Goal: Task Accomplishment & Management: Complete application form

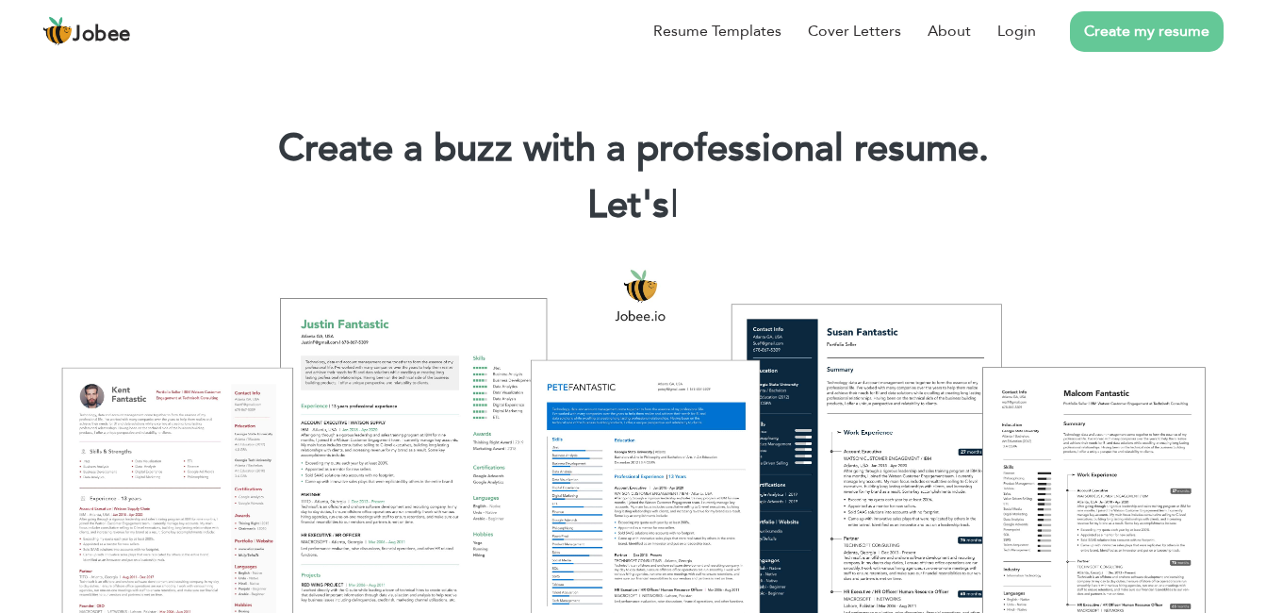
drag, startPoint x: 1012, startPoint y: 29, endPoint x: 1151, endPoint y: 117, distance: 164.8
click at [1012, 29] on link "Login" at bounding box center [1017, 31] width 39 height 23
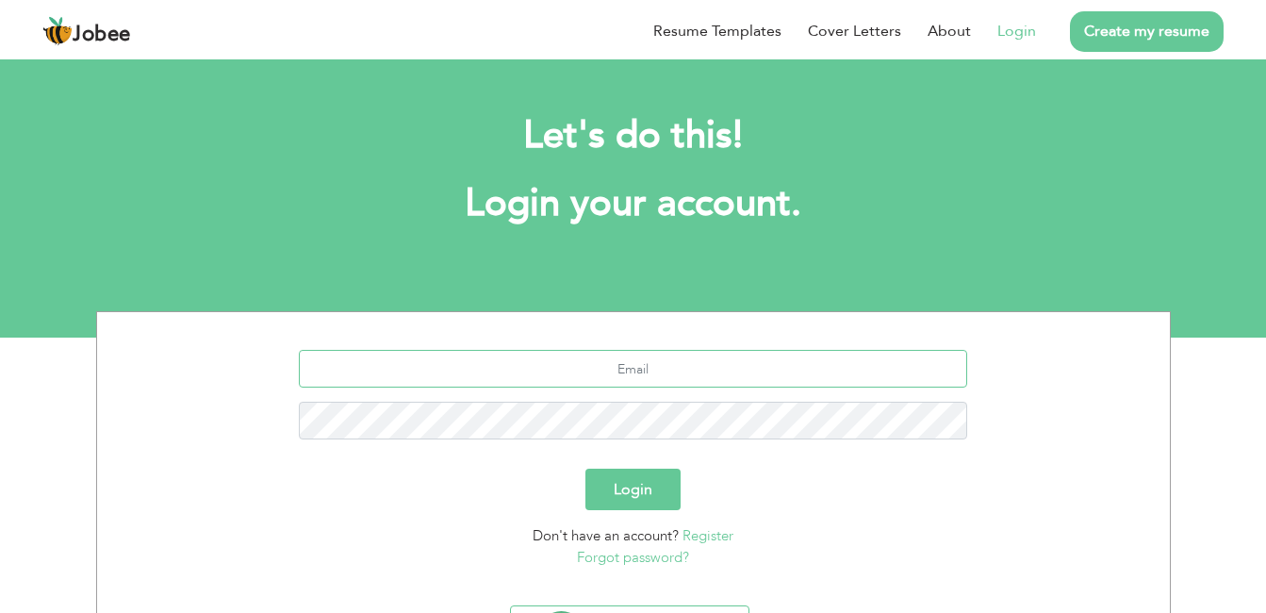
click at [601, 372] on input "text" at bounding box center [633, 369] width 669 height 38
type input "farhan.shakoor81@gmail.com"
click at [586, 469] on button "Login" at bounding box center [633, 489] width 95 height 41
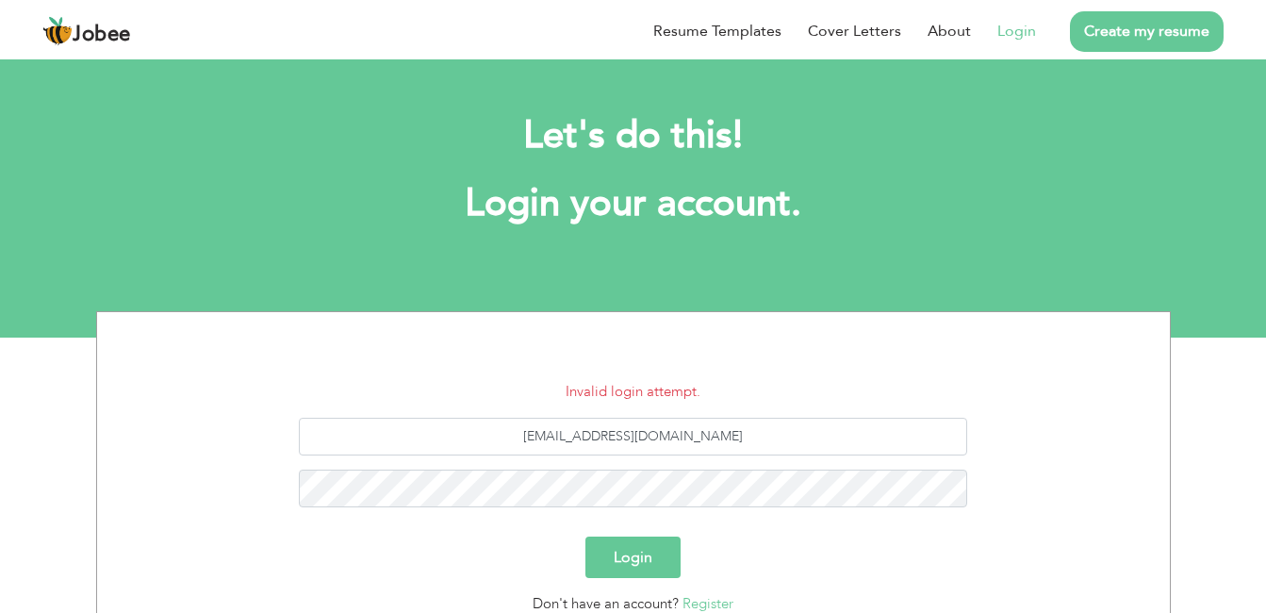
scroll to position [171, 0]
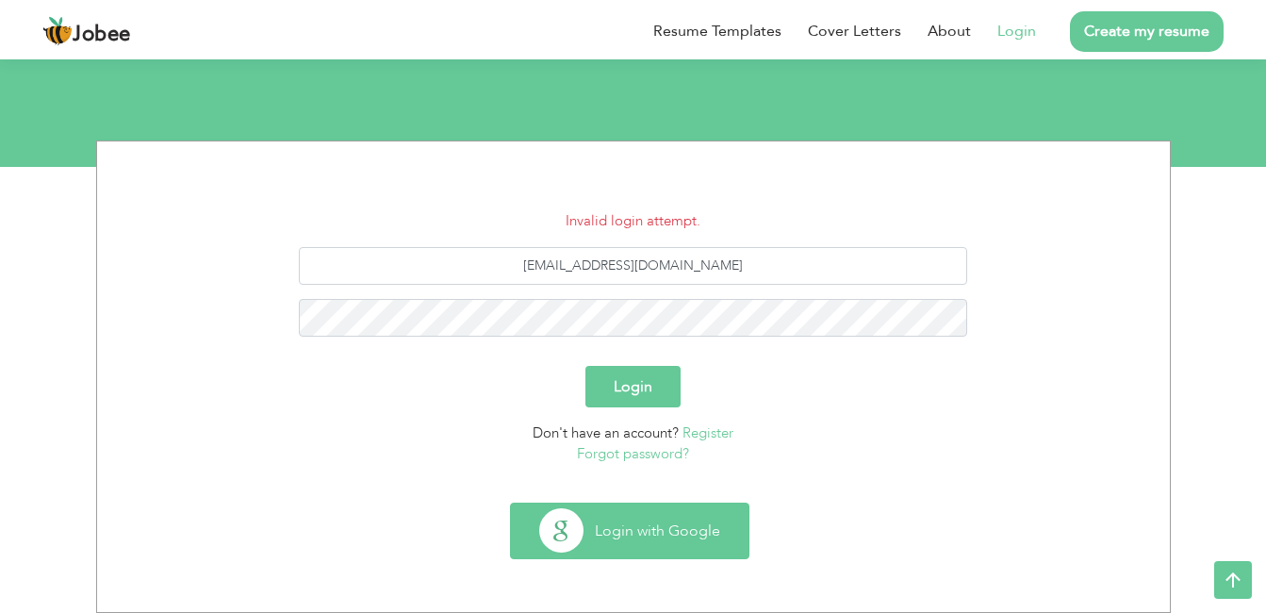
click at [685, 537] on button "Login with Google" at bounding box center [630, 531] width 238 height 55
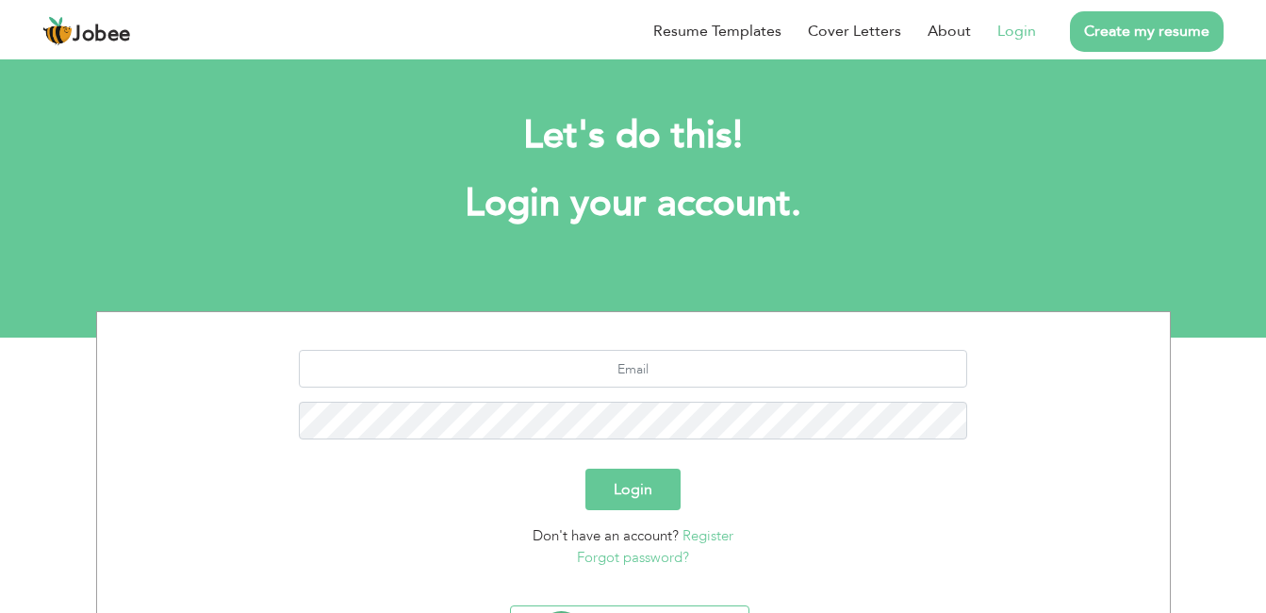
click at [636, 486] on button "Login" at bounding box center [633, 489] width 95 height 41
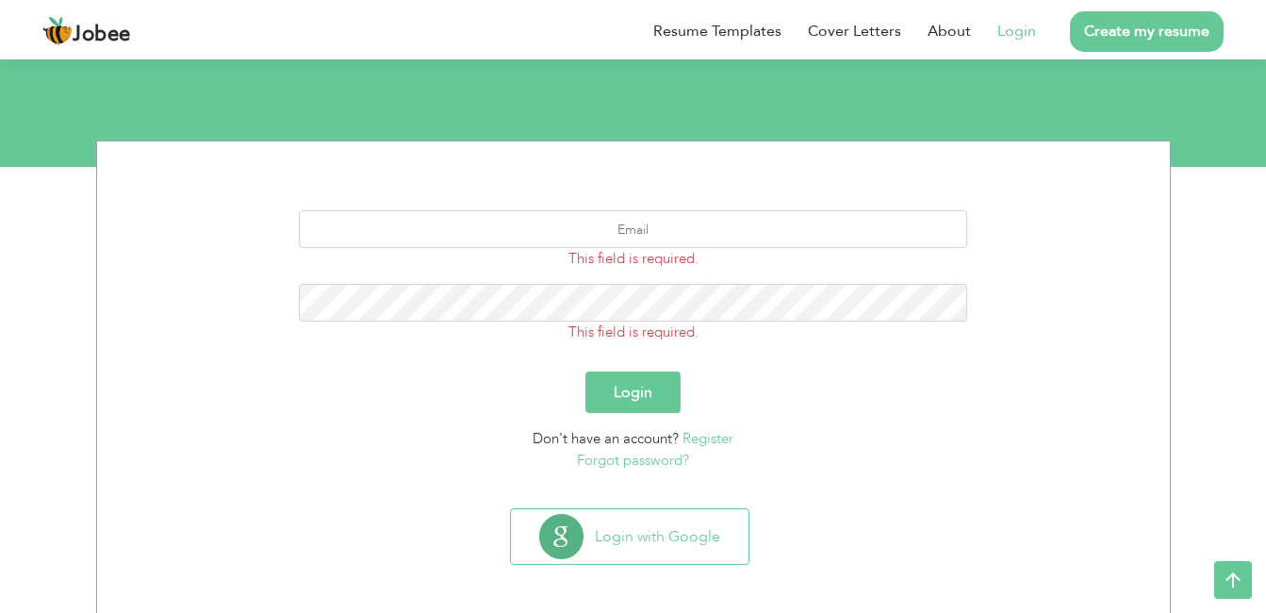
scroll to position [176, 0]
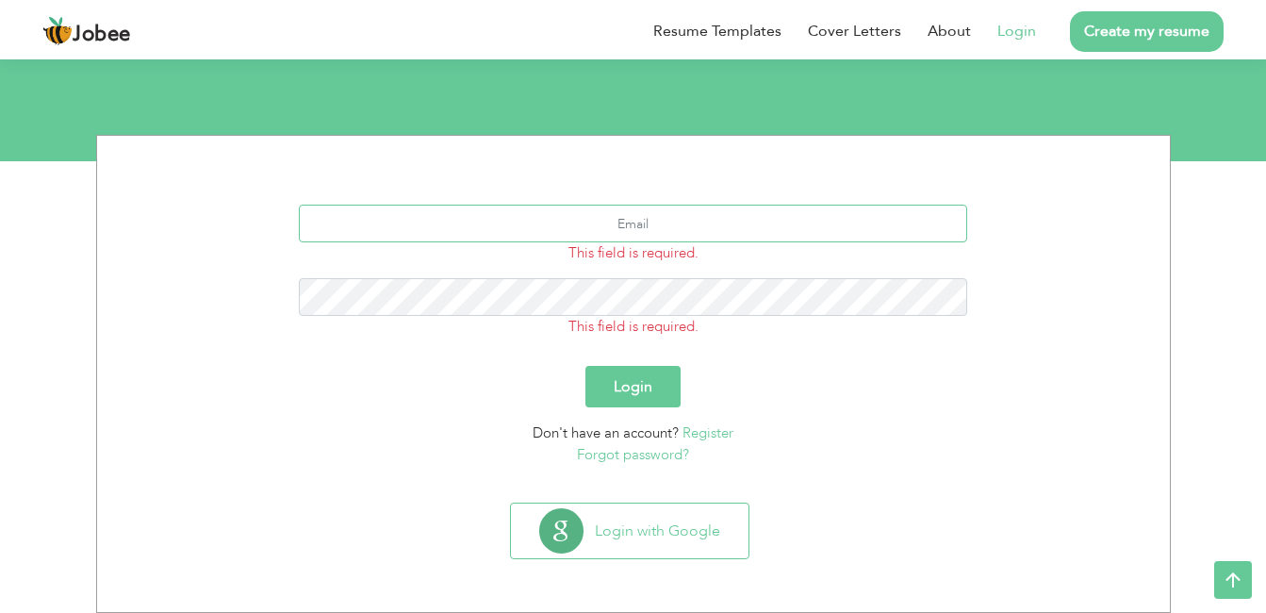
click at [610, 237] on input "text" at bounding box center [633, 224] width 669 height 38
type input "[EMAIL_ADDRESS][DOMAIN_NAME]"
click at [629, 452] on link "Forgot password?" at bounding box center [633, 454] width 112 height 19
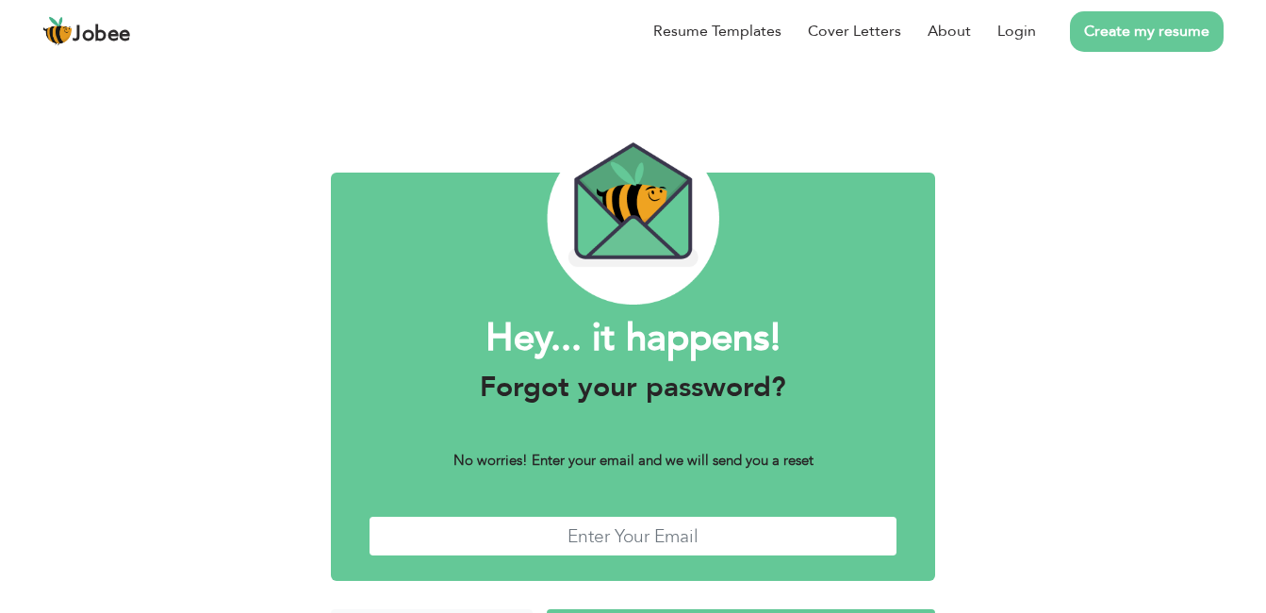
click at [618, 545] on input "text" at bounding box center [634, 536] width 530 height 41
type input "[EMAIL_ADDRESS][DOMAIN_NAME]"
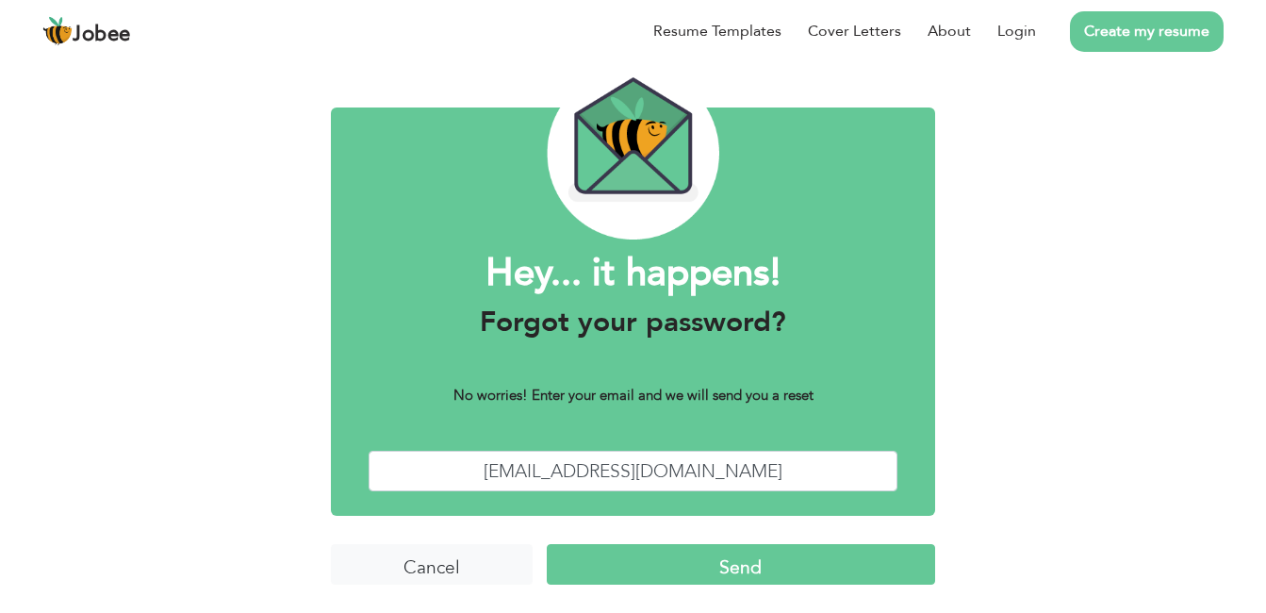
click at [707, 570] on input "Send" at bounding box center [741, 564] width 389 height 41
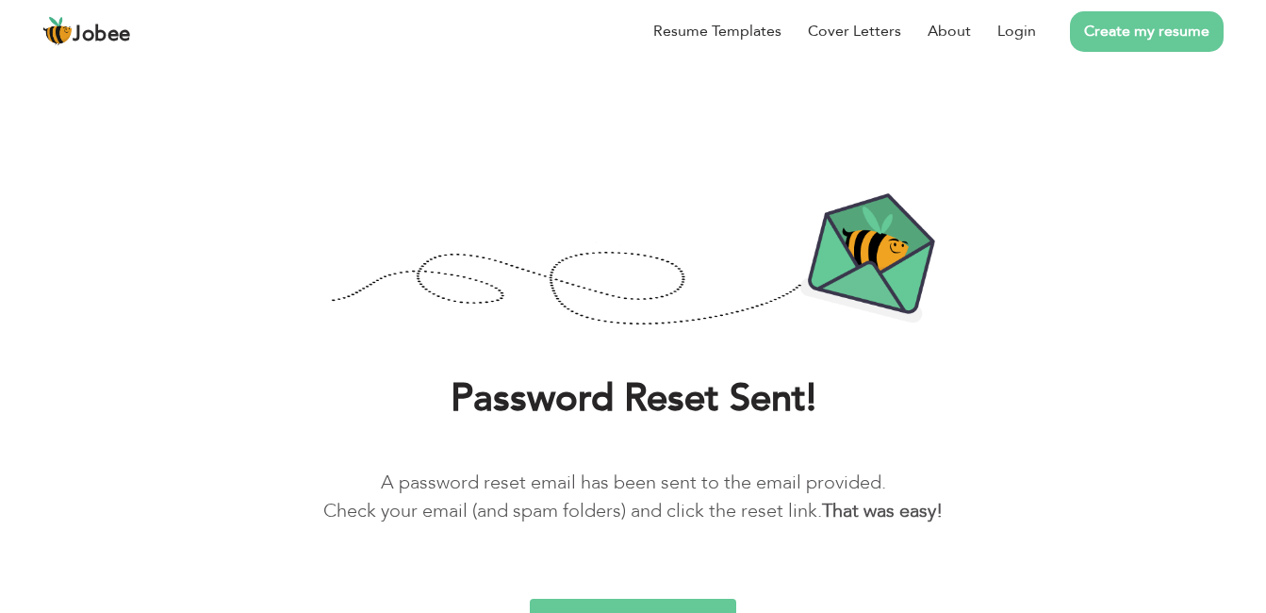
scroll to position [26, 0]
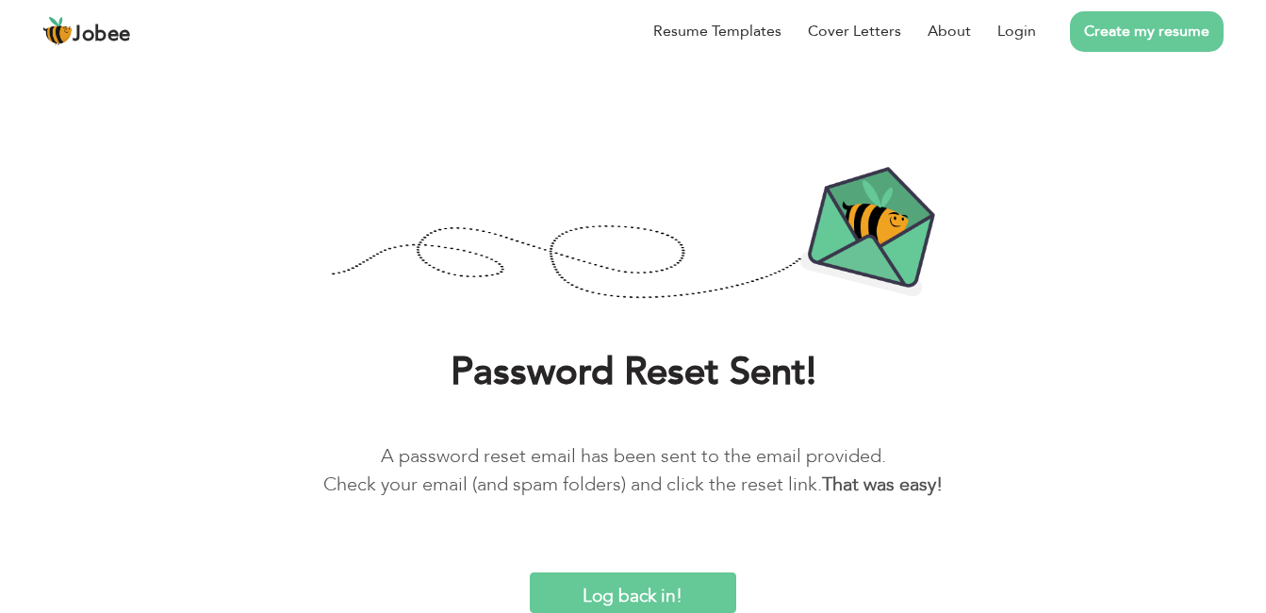
click at [651, 596] on input "Log back in!" at bounding box center [633, 592] width 206 height 41
click at [642, 591] on input "Log back in!" at bounding box center [633, 592] width 206 height 41
click at [646, 596] on input "Log back in!" at bounding box center [633, 592] width 206 height 41
click at [1008, 33] on link "Login" at bounding box center [1017, 31] width 39 height 23
click at [1018, 31] on link "Login" at bounding box center [1017, 31] width 39 height 23
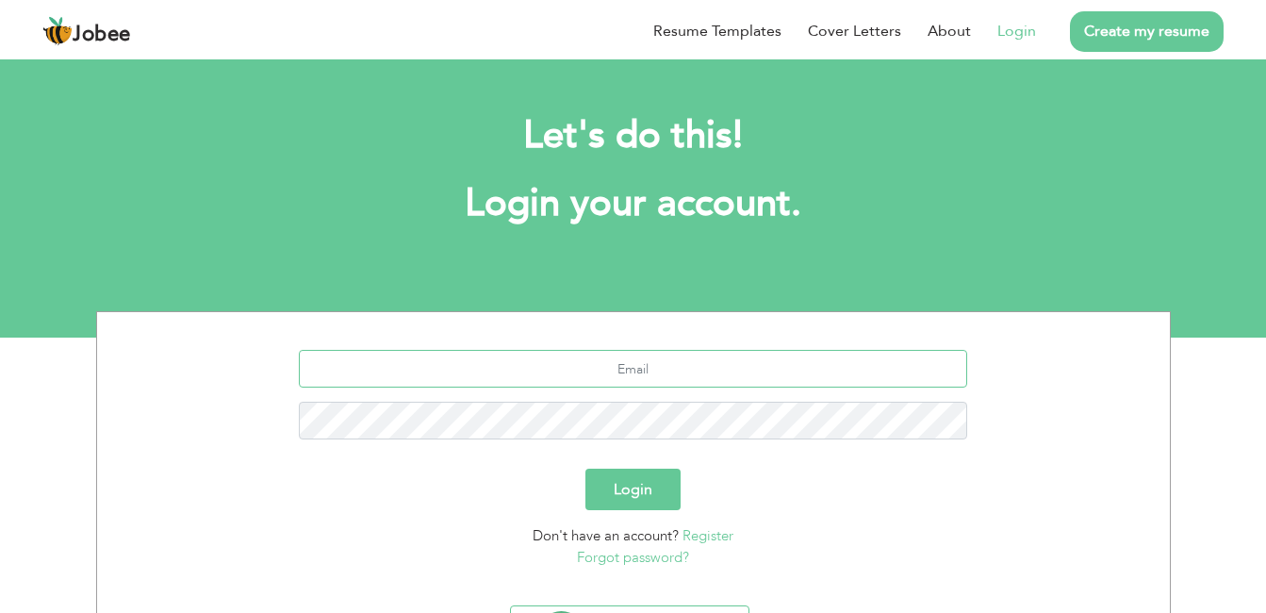
click at [743, 361] on input "text" at bounding box center [633, 369] width 669 height 38
type input "[EMAIL_ADDRESS][DOMAIN_NAME]"
click at [586, 469] on button "Login" at bounding box center [633, 489] width 95 height 41
click at [619, 499] on button "Login" at bounding box center [633, 489] width 95 height 41
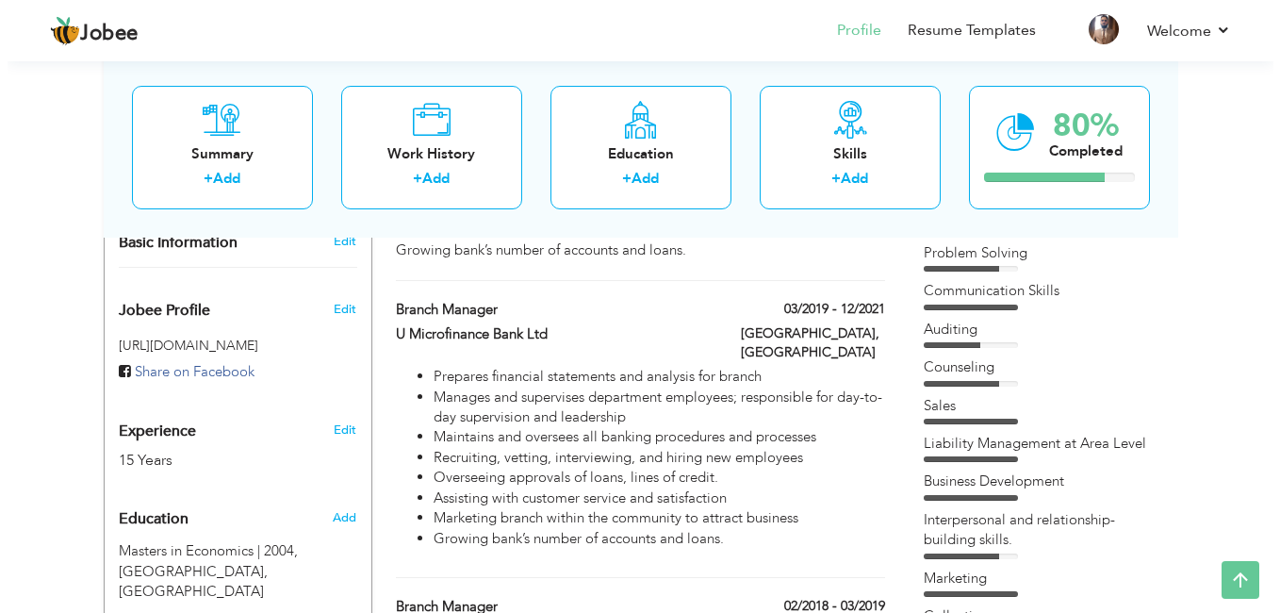
scroll to position [686, 0]
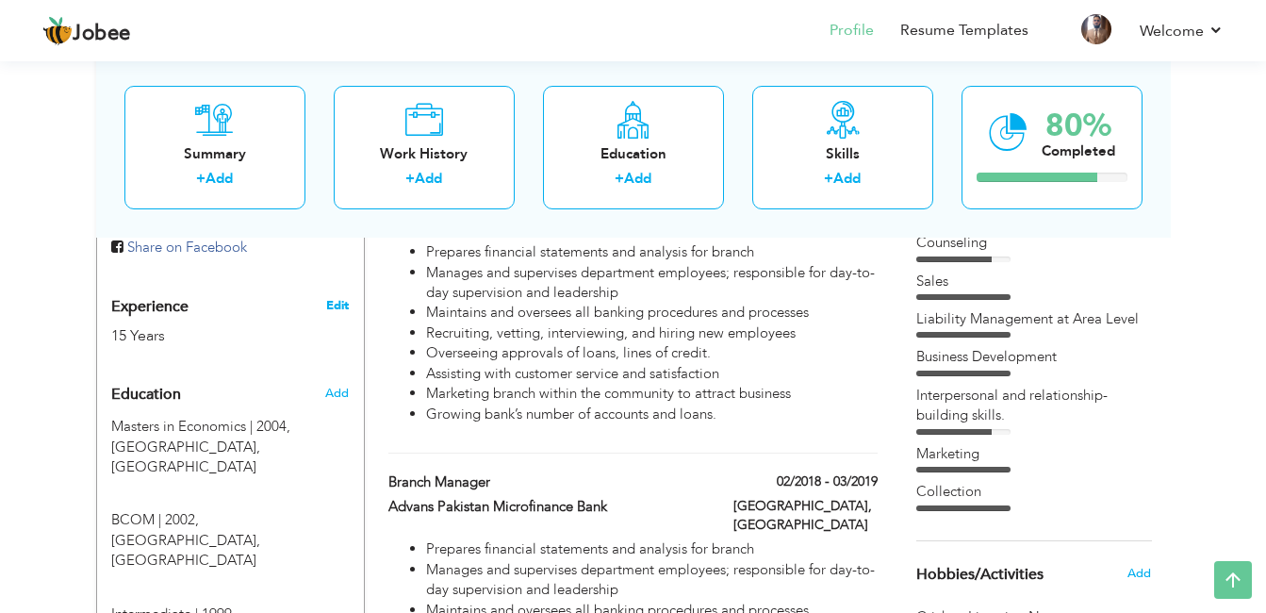
click at [333, 297] on link "Edit" at bounding box center [337, 305] width 23 height 17
type input "[PERSON_NAME]"
type input "03323550631"
select select "number:166"
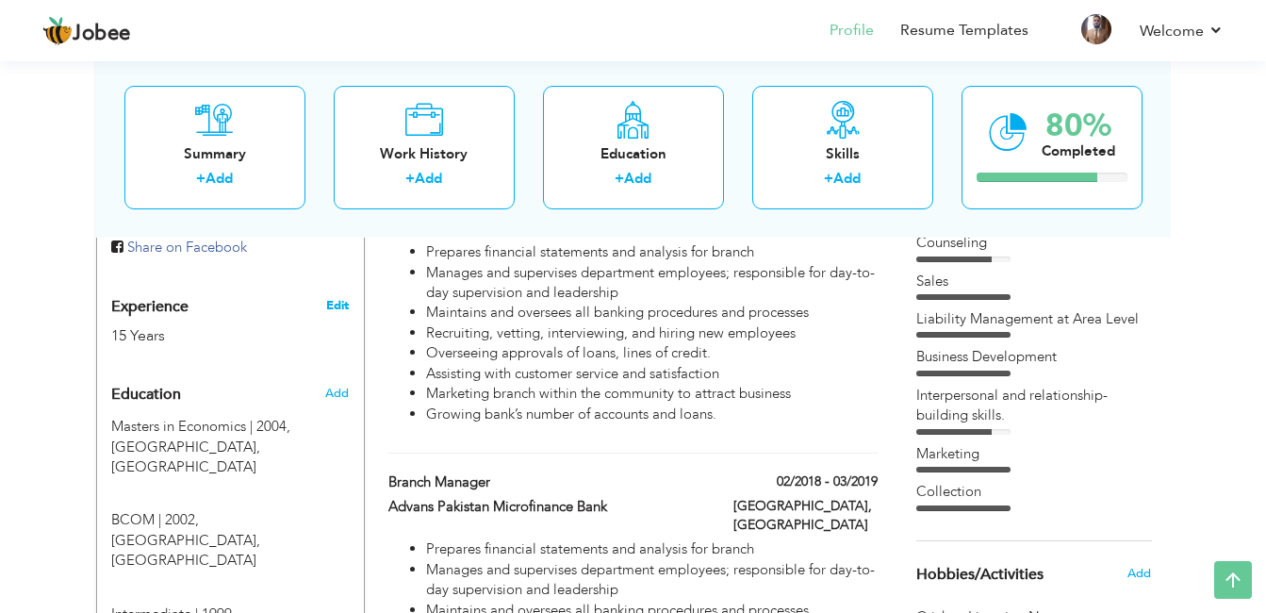
type input "[GEOGRAPHIC_DATA]"
select select "number:17"
type input "U Microfinance Bank Ltd"
type input "Area Manager"
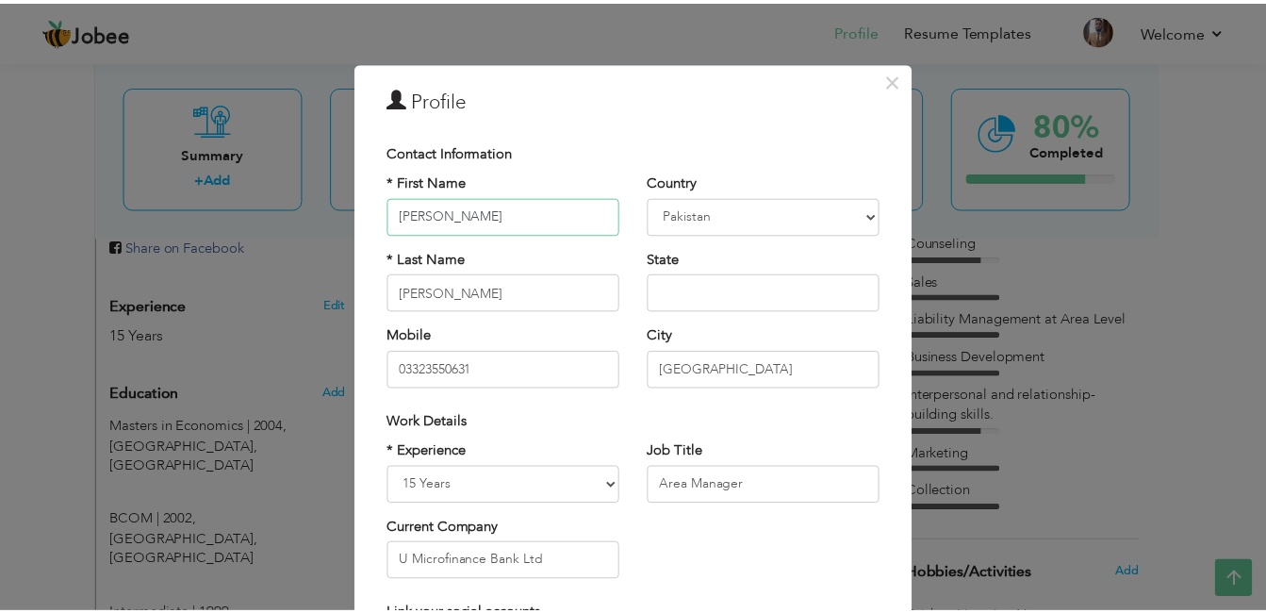
scroll to position [94, 0]
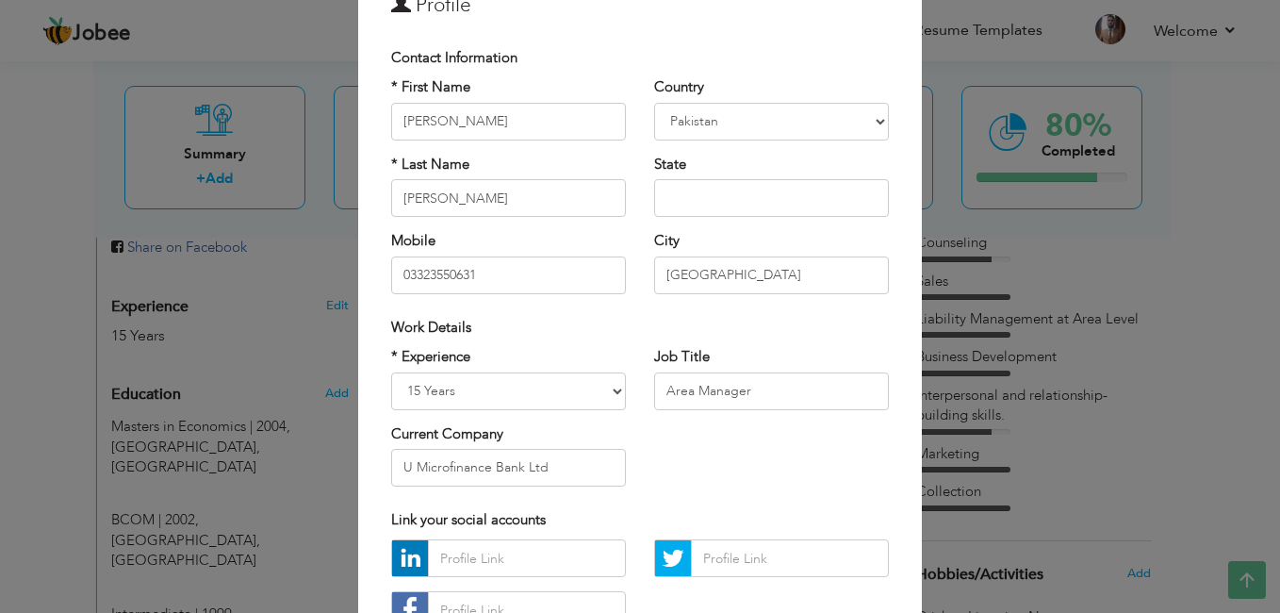
click at [1236, 321] on div "× Profile Contact Information * First Name [PERSON_NAME] * Last Name [PERSON_NA…" at bounding box center [640, 306] width 1280 height 613
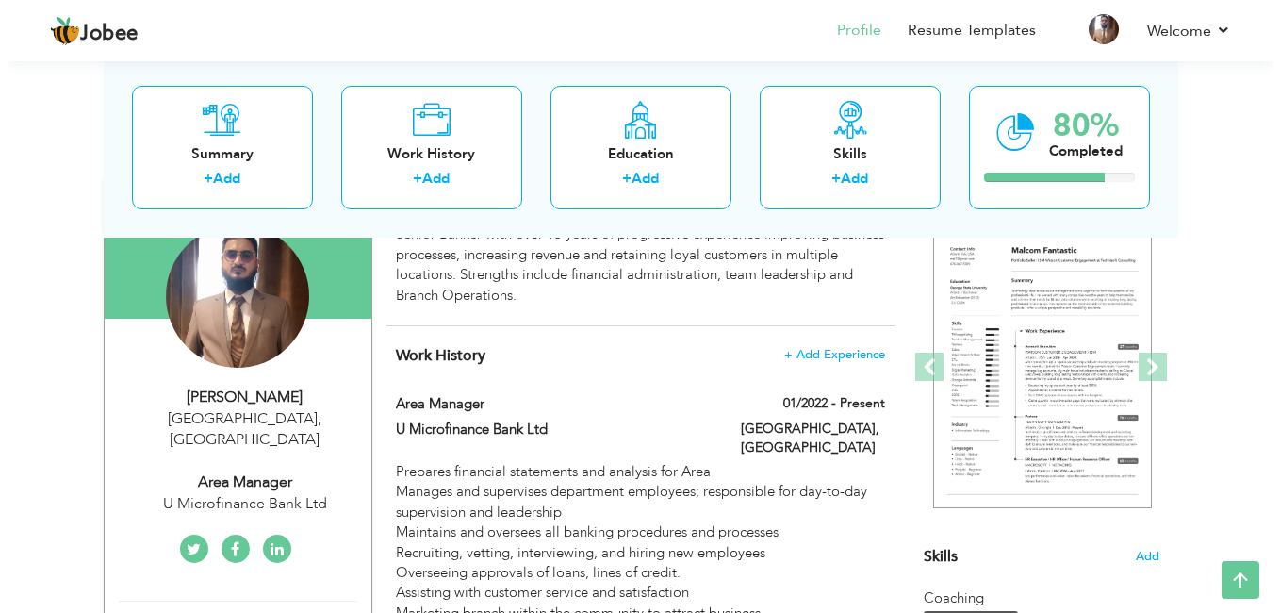
scroll to position [169, 0]
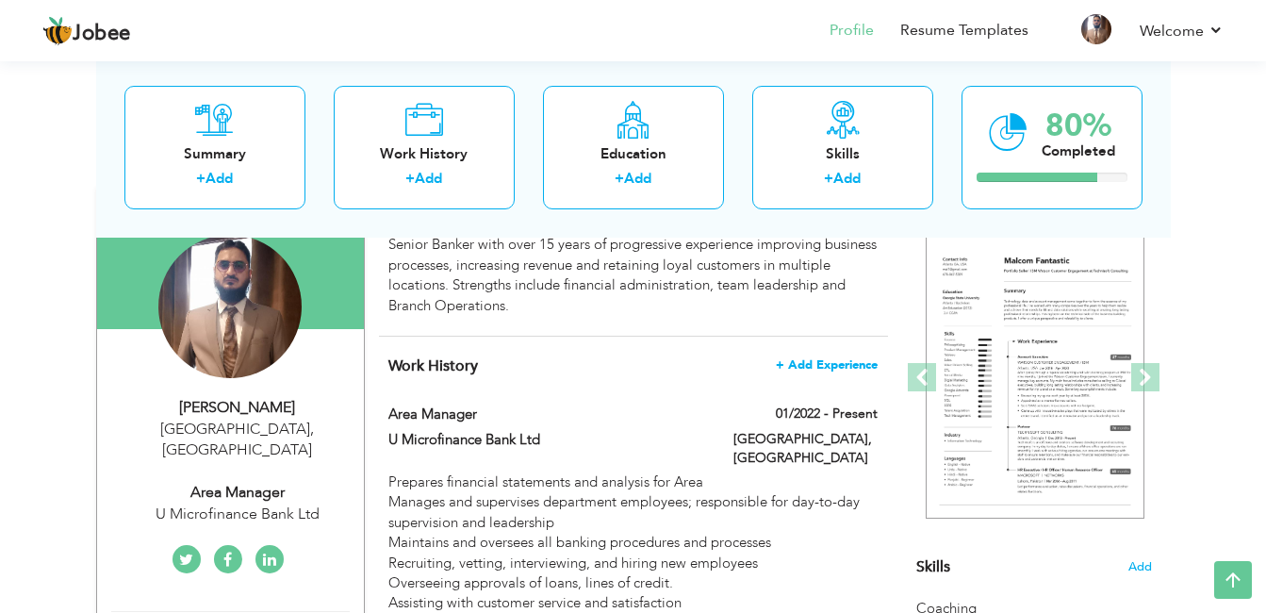
click at [815, 365] on span "+ Add Experience" at bounding box center [827, 364] width 102 height 13
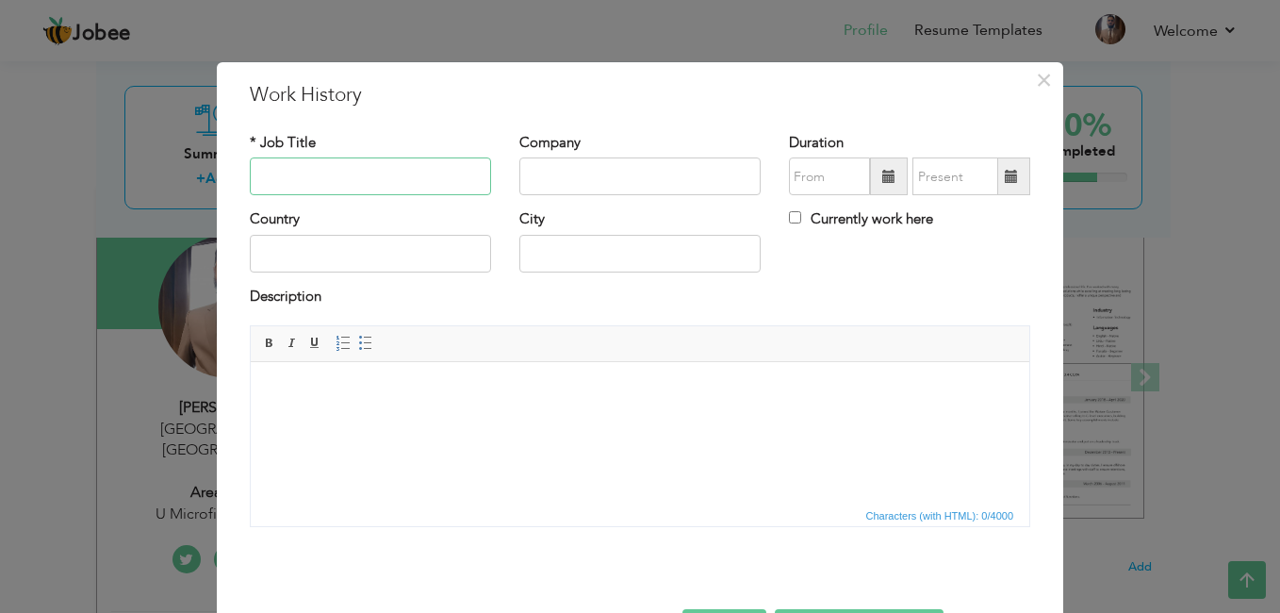
click at [437, 169] on input "text" at bounding box center [370, 176] width 241 height 38
click at [1052, 79] on div "× Work History * Job Title Company Duration Currently work here Country City Bo…" at bounding box center [640, 371] width 847 height 618
click at [1041, 82] on span "×" at bounding box center [1044, 80] width 16 height 34
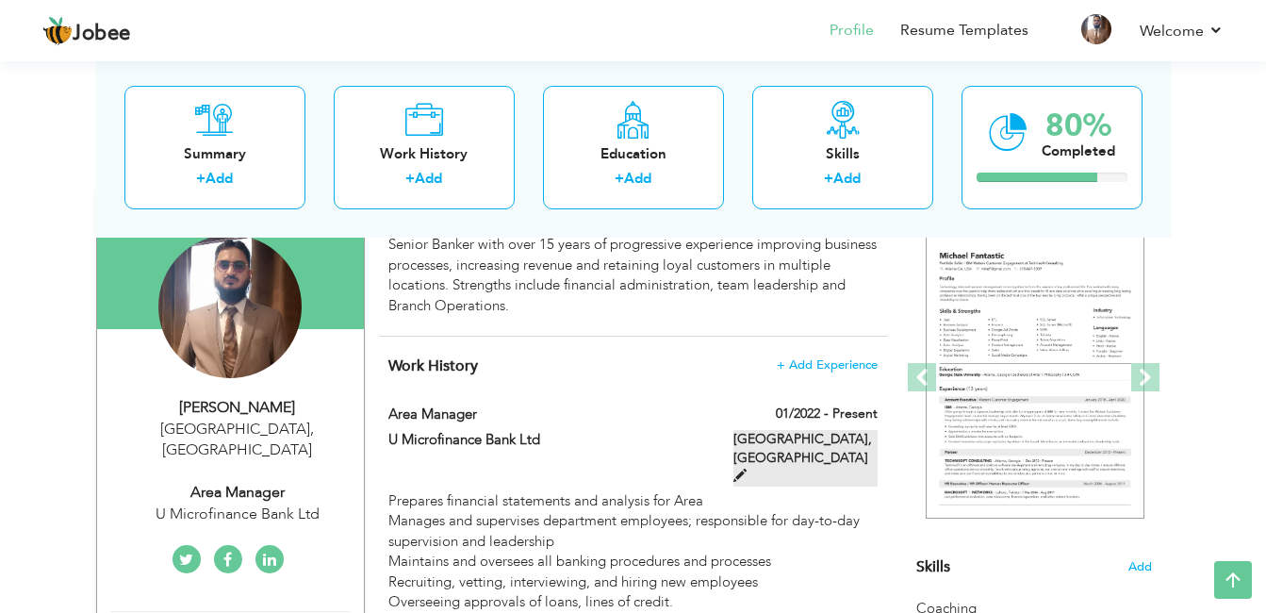
click at [816, 444] on label "[GEOGRAPHIC_DATA], [GEOGRAPHIC_DATA]" at bounding box center [806, 458] width 144 height 57
type input "Area Manager"
type input "U Microfinance Bank Ltd"
type input "01/2022"
type input "[GEOGRAPHIC_DATA]"
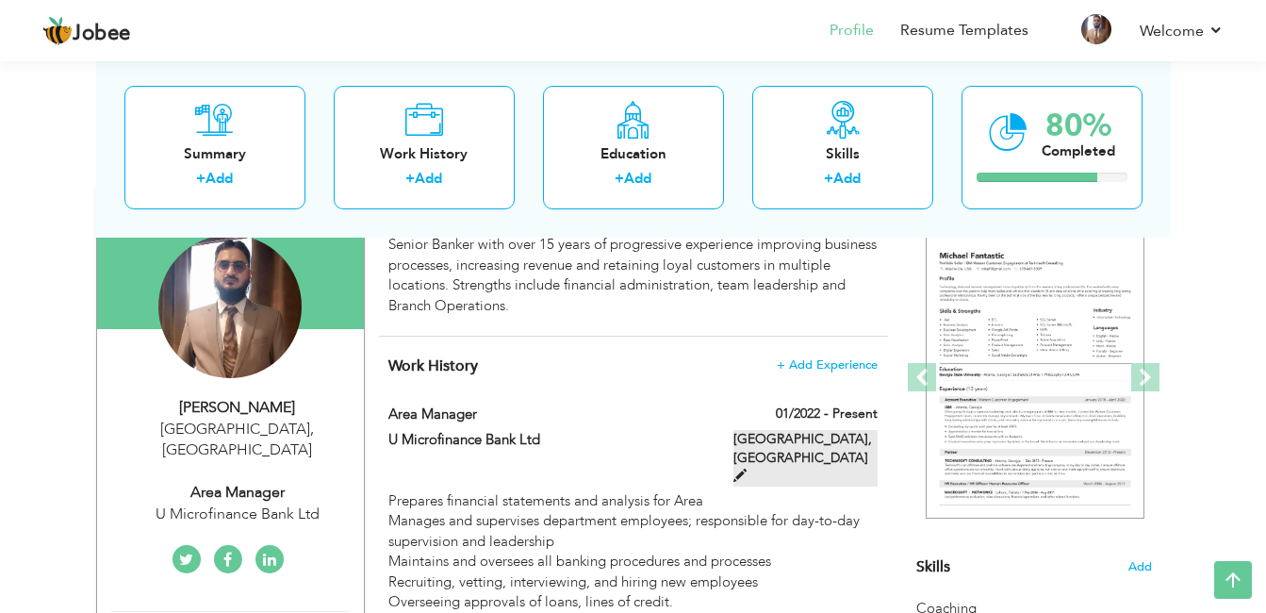
type input "[GEOGRAPHIC_DATA]"
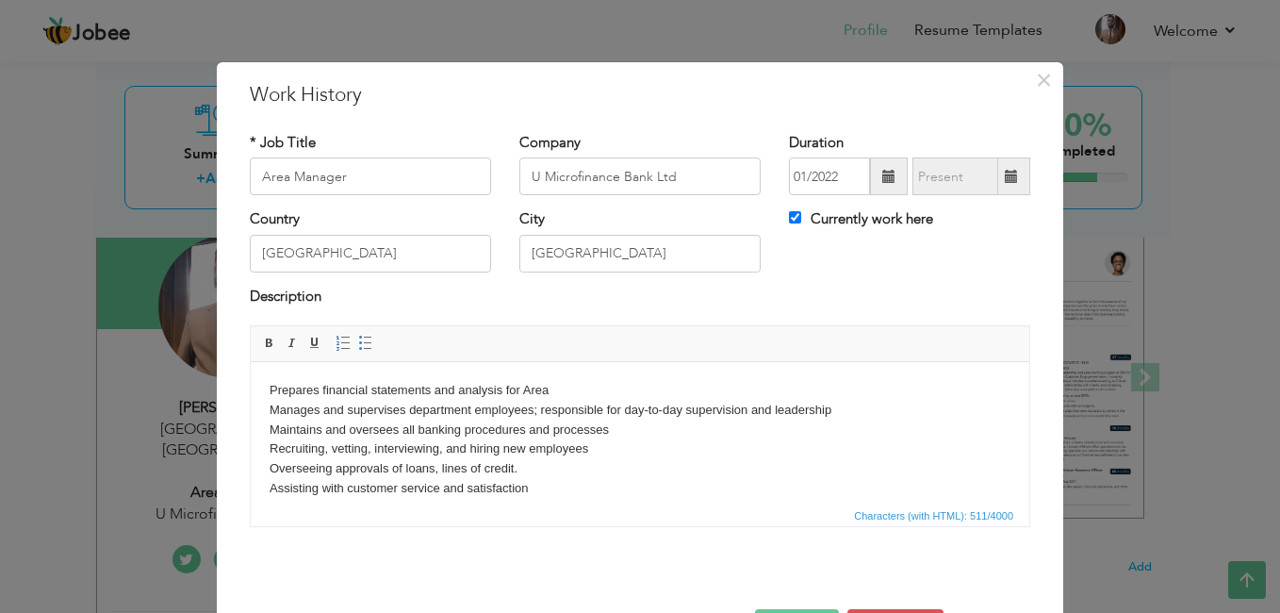
click at [1010, 184] on span at bounding box center [1012, 176] width 37 height 38
click at [790, 222] on input "Currently work here" at bounding box center [795, 217] width 12 height 12
checkbox input "false"
click at [1005, 188] on span at bounding box center [1012, 176] width 37 height 38
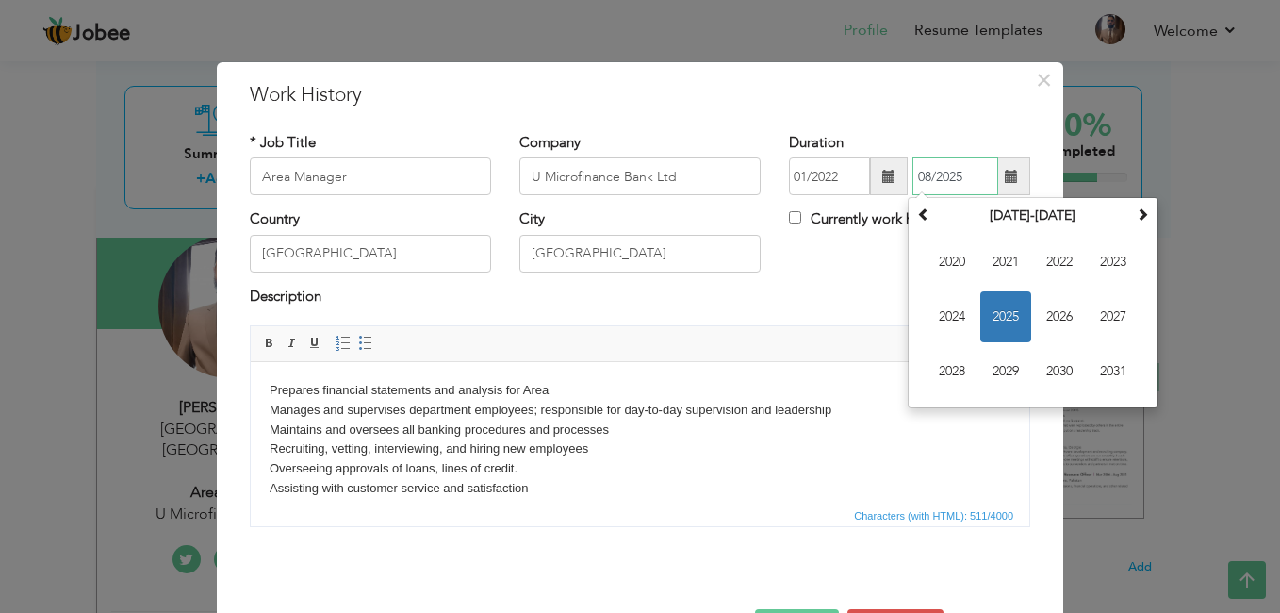
click at [1010, 306] on span "2025" at bounding box center [1006, 316] width 51 height 51
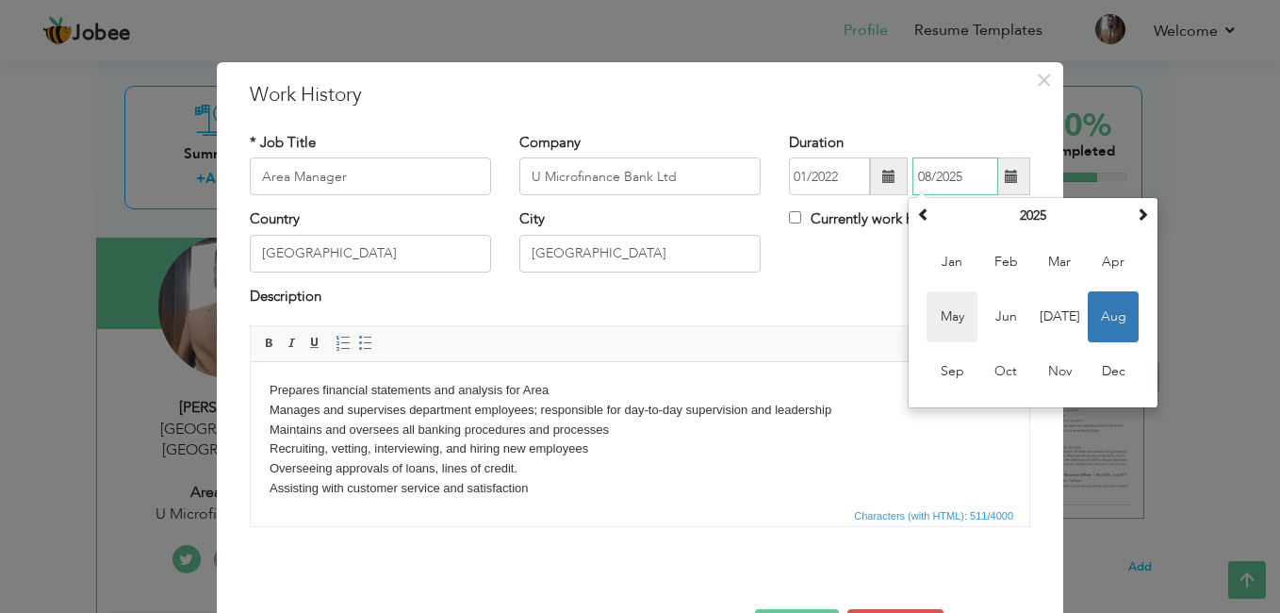
click at [953, 323] on span "May" at bounding box center [952, 316] width 51 height 51
type input "05/2025"
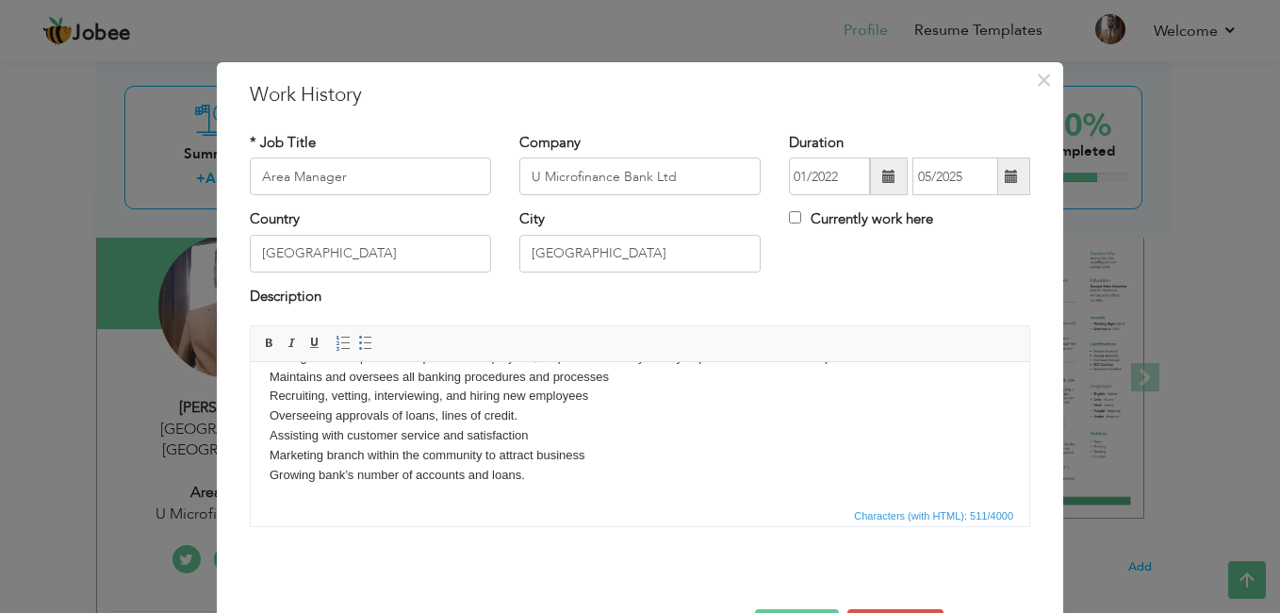
scroll to position [0, 0]
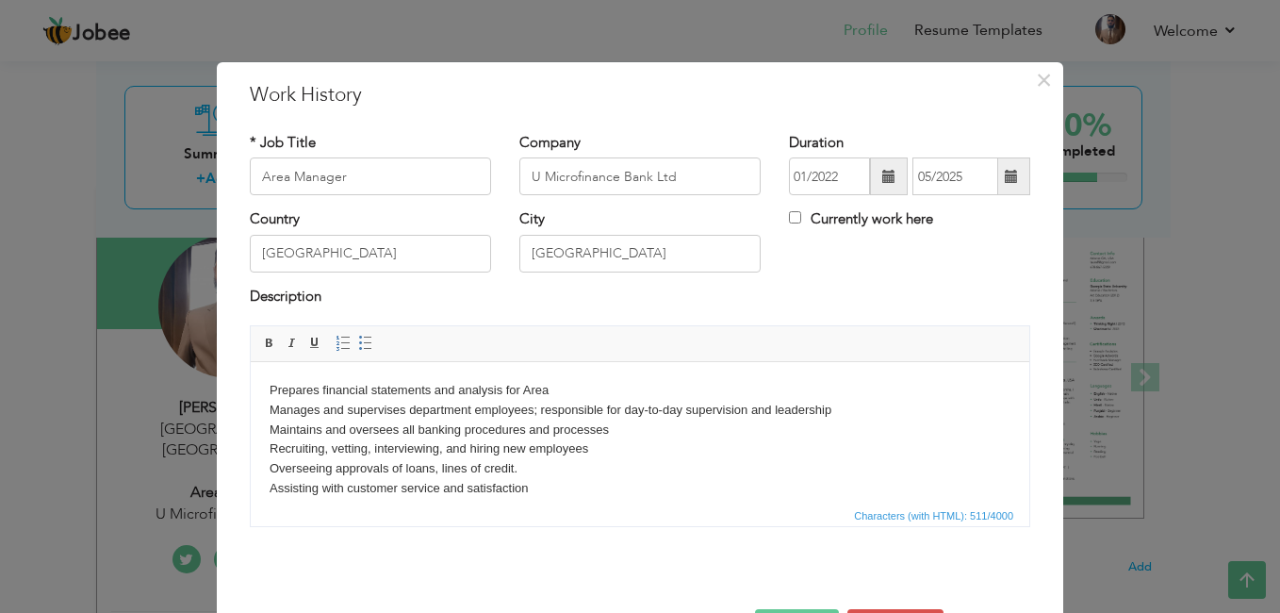
click at [770, 535] on div "Prepares financial statements and analysis for Area Manages and supervises depa…" at bounding box center [640, 433] width 809 height 216
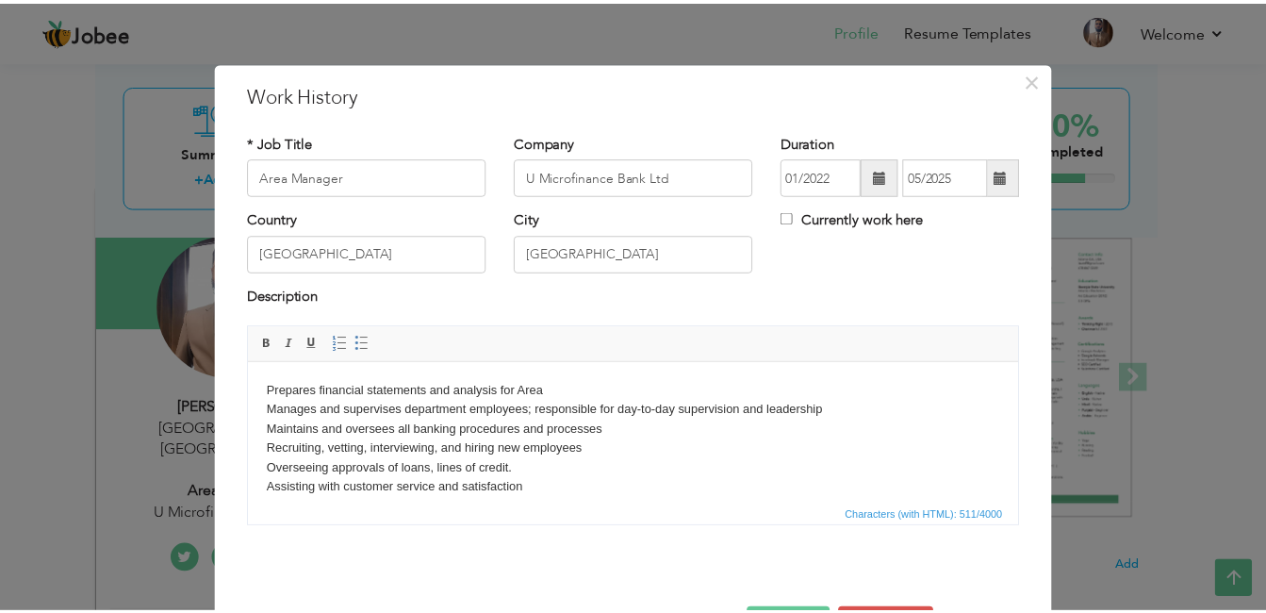
scroll to position [67, 0]
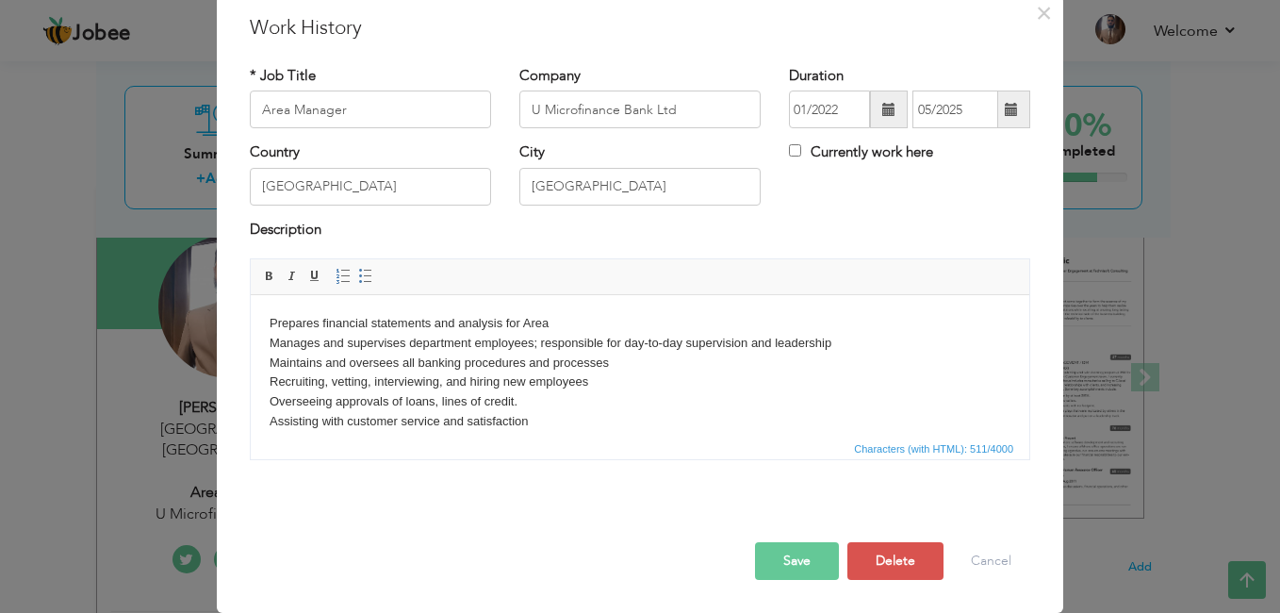
click at [787, 576] on button "Save" at bounding box center [797, 561] width 84 height 38
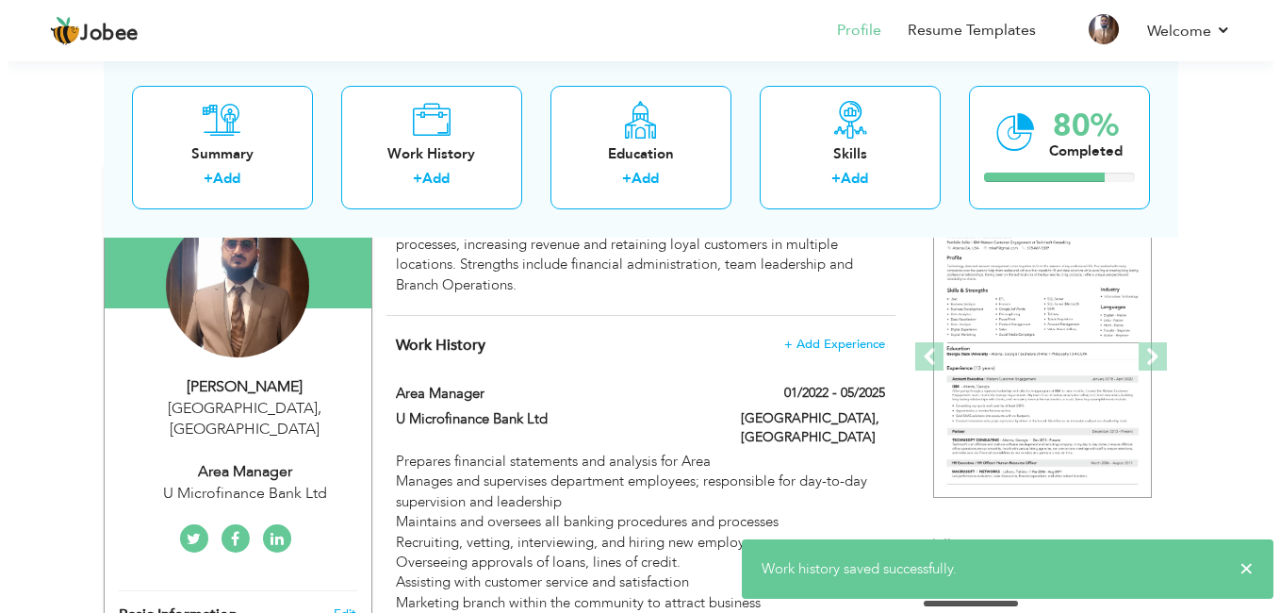
scroll to position [183, 0]
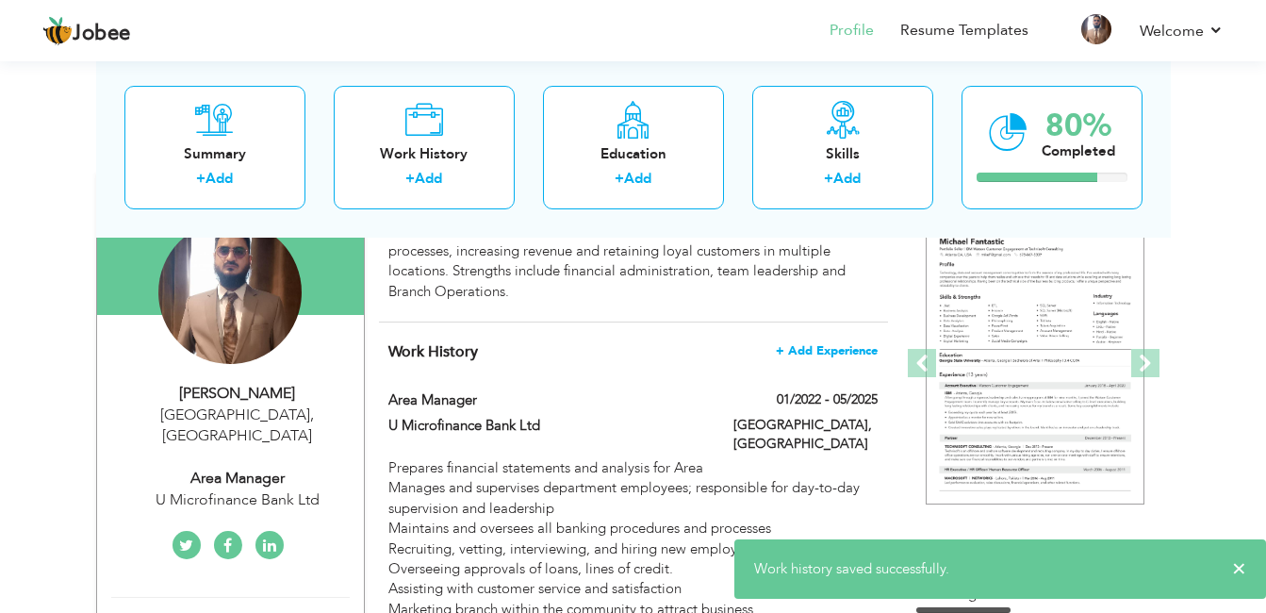
click at [855, 354] on span "+ Add Experience" at bounding box center [827, 350] width 102 height 13
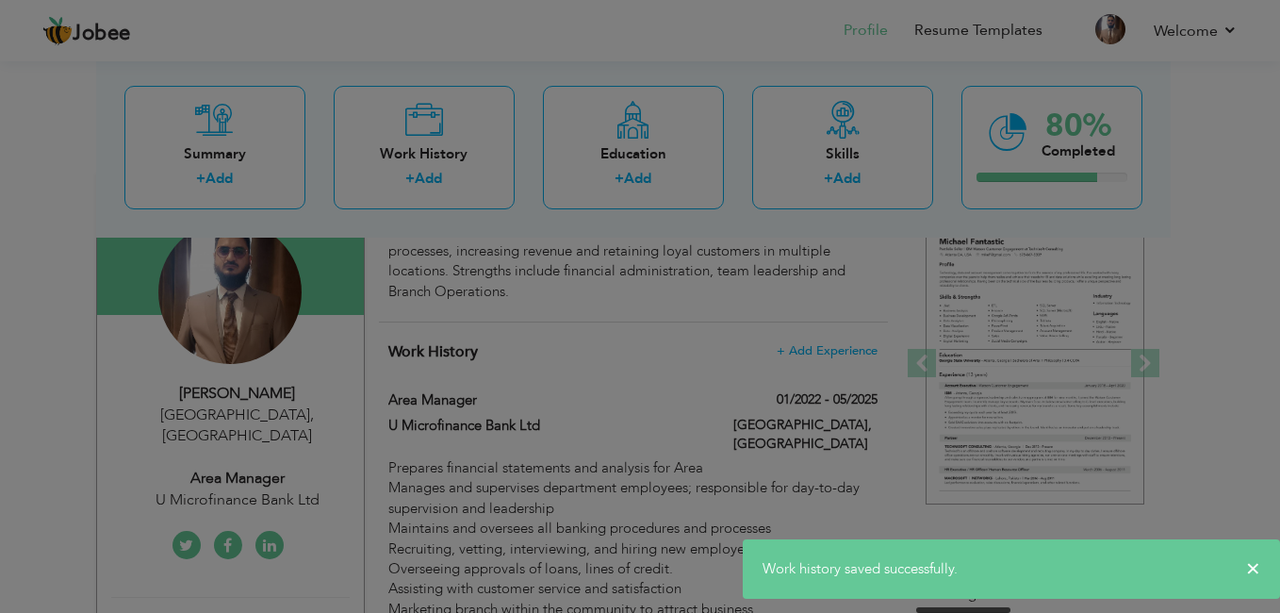
scroll to position [0, 0]
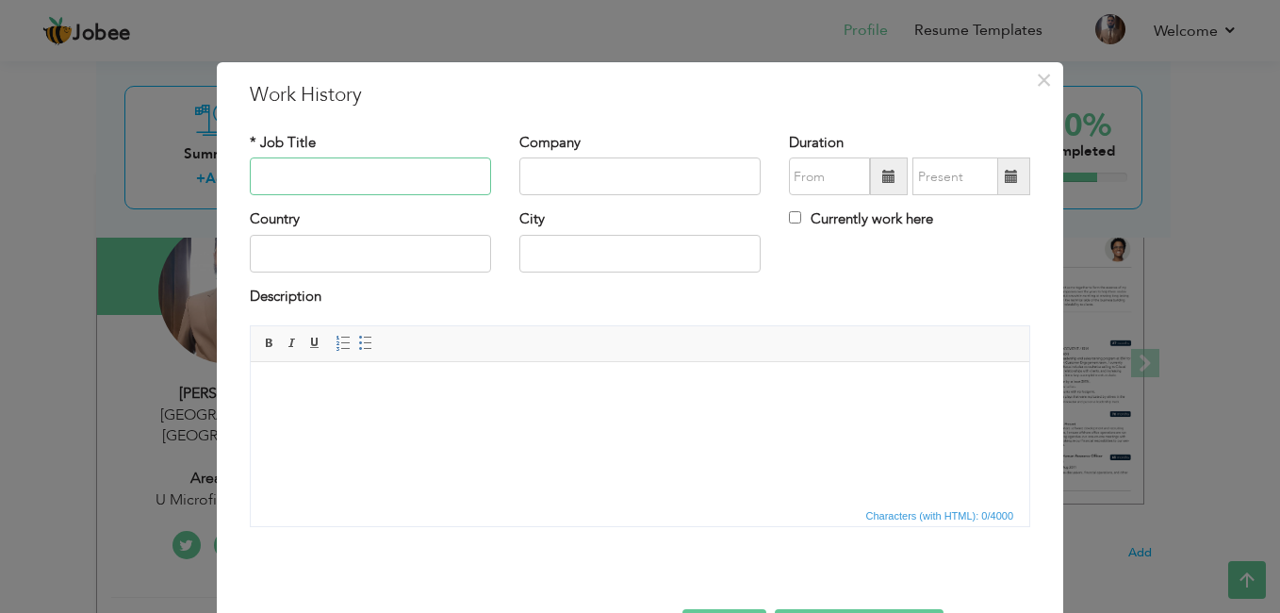
click at [417, 176] on input "text" at bounding box center [370, 176] width 241 height 38
type input "Area Manager"
type input "Halan Microfinance Bank"
click at [870, 183] on span at bounding box center [889, 176] width 38 height 38
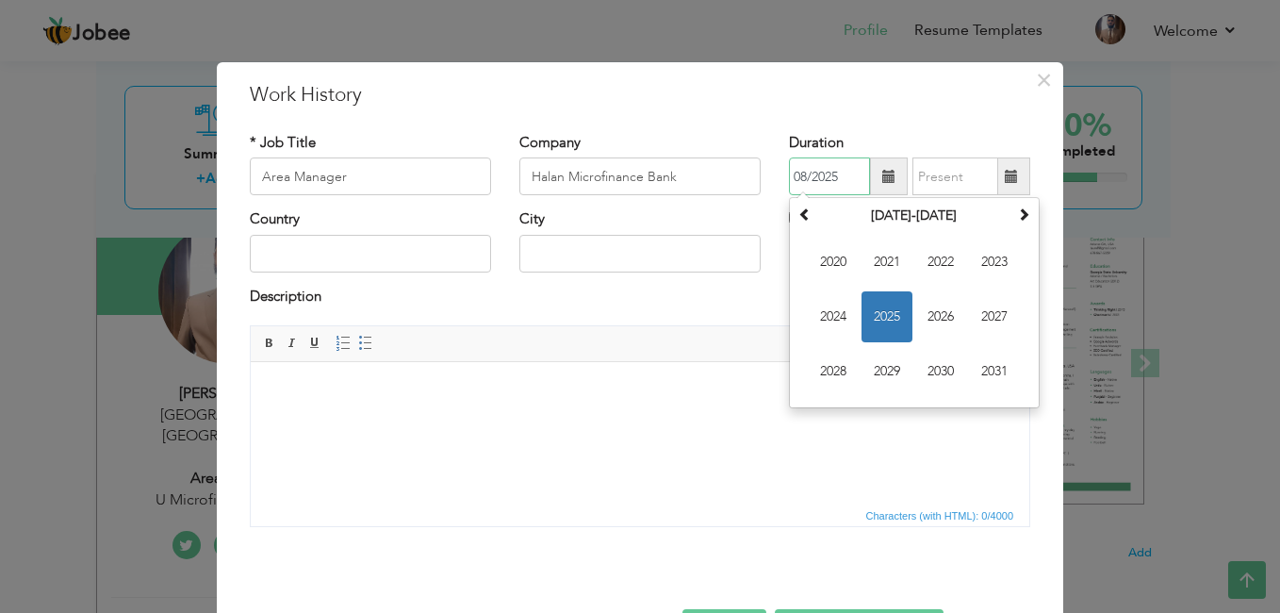
click at [882, 303] on span "2025" at bounding box center [887, 316] width 51 height 51
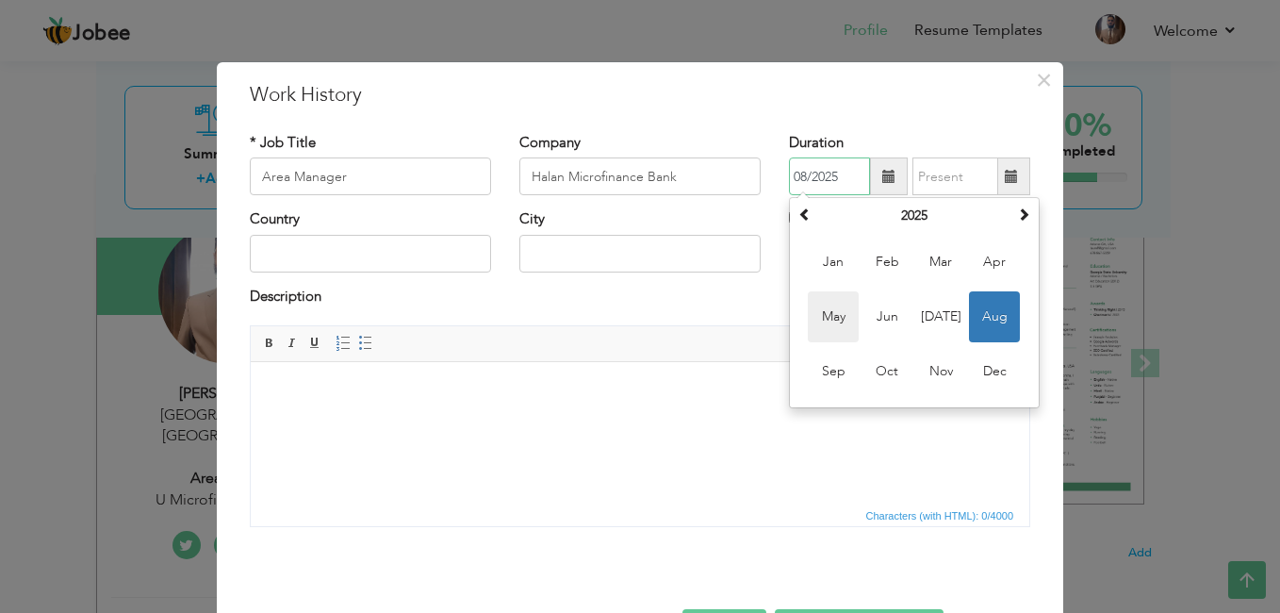
click at [821, 322] on span "May" at bounding box center [833, 316] width 51 height 51
type input "05/2025"
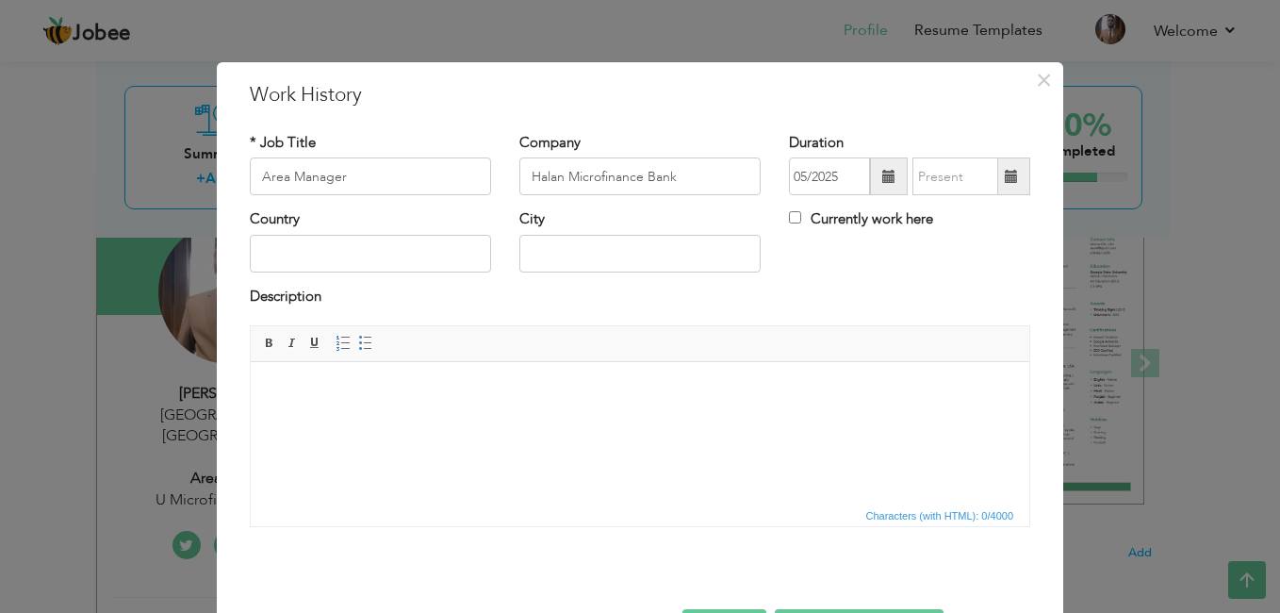
click at [790, 210] on label "Currently work here" at bounding box center [861, 219] width 144 height 20
click at [790, 211] on input "Currently work here" at bounding box center [795, 217] width 12 height 12
checkbox input "true"
click at [389, 262] on input "text" at bounding box center [370, 254] width 241 height 38
type input "[GEOGRAPHIC_DATA]"
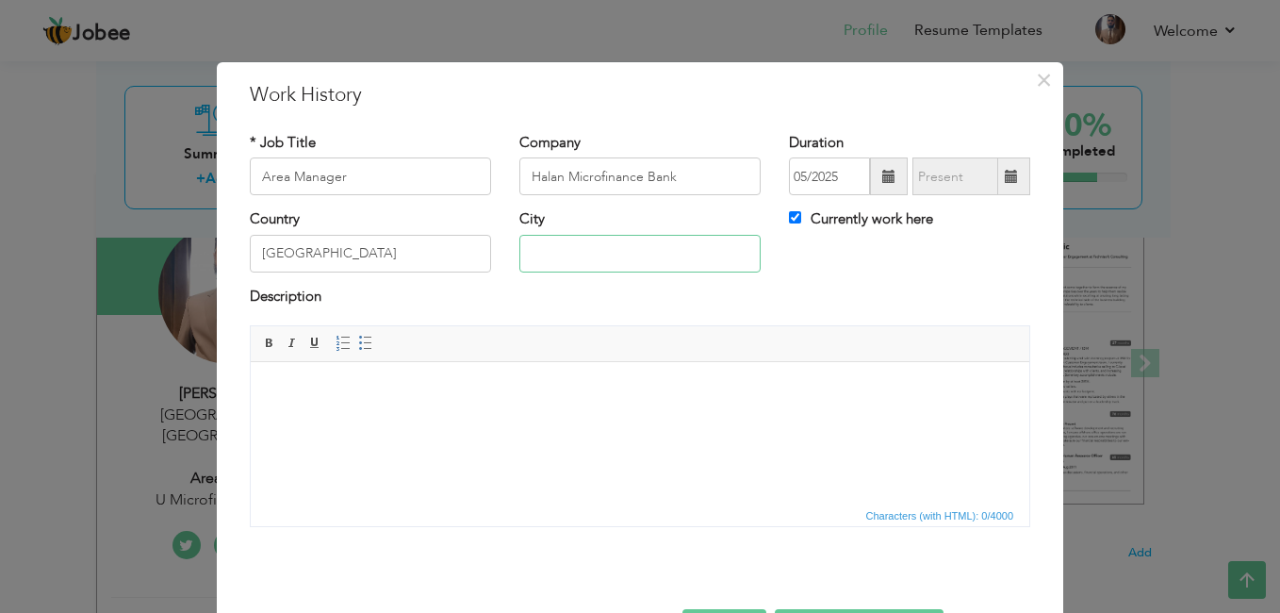
click at [580, 241] on input "text" at bounding box center [640, 254] width 241 height 38
type input "[GEOGRAPHIC_DATA]"
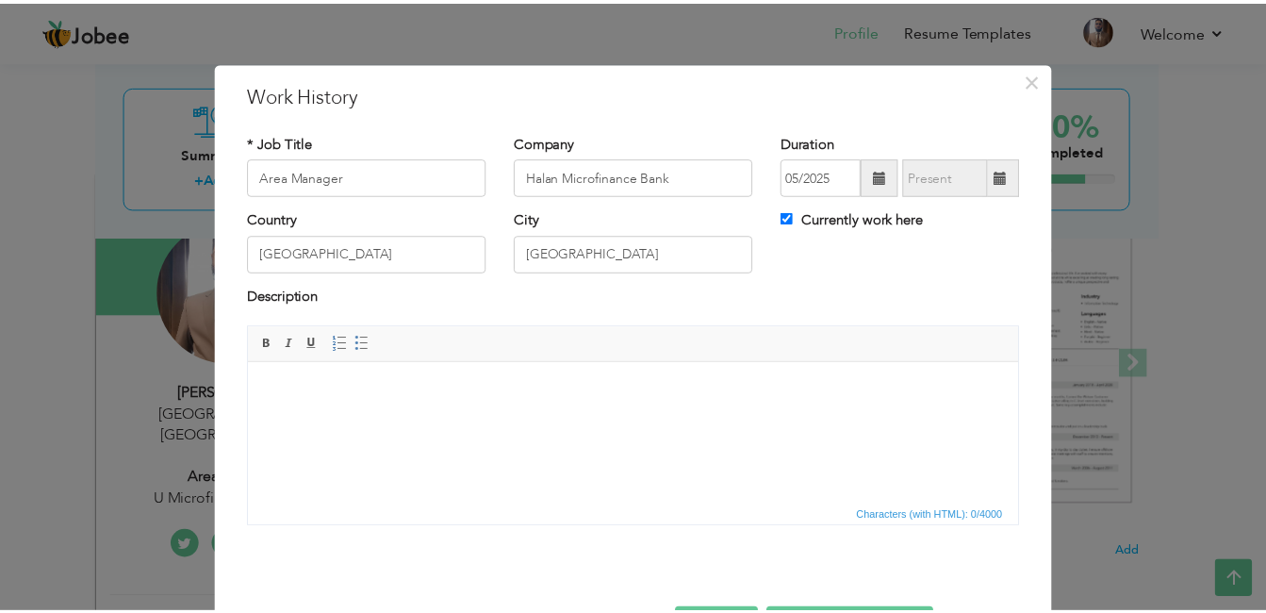
scroll to position [67, 0]
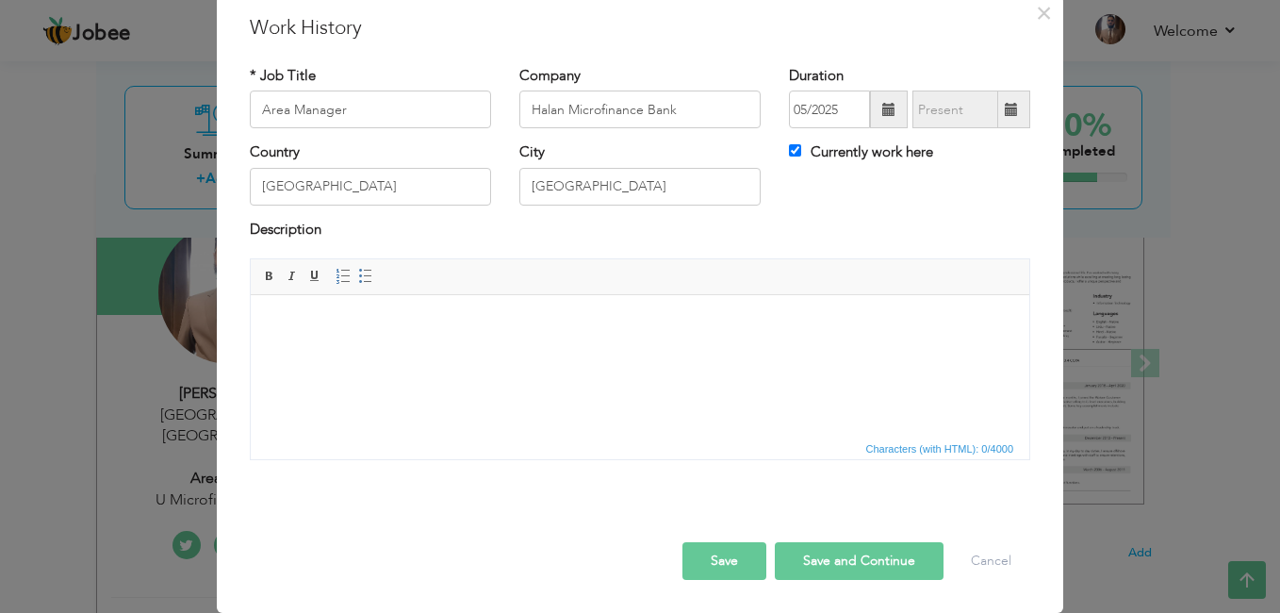
click at [826, 561] on button "Save and Continue" at bounding box center [859, 561] width 169 height 38
checkbox input "false"
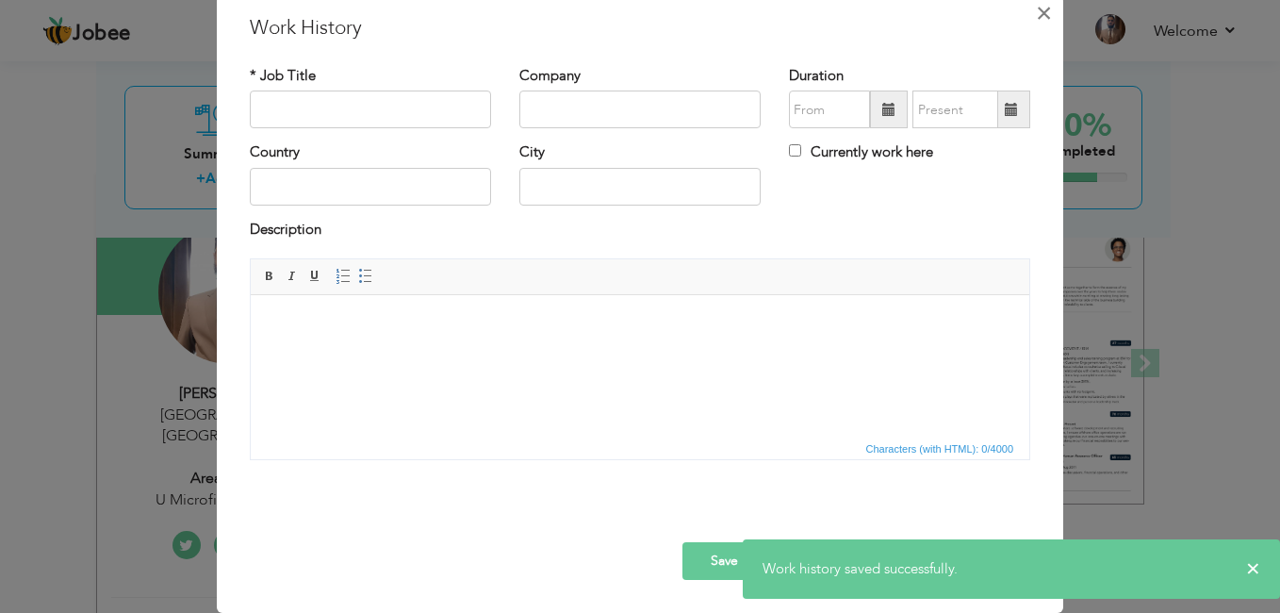
click at [1043, 20] on span "×" at bounding box center [1044, 13] width 16 height 34
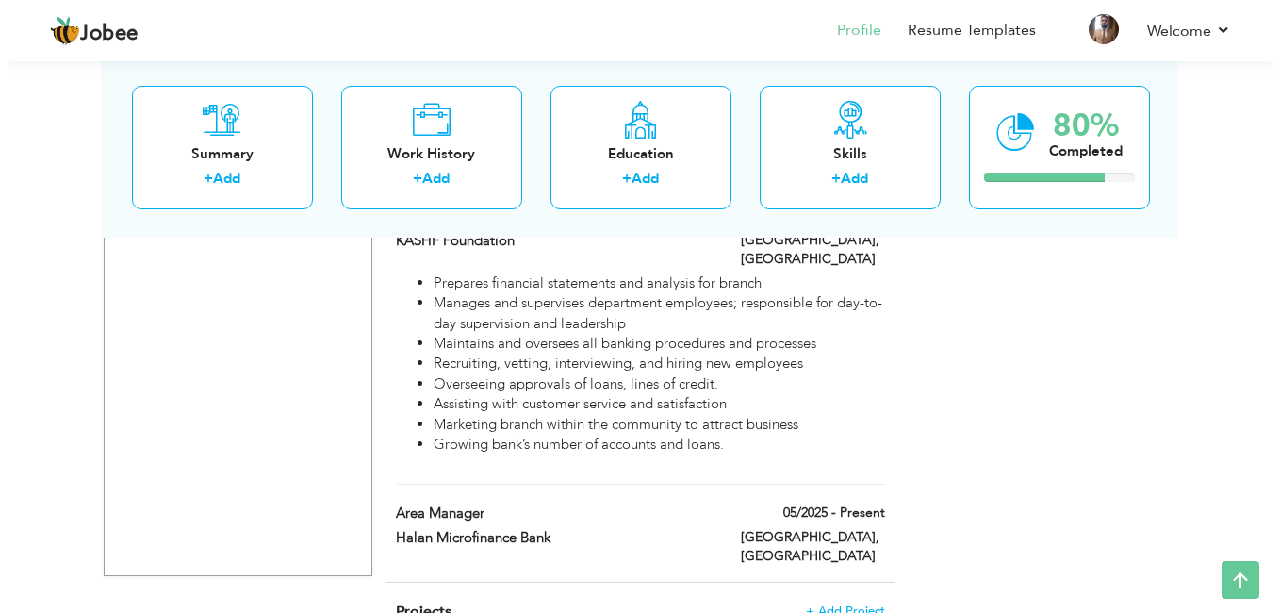
scroll to position [1562, 0]
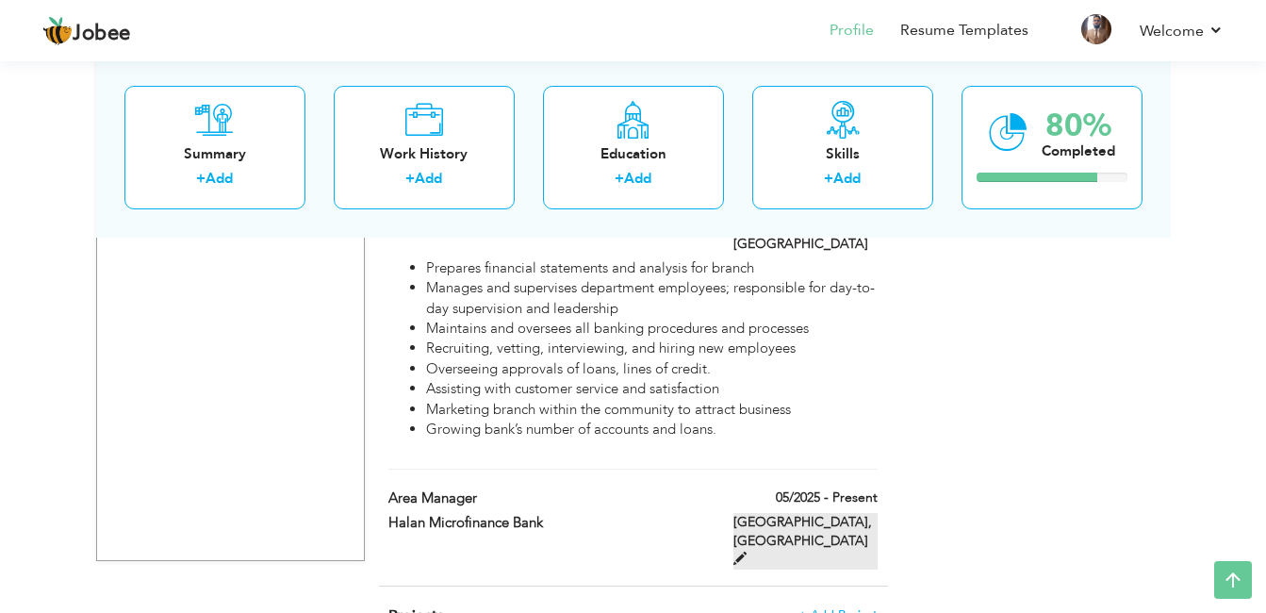
click at [789, 513] on label "[GEOGRAPHIC_DATA], [GEOGRAPHIC_DATA]" at bounding box center [806, 541] width 144 height 57
type input "Area Manager"
type input "Halan Microfinance Bank"
type input "05/2025"
type input "[GEOGRAPHIC_DATA]"
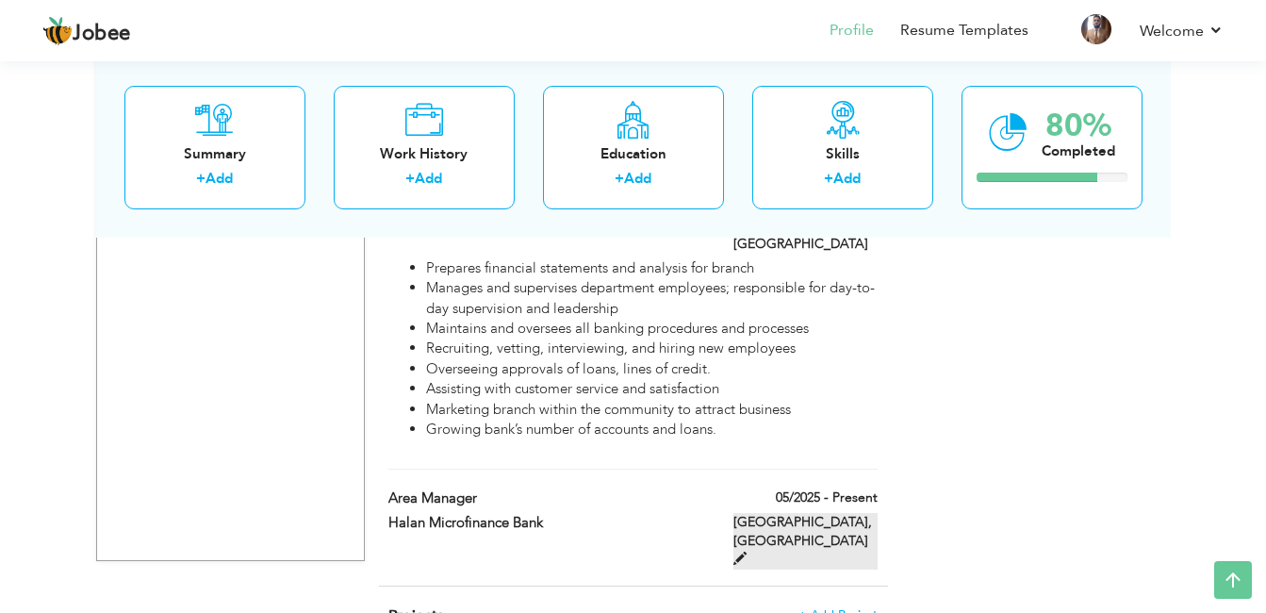
type input "[GEOGRAPHIC_DATA]"
checkbox input "true"
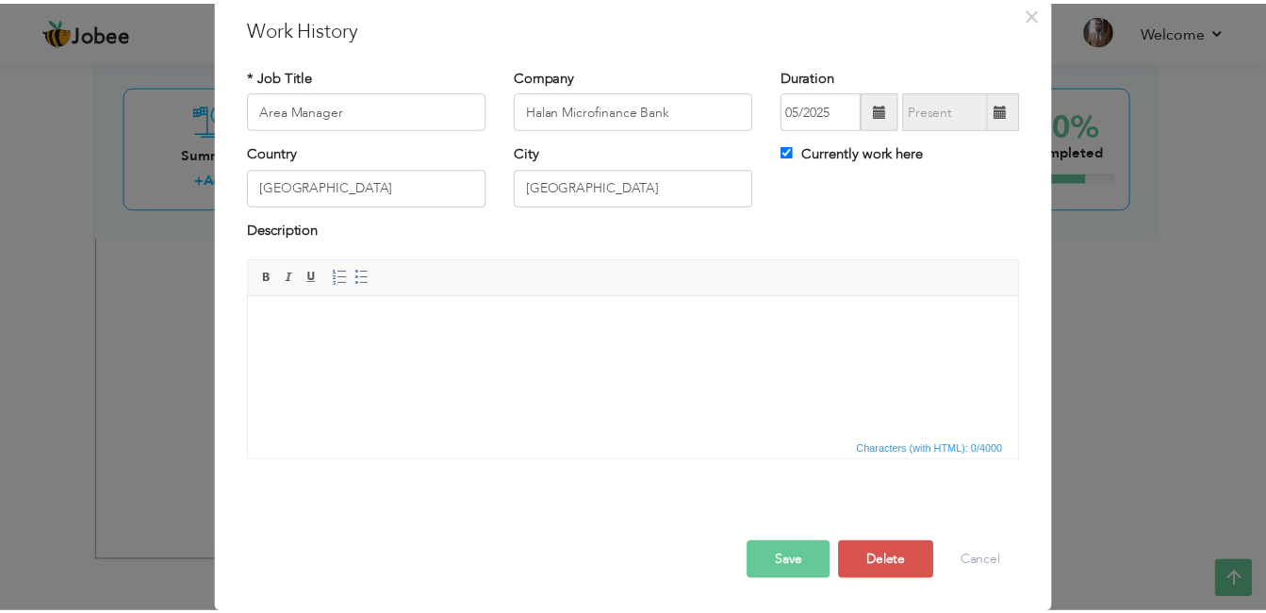
scroll to position [0, 0]
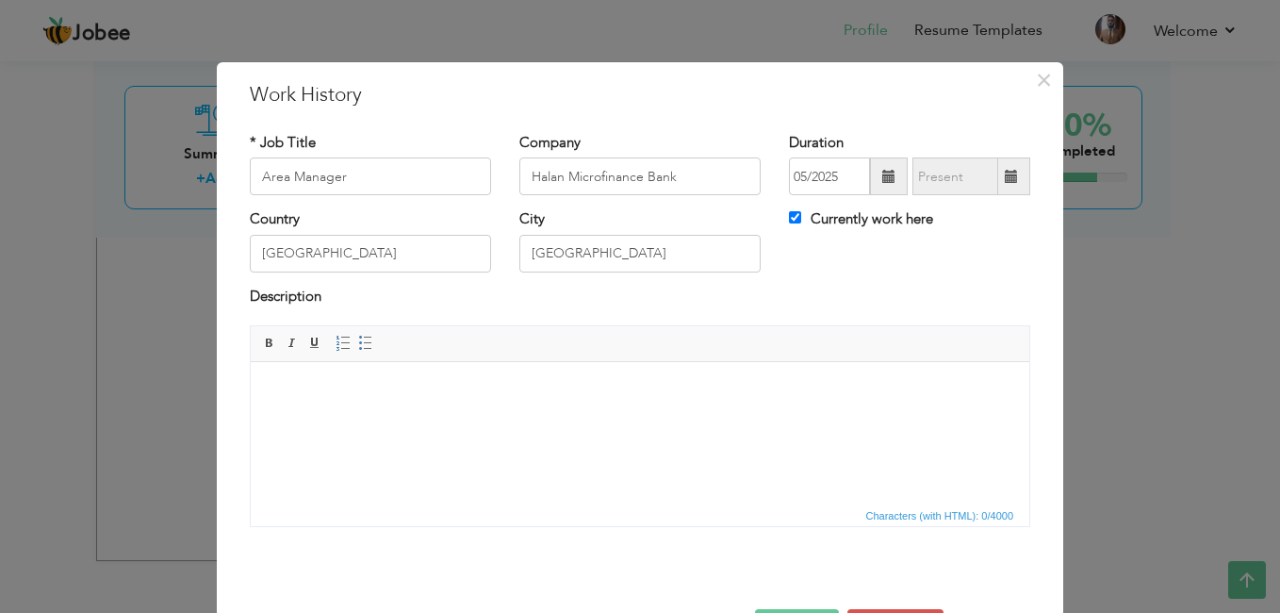
click at [1181, 367] on div "× Work History * Job Title Area Manager Company Halan Microfinance Bank" at bounding box center [640, 306] width 1280 height 613
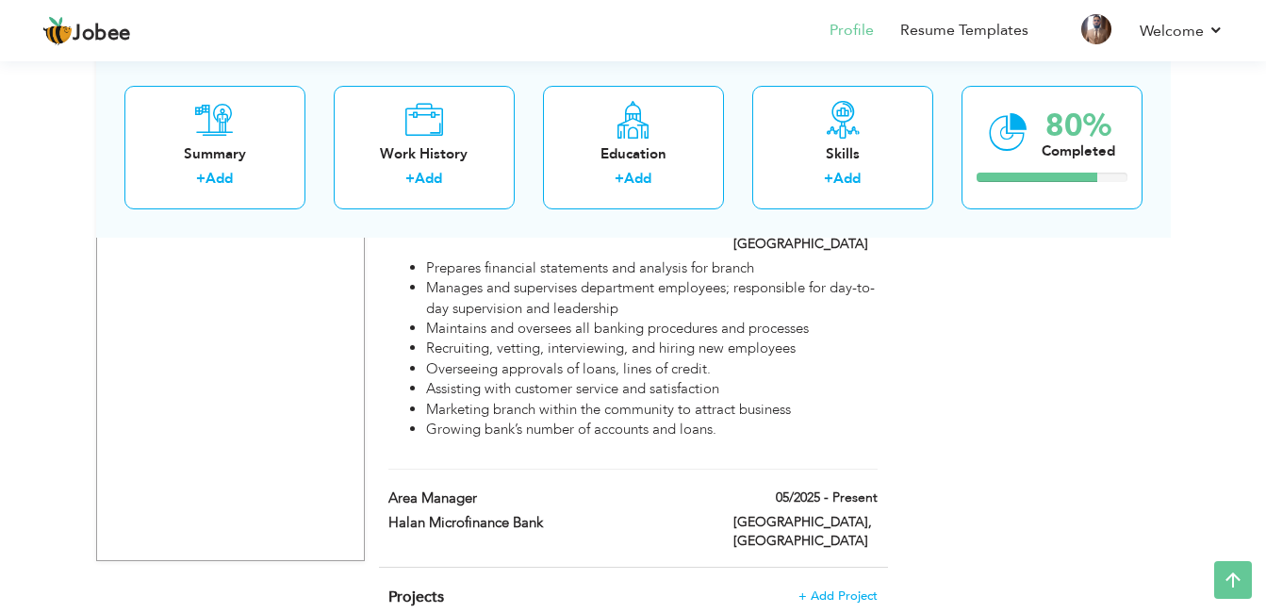
scroll to position [259, 0]
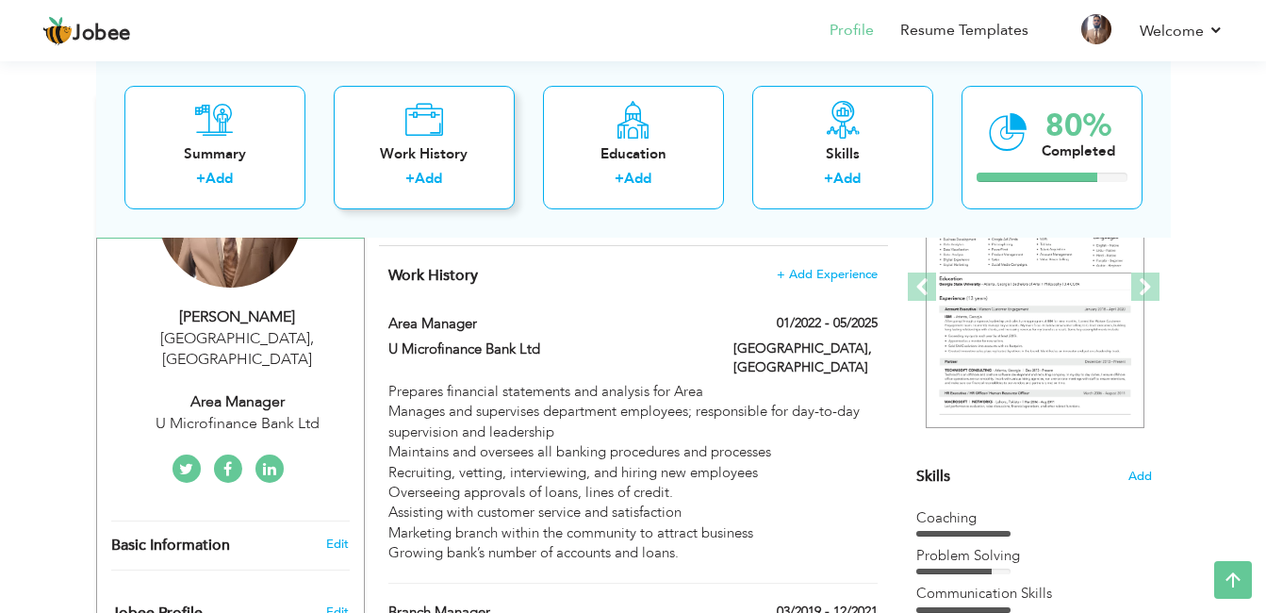
click at [398, 171] on div "+ Add" at bounding box center [424, 181] width 151 height 25
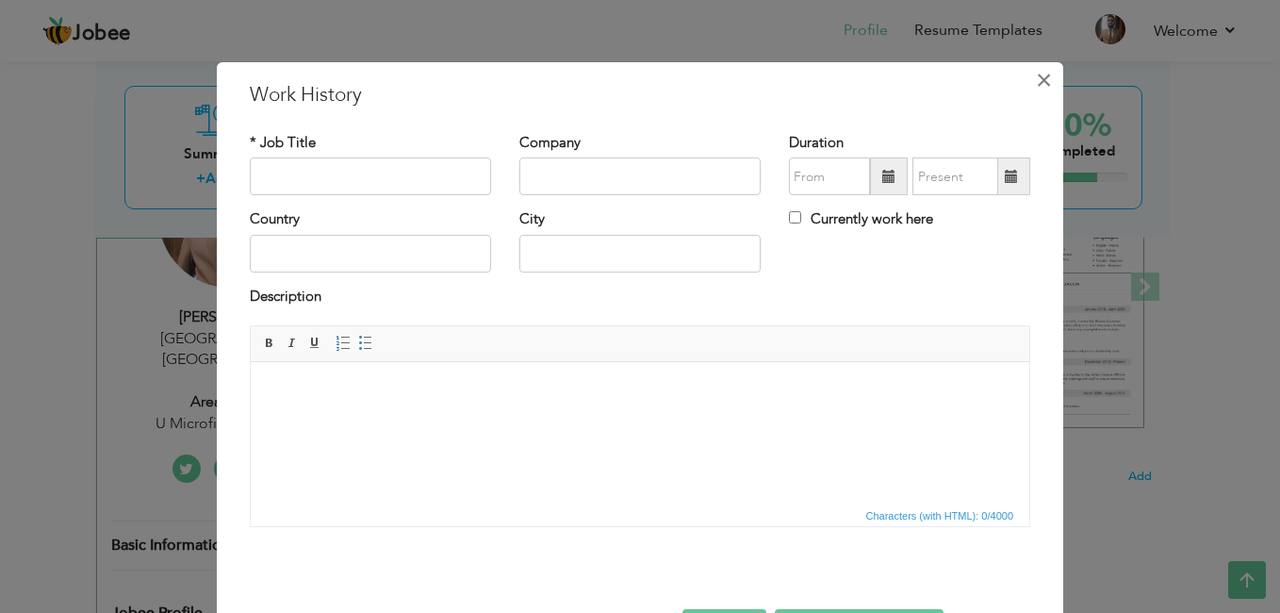
click at [1042, 80] on span "×" at bounding box center [1044, 80] width 16 height 34
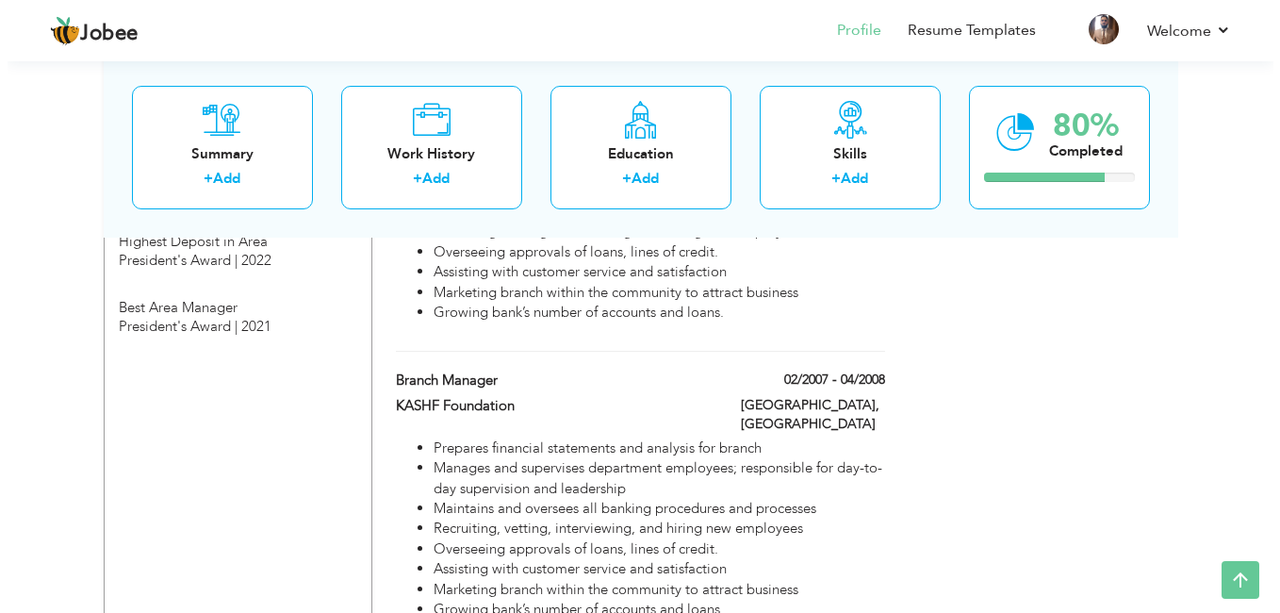
scroll to position [1562, 0]
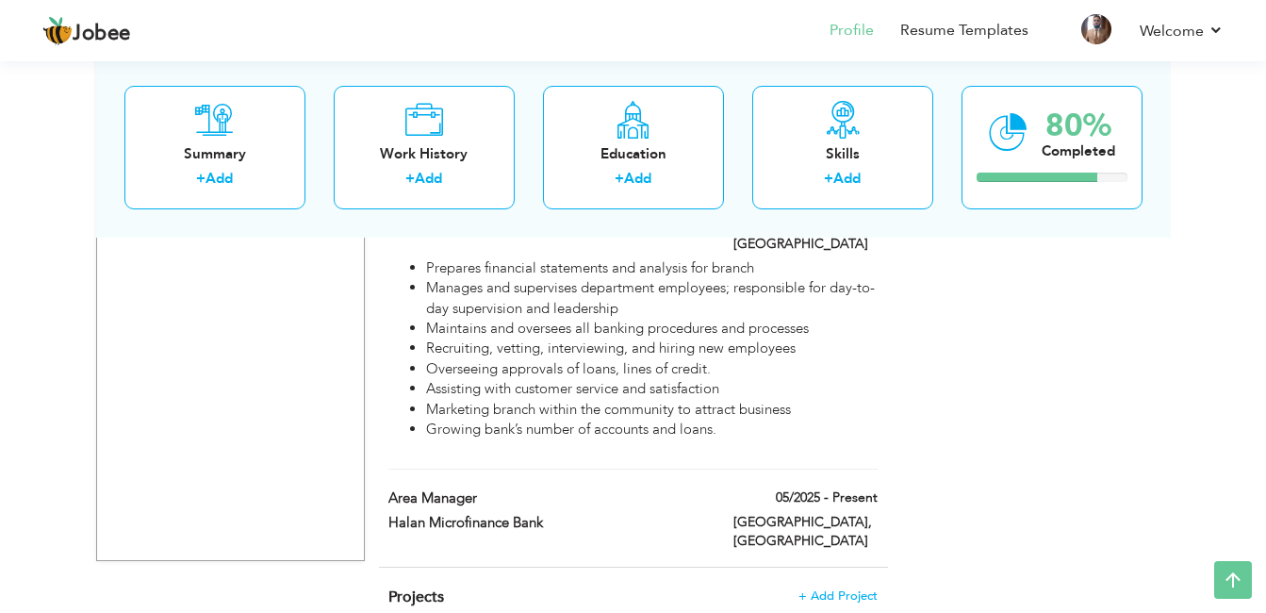
click at [840, 488] on div "05/2025 - Present" at bounding box center [805, 500] width 173 height 24
type input "Area Manager"
type input "Halan Microfinance Bank"
type input "05/2025"
type input "[GEOGRAPHIC_DATA]"
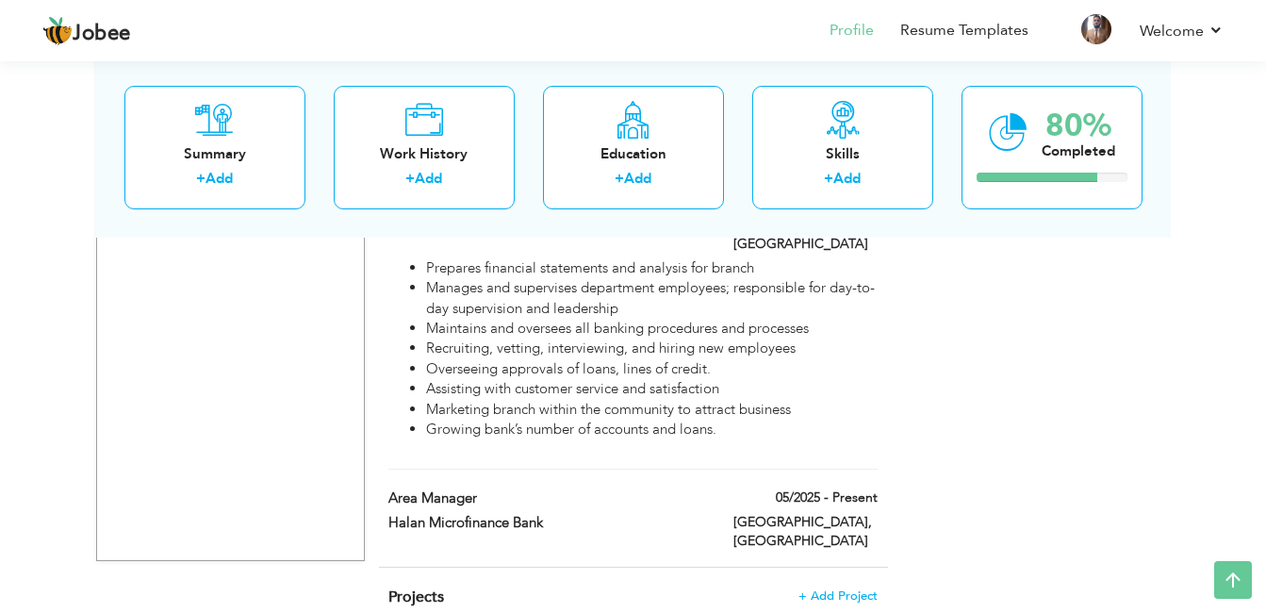
type input "[GEOGRAPHIC_DATA]"
checkbox input "true"
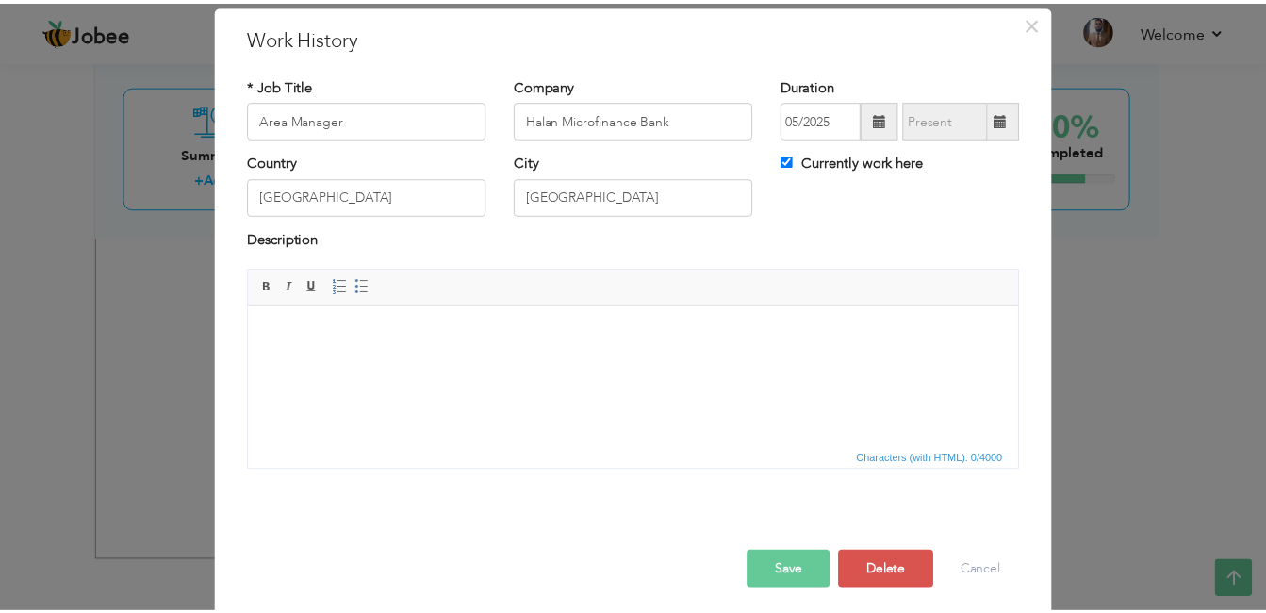
scroll to position [67, 0]
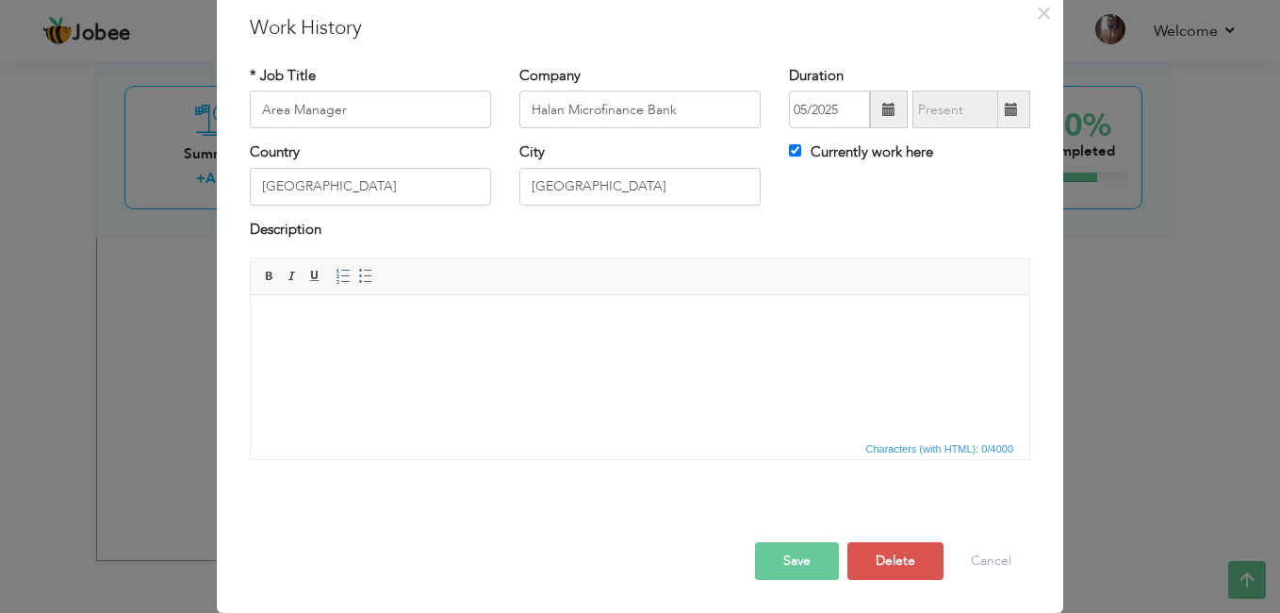
click at [770, 545] on button "Save" at bounding box center [797, 561] width 84 height 38
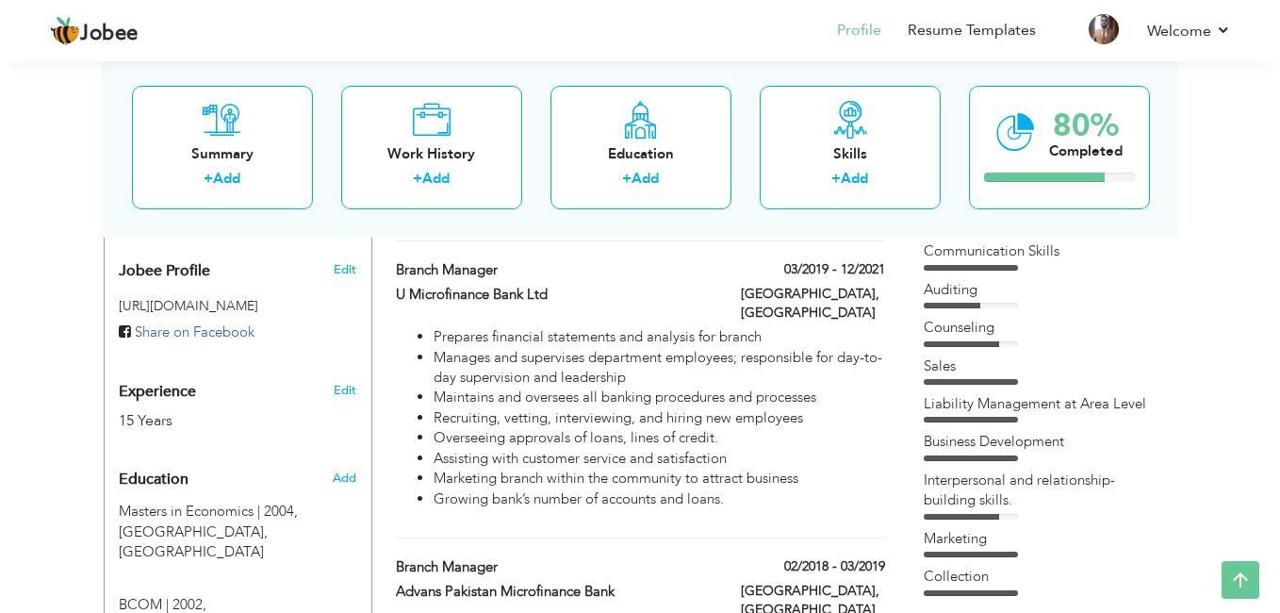
scroll to position [604, 0]
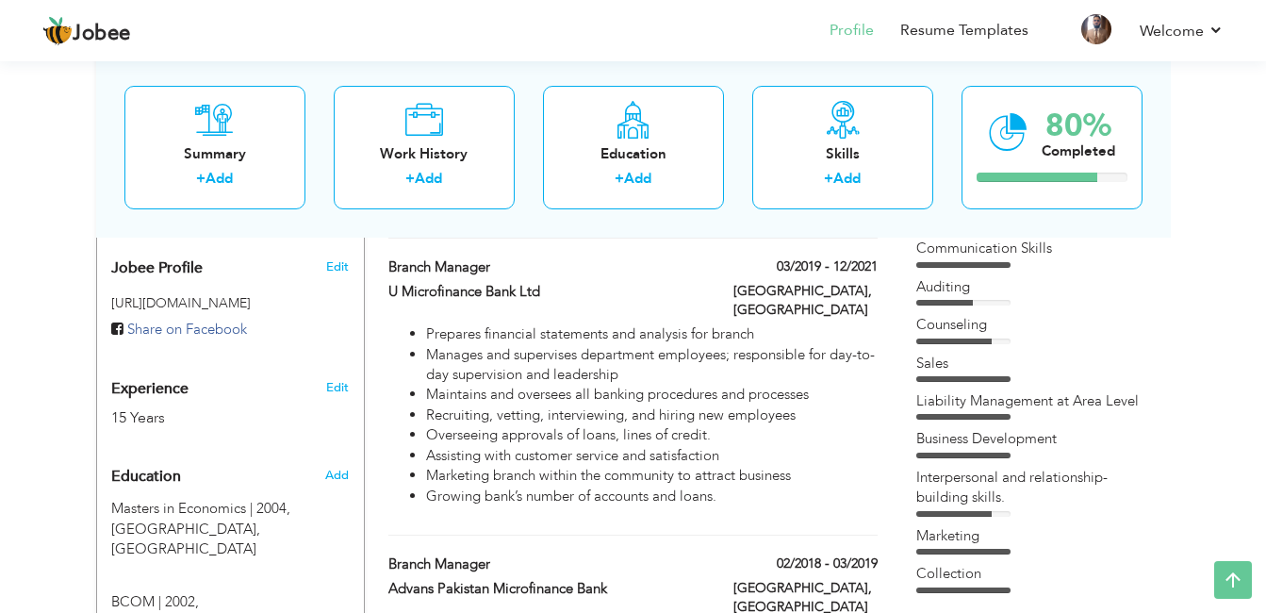
click at [131, 381] on span "Experience" at bounding box center [149, 389] width 77 height 17
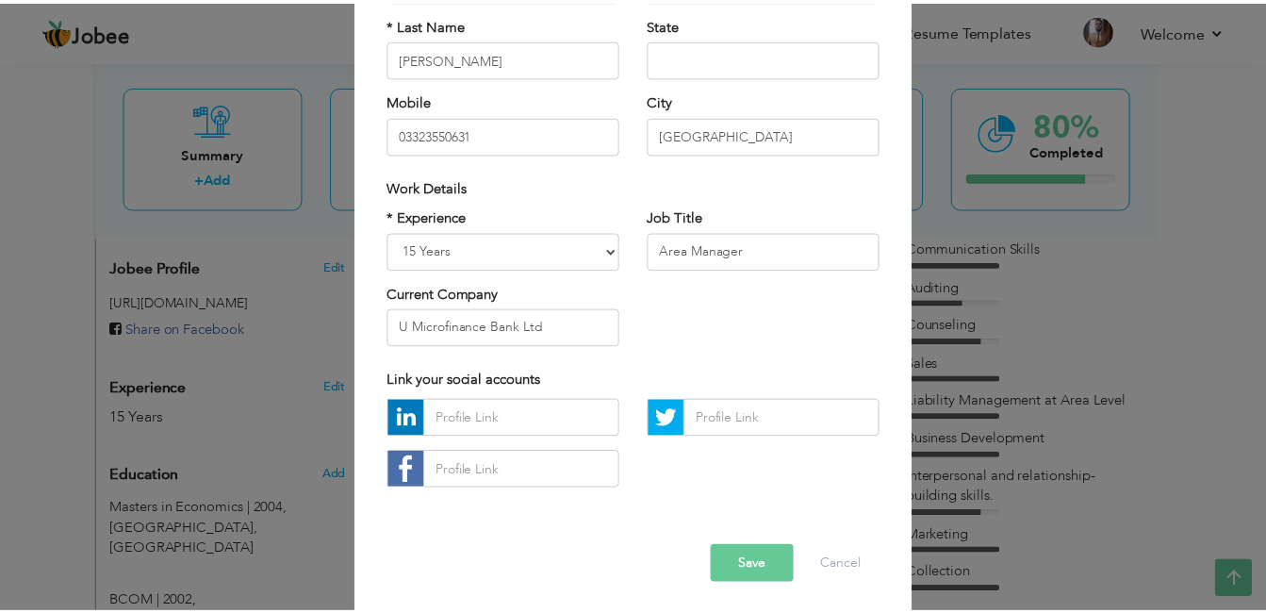
scroll to position [239, 0]
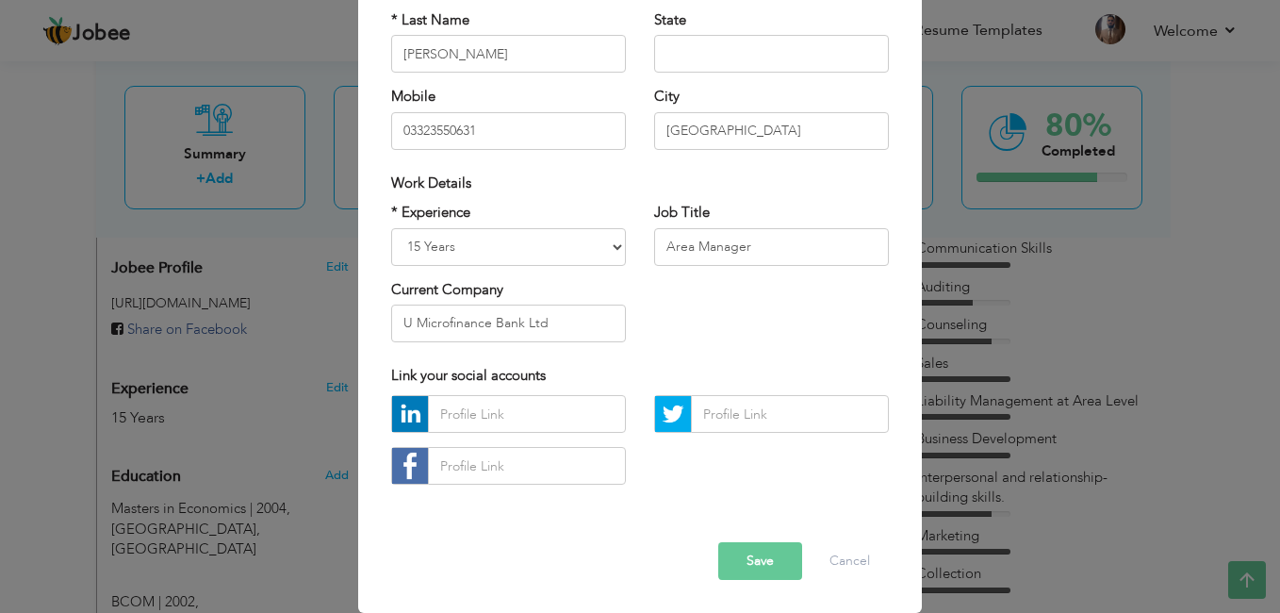
click at [970, 366] on div "× Profile Contact Information * First Name [PERSON_NAME] * Last Name [PERSON_NA…" at bounding box center [640, 306] width 1280 height 613
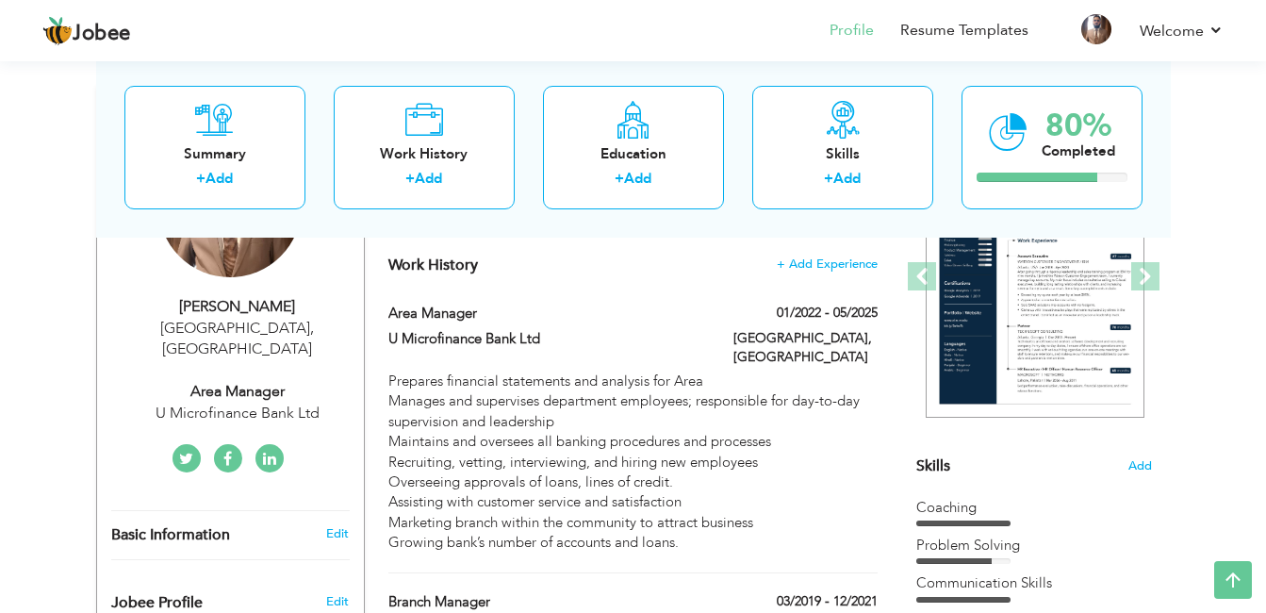
scroll to position [0, 0]
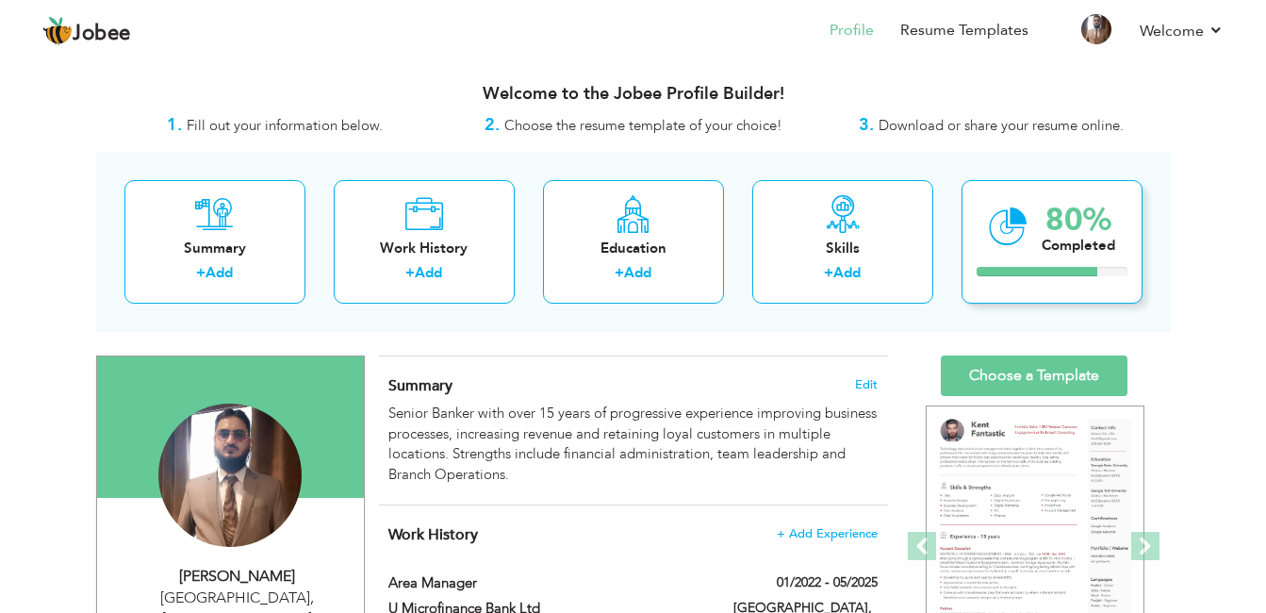
click at [1115, 268] on div at bounding box center [1052, 271] width 151 height 9
click at [1009, 235] on icon at bounding box center [1008, 226] width 39 height 63
click at [233, 261] on div "Summary + Add" at bounding box center [214, 242] width 181 height 124
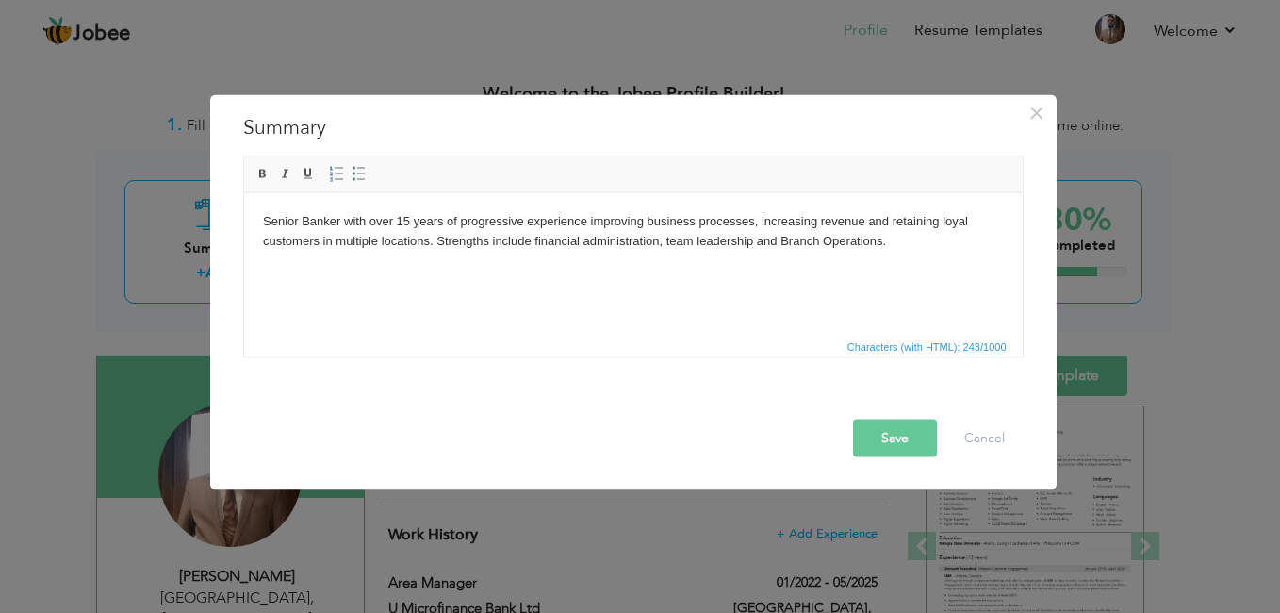
click at [857, 430] on button "Save" at bounding box center [895, 439] width 84 height 38
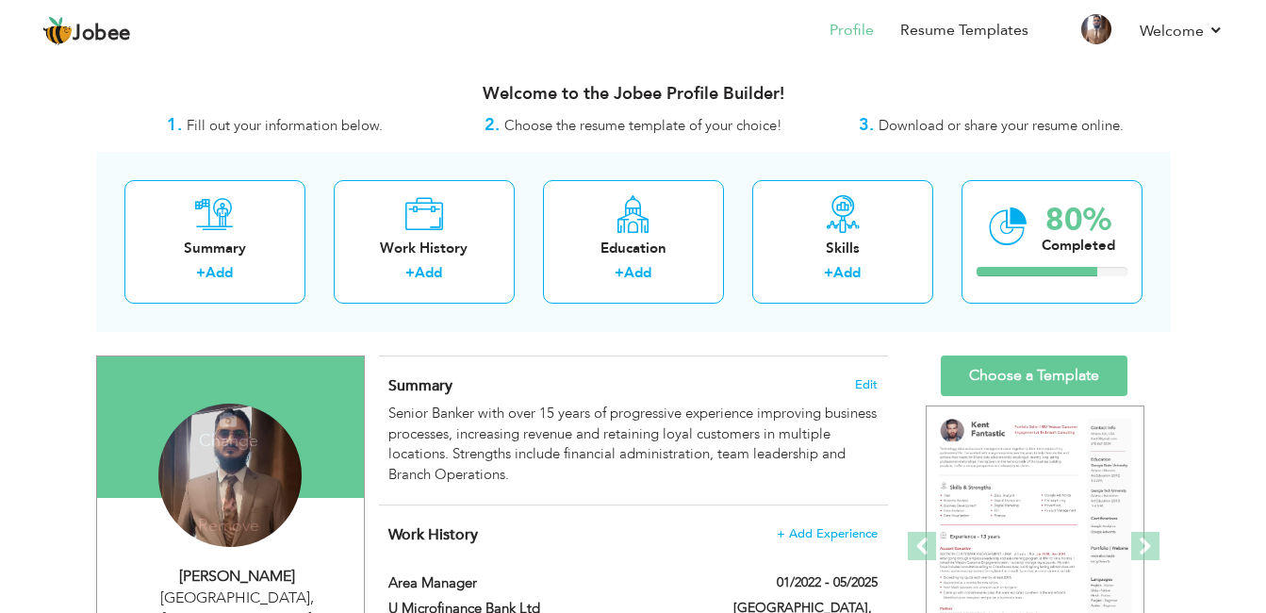
click at [287, 532] on h4 "Remove" at bounding box center [228, 515] width 135 height 41
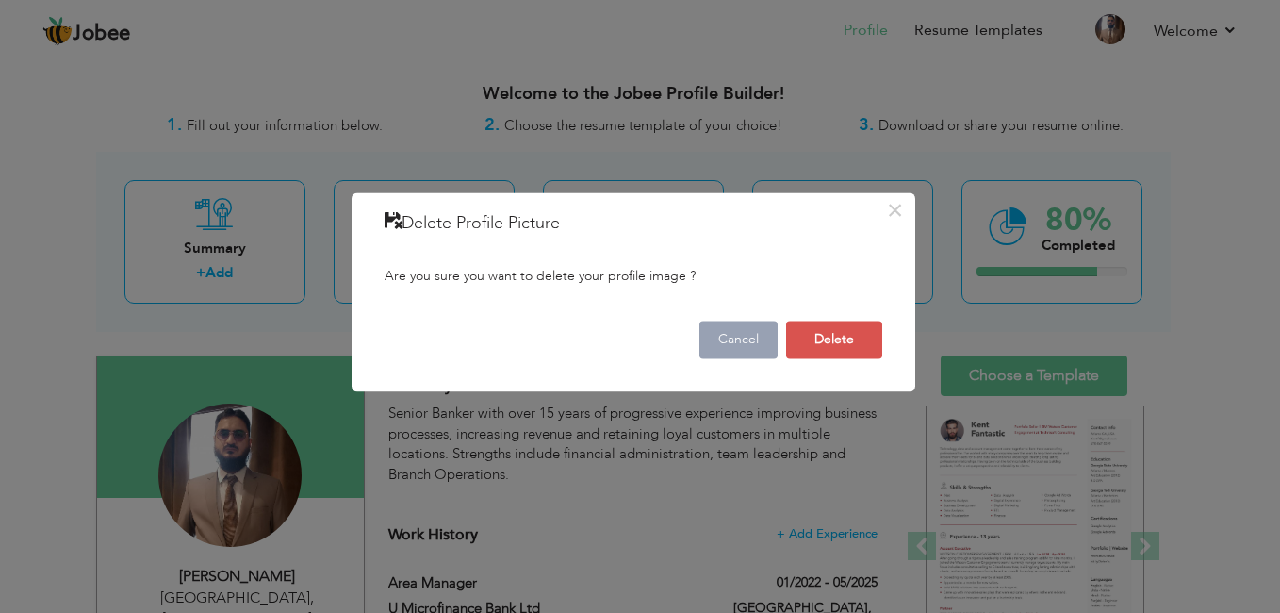
click at [719, 338] on button "Cancel" at bounding box center [739, 341] width 78 height 38
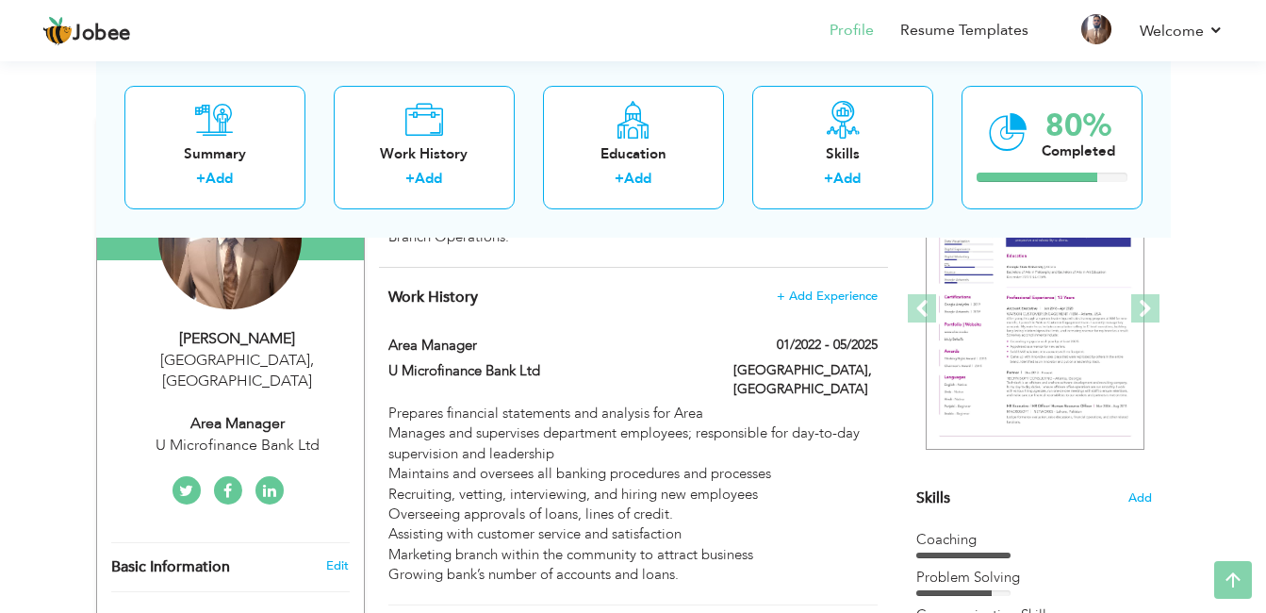
scroll to position [252, 0]
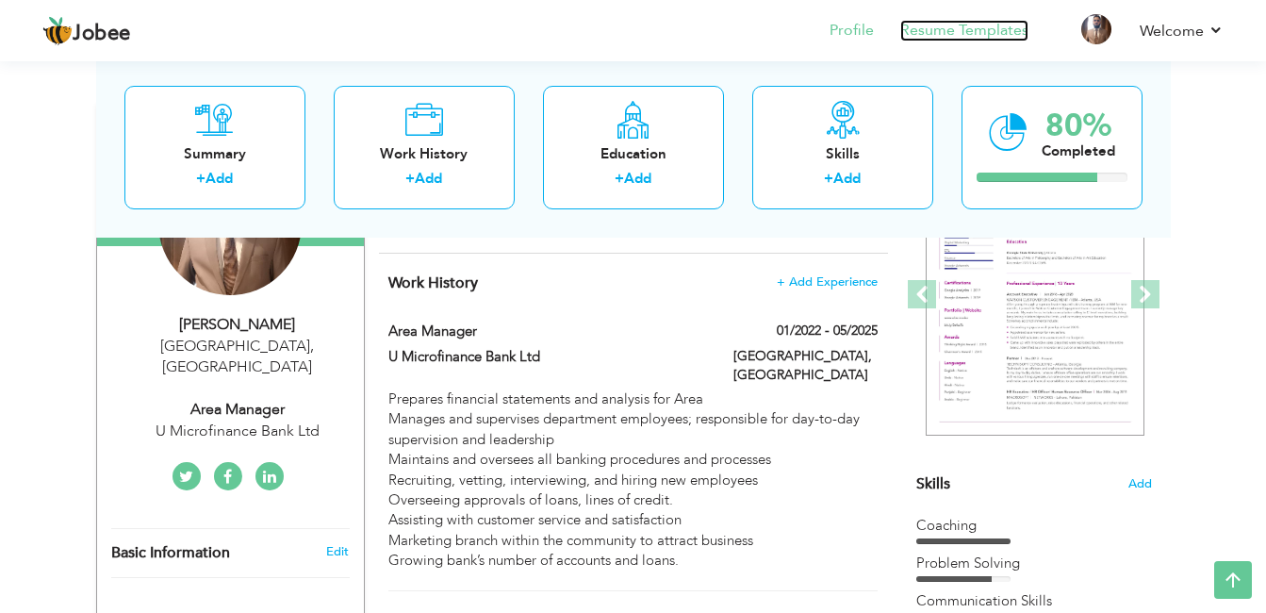
drag, startPoint x: 914, startPoint y: 32, endPoint x: 928, endPoint y: 52, distance: 24.3
click at [914, 32] on link "Resume Templates" at bounding box center [964, 31] width 128 height 22
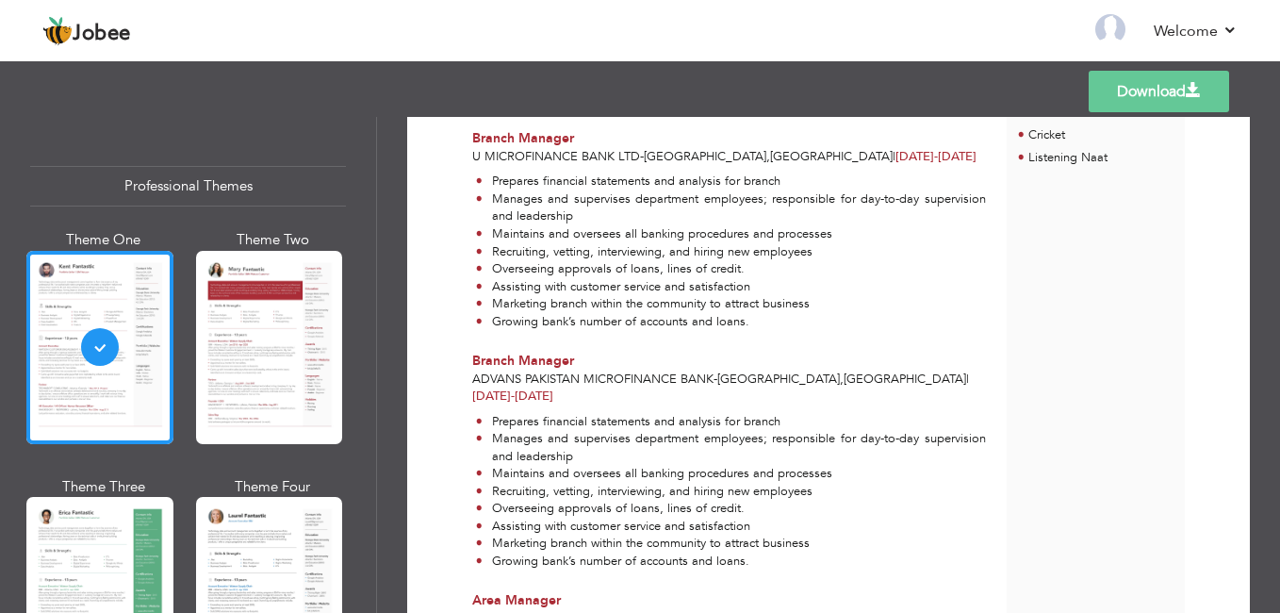
scroll to position [665, 0]
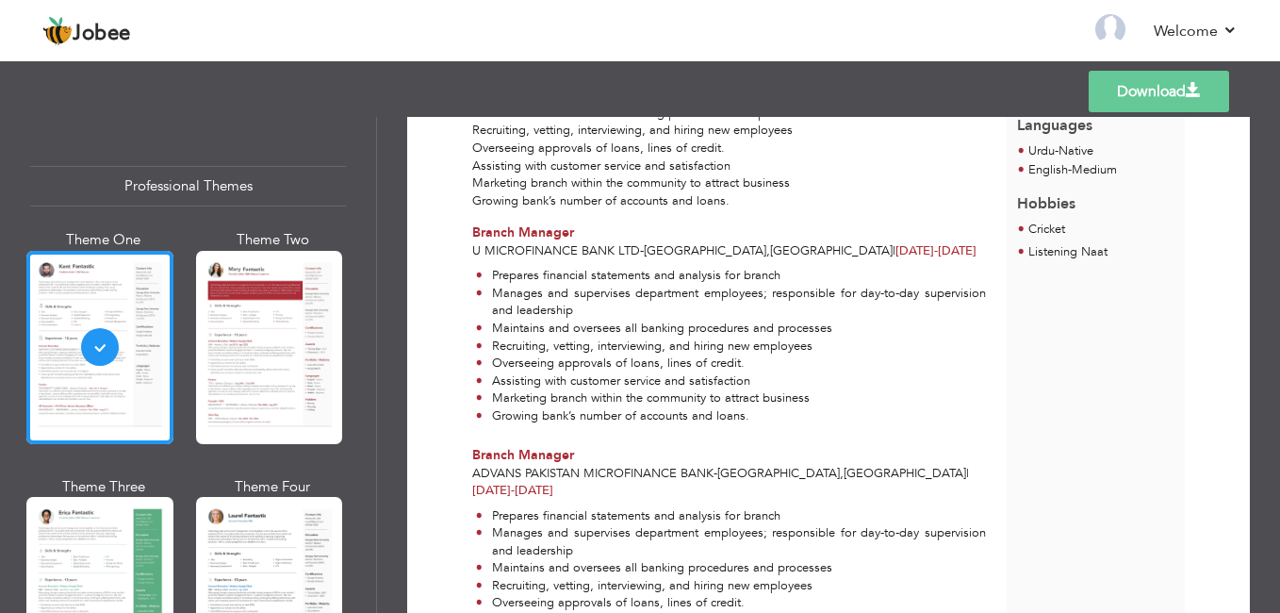
drag, startPoint x: 1273, startPoint y: 367, endPoint x: 1275, endPoint y: 404, distance: 36.8
click at [1275, 404] on div "Download Farhan Shakoor Area Manager at U Microfinance Bank Ltd Sales" at bounding box center [828, 365] width 903 height 496
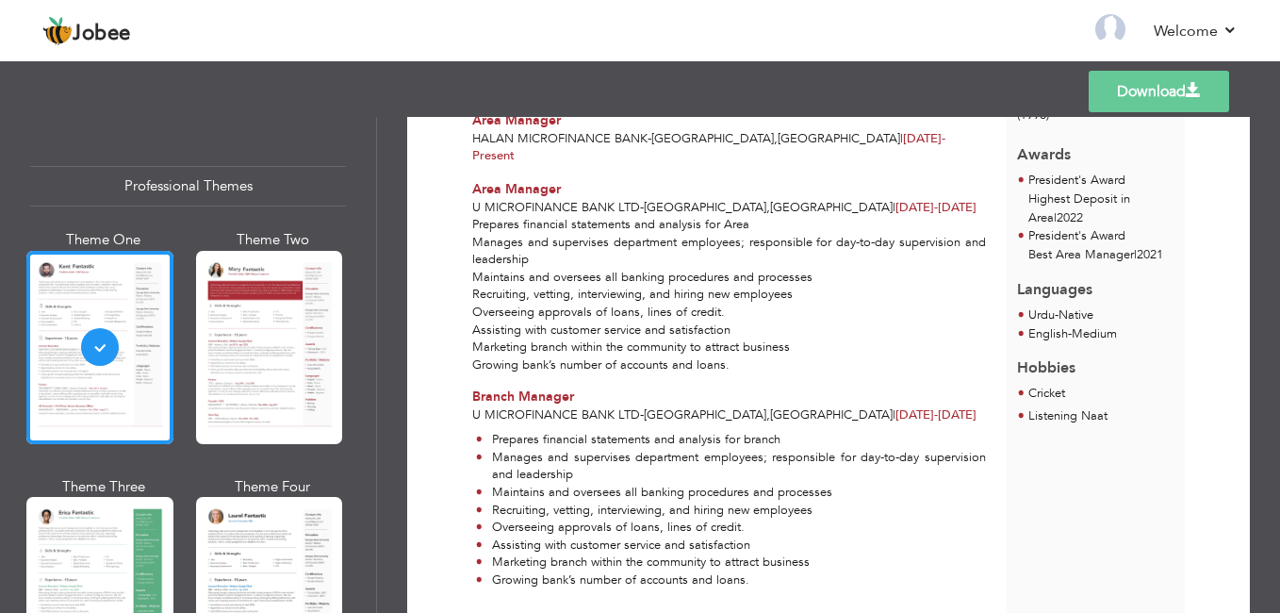
scroll to position [425, 0]
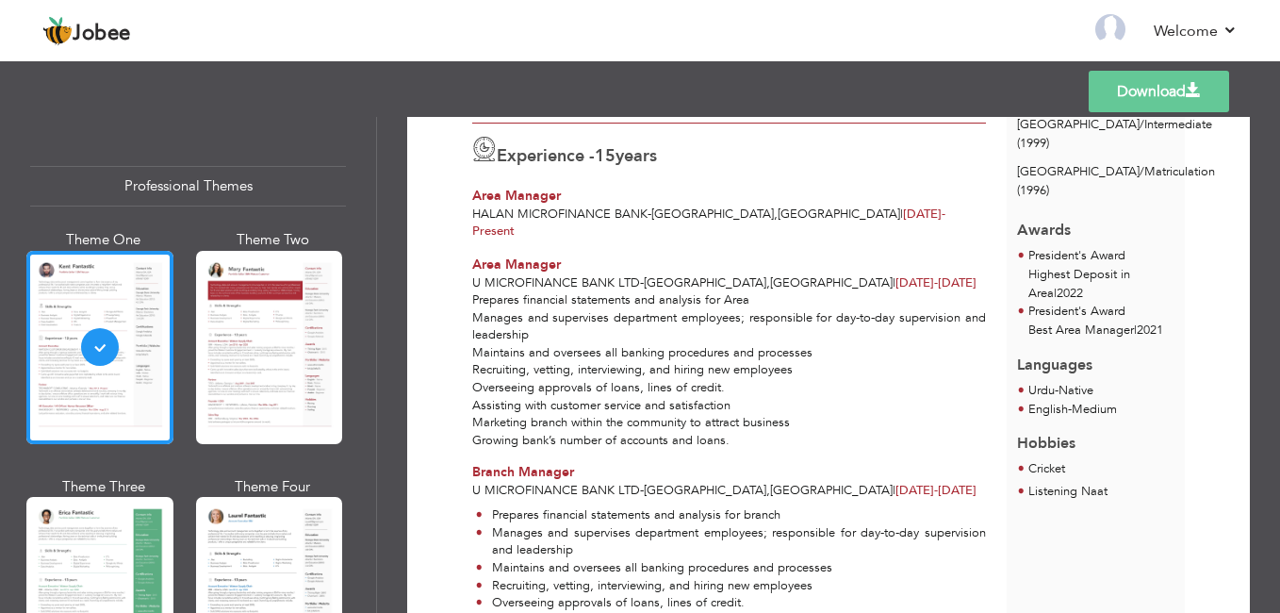
click at [851, 222] on div "Halan Microfinance Bank - Karachi , Pakistan | May 2025 - Present" at bounding box center [729, 223] width 514 height 35
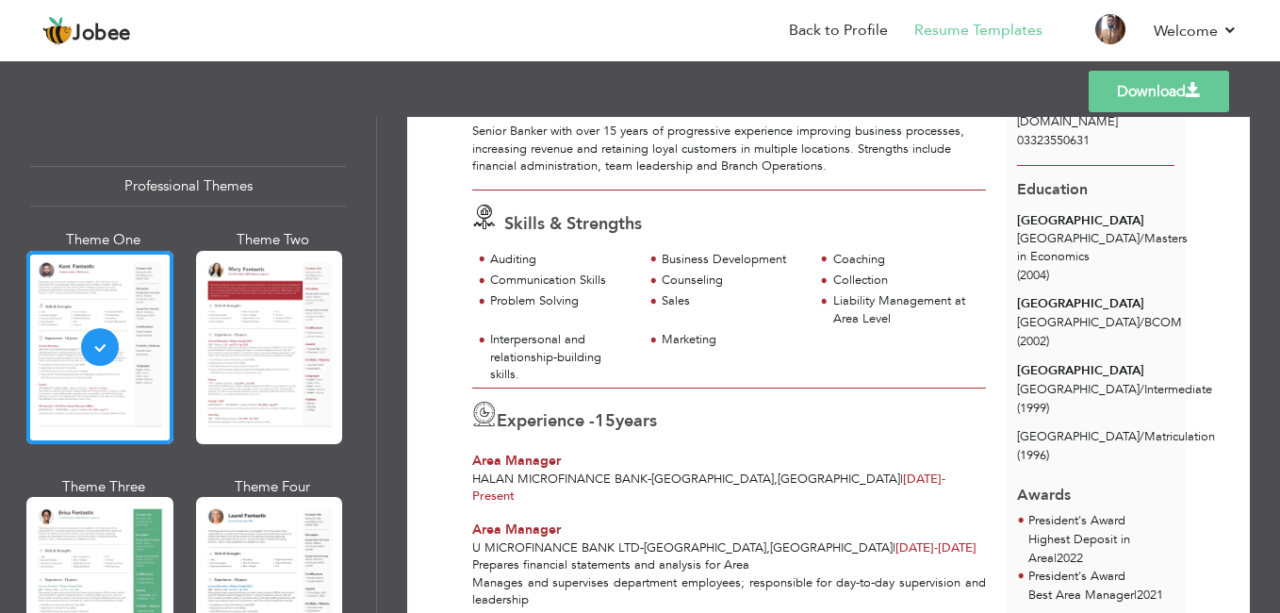
scroll to position [0, 0]
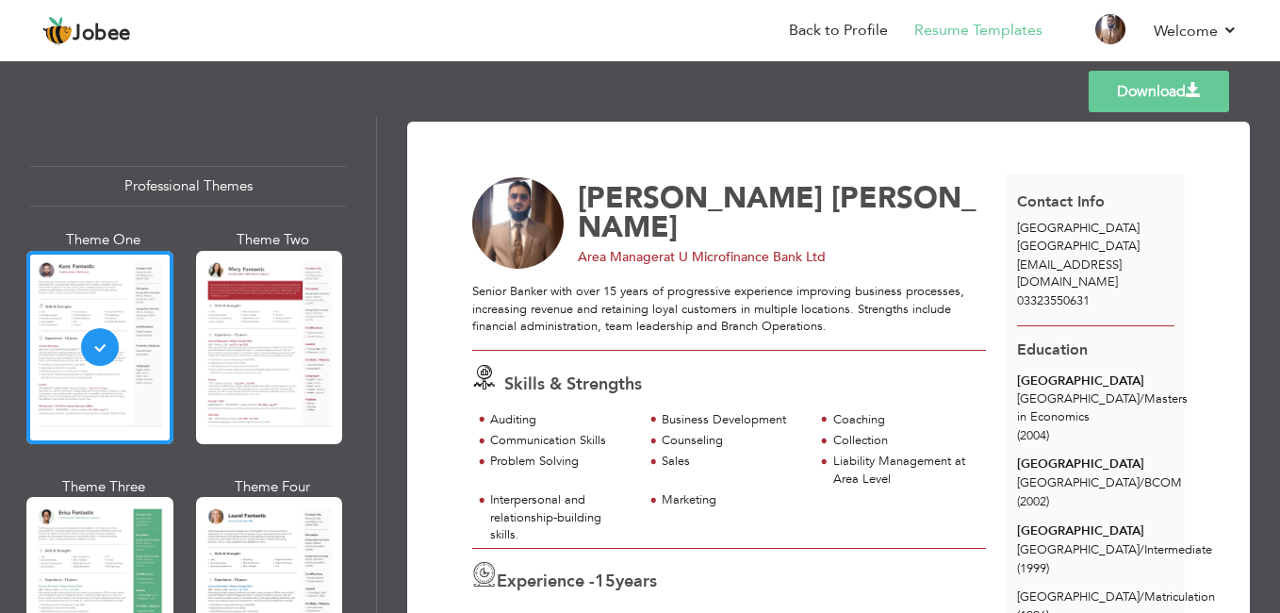
click at [990, 465] on div "Auditing Business Development Coaching Communication Skills" at bounding box center [729, 479] width 535 height 137
click at [495, 121] on div "Download Farhan Shakoor Area Manager at U Microfinance Bank Ltd Sales" at bounding box center [828, 365] width 903 height 496
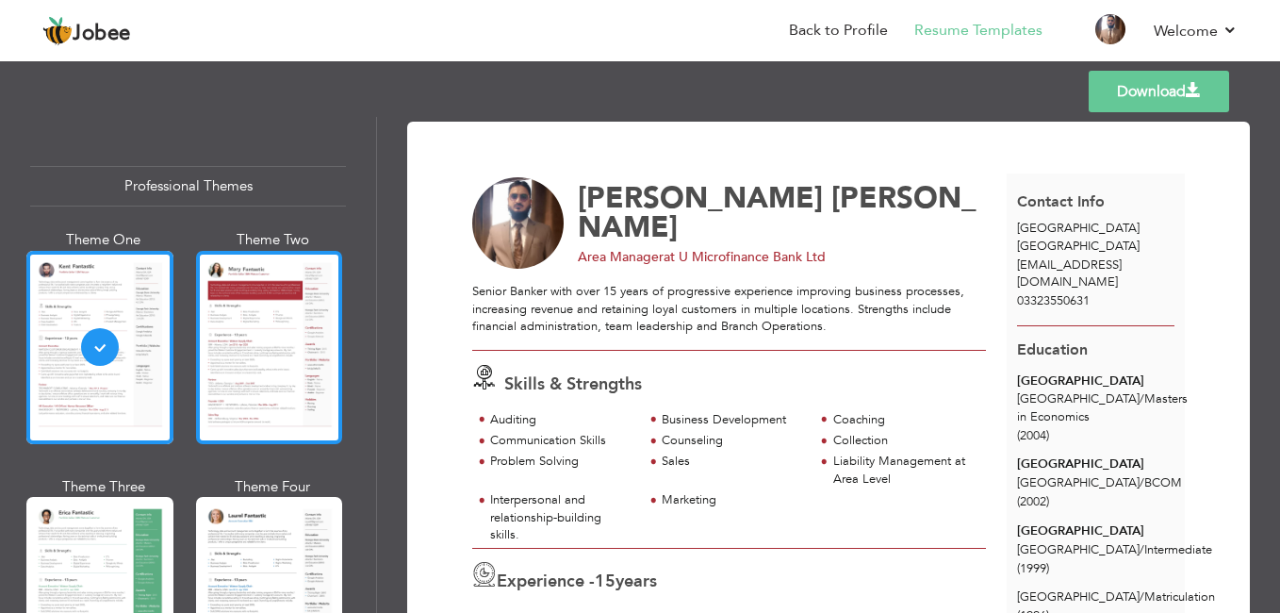
click at [294, 348] on div at bounding box center [269, 347] width 147 height 193
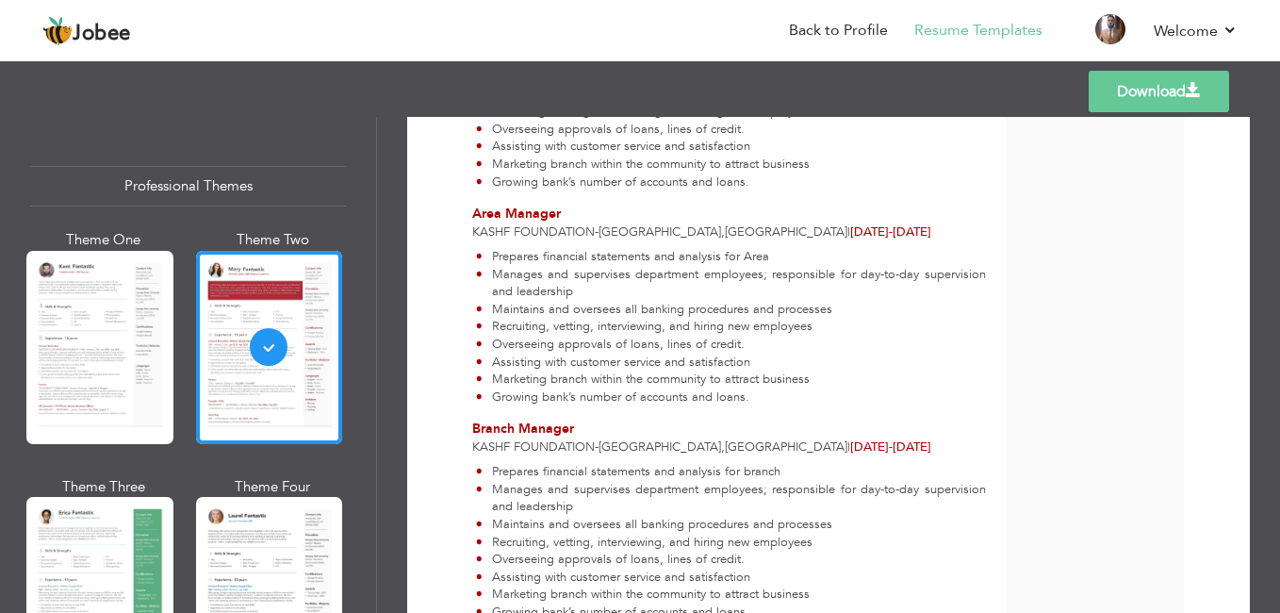
scroll to position [1209, 0]
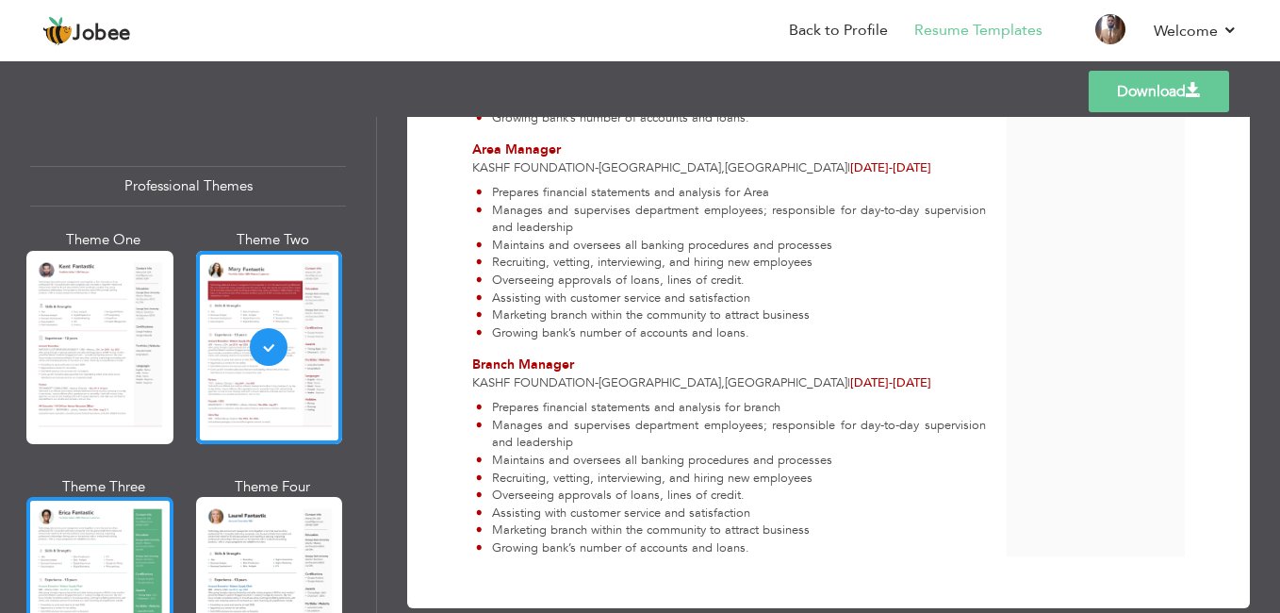
click at [96, 561] on div at bounding box center [99, 593] width 147 height 193
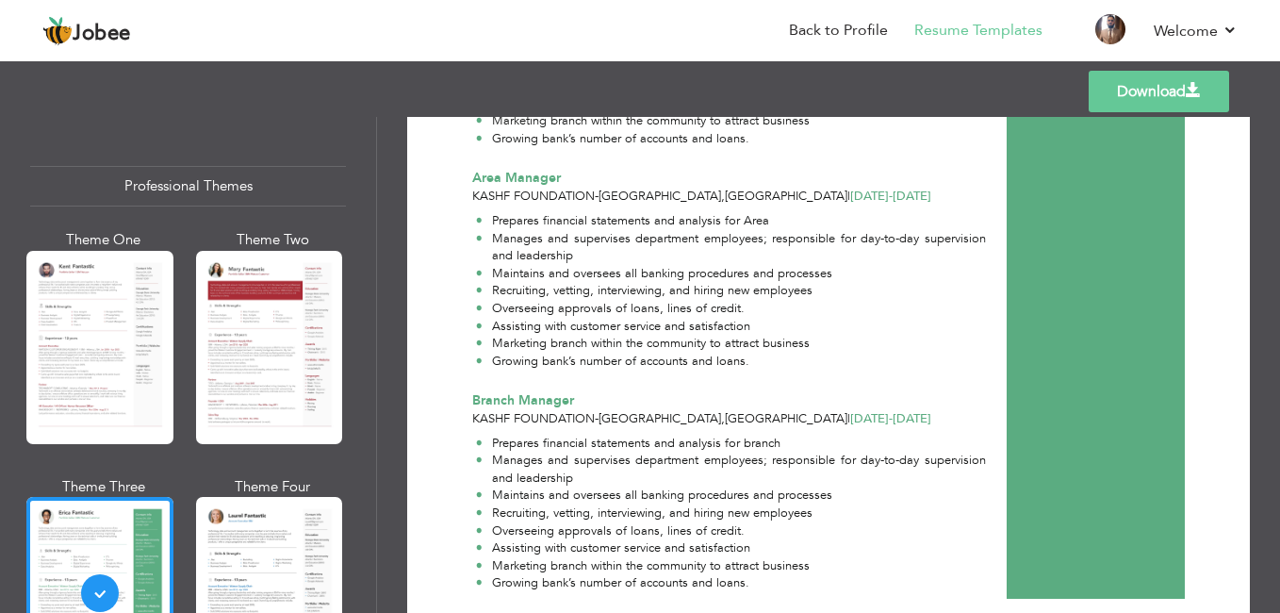
scroll to position [1224, 0]
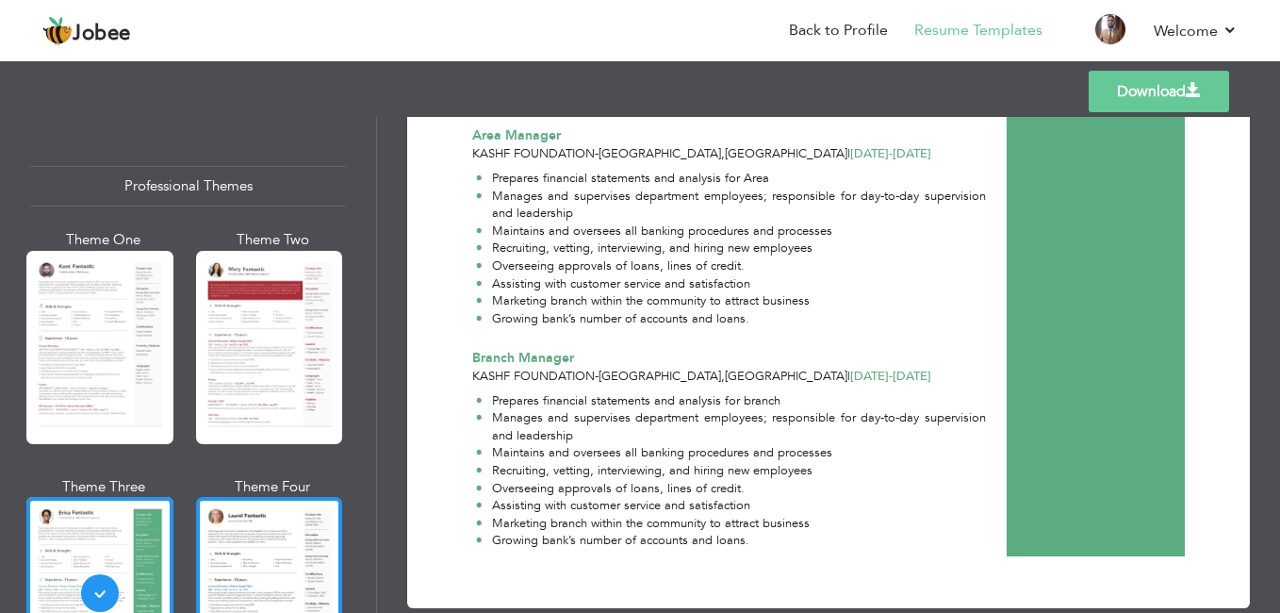
click at [258, 562] on div at bounding box center [269, 593] width 147 height 193
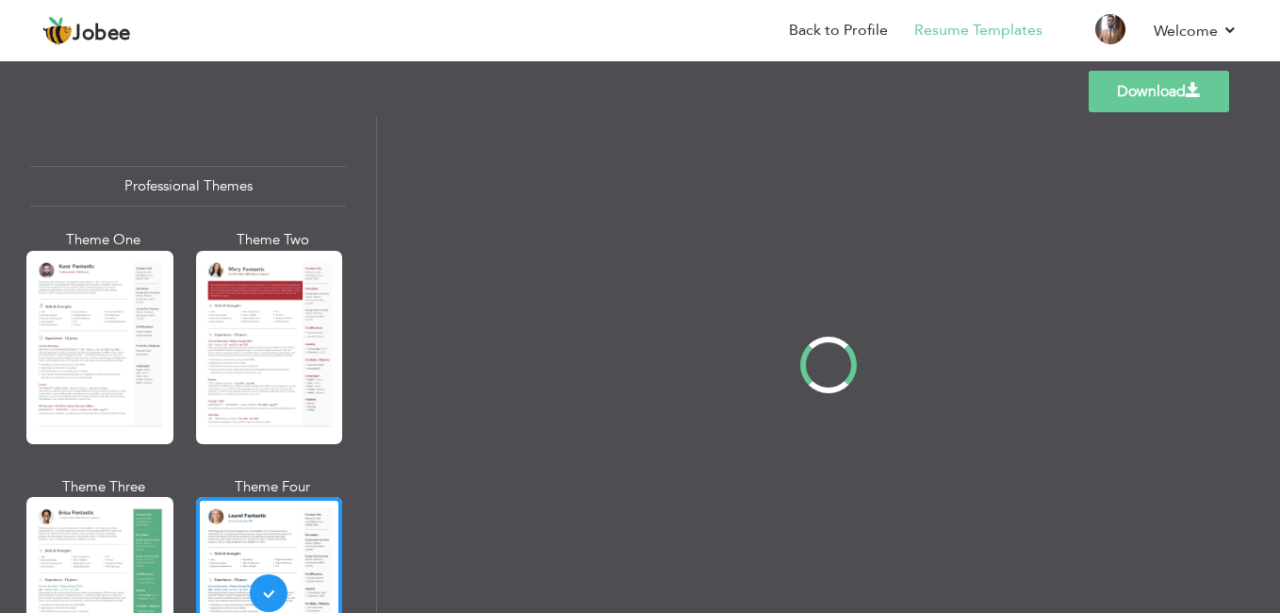
scroll to position [0, 0]
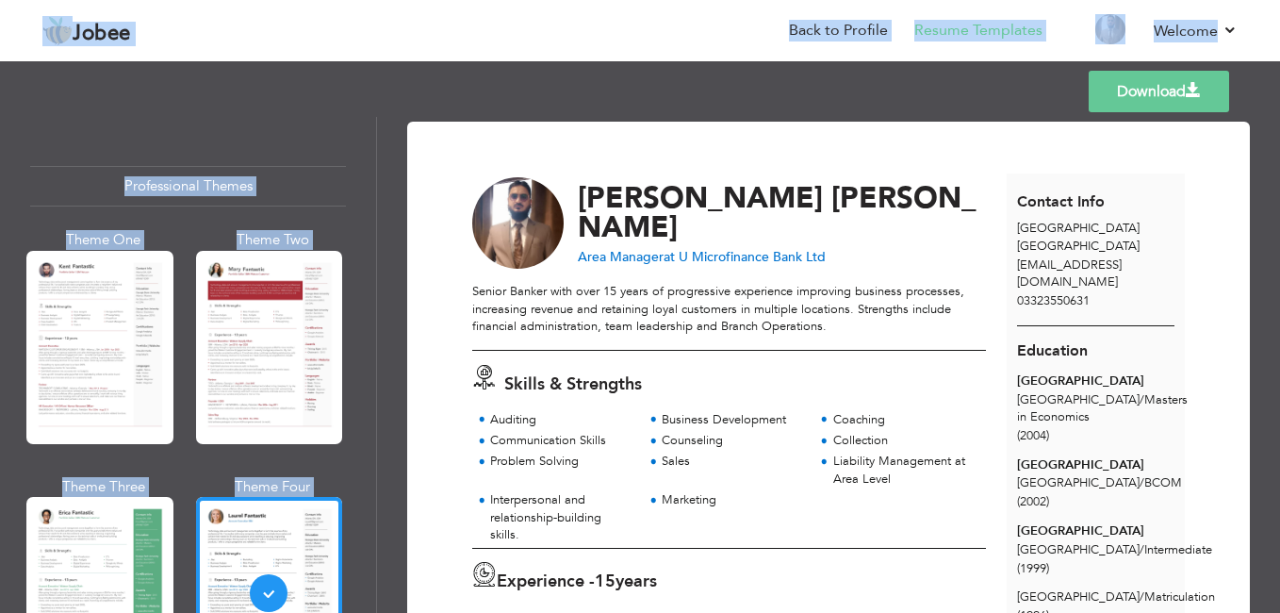
drag, startPoint x: 1273, startPoint y: 206, endPoint x: 1283, endPoint y: 356, distance: 150.3
click at [1280, 356] on html "Jobee Back to Profile Resume Templates Resume Templates Cover Letters About My …" at bounding box center [640, 306] width 1280 height 613
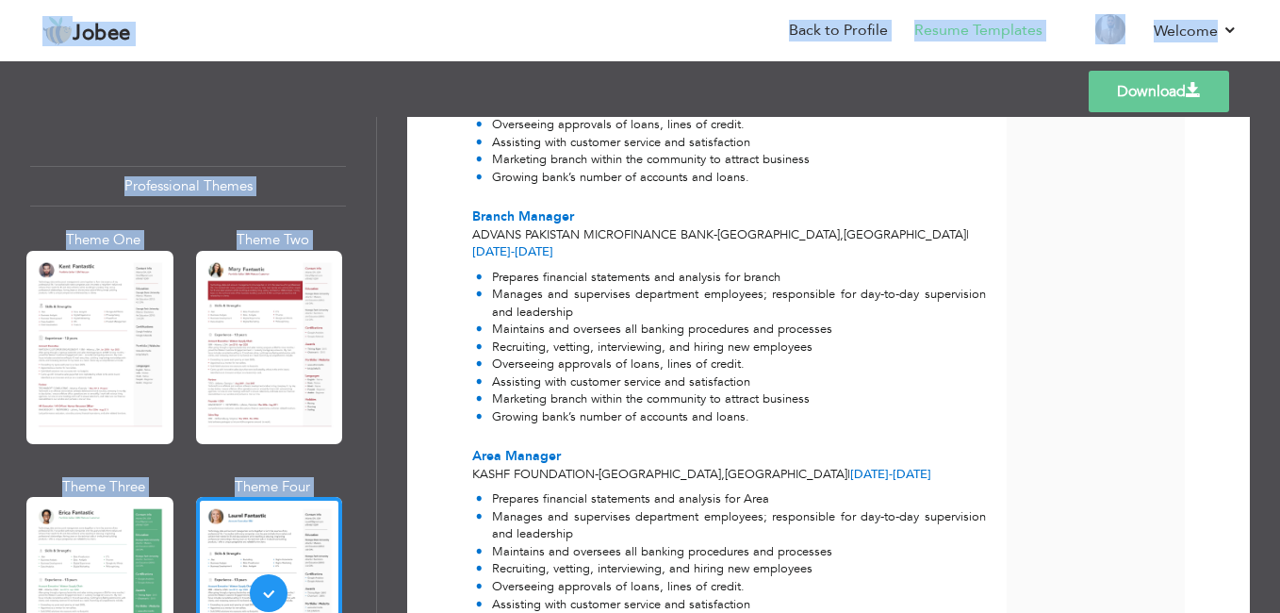
scroll to position [1048, 0]
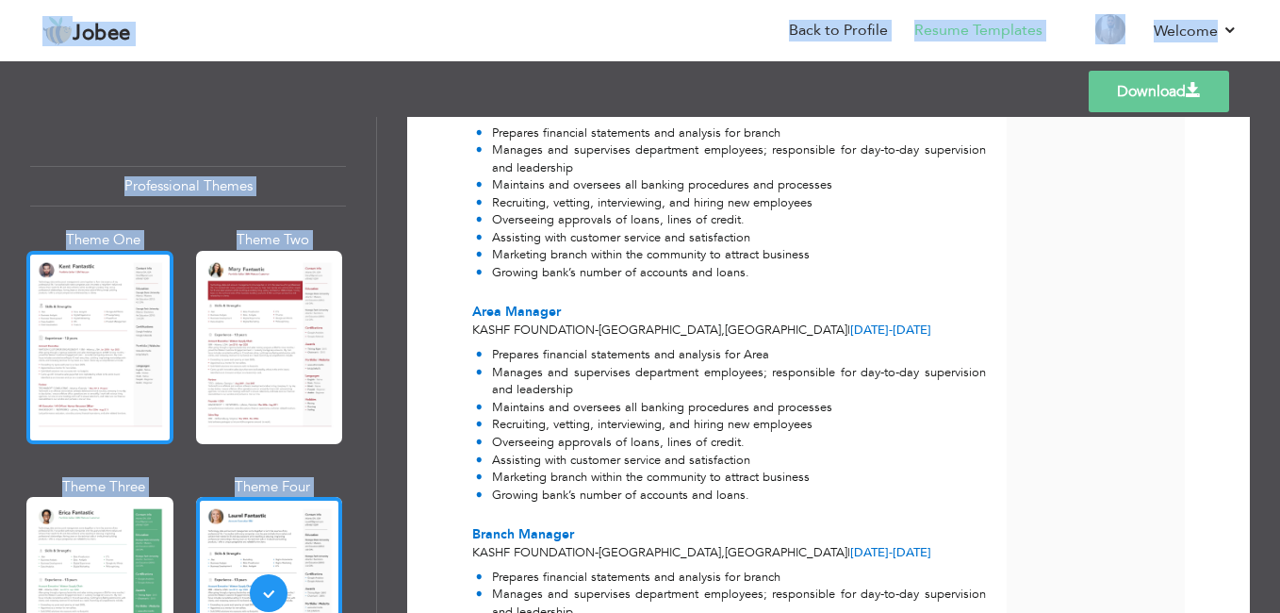
click at [112, 320] on div at bounding box center [99, 347] width 147 height 193
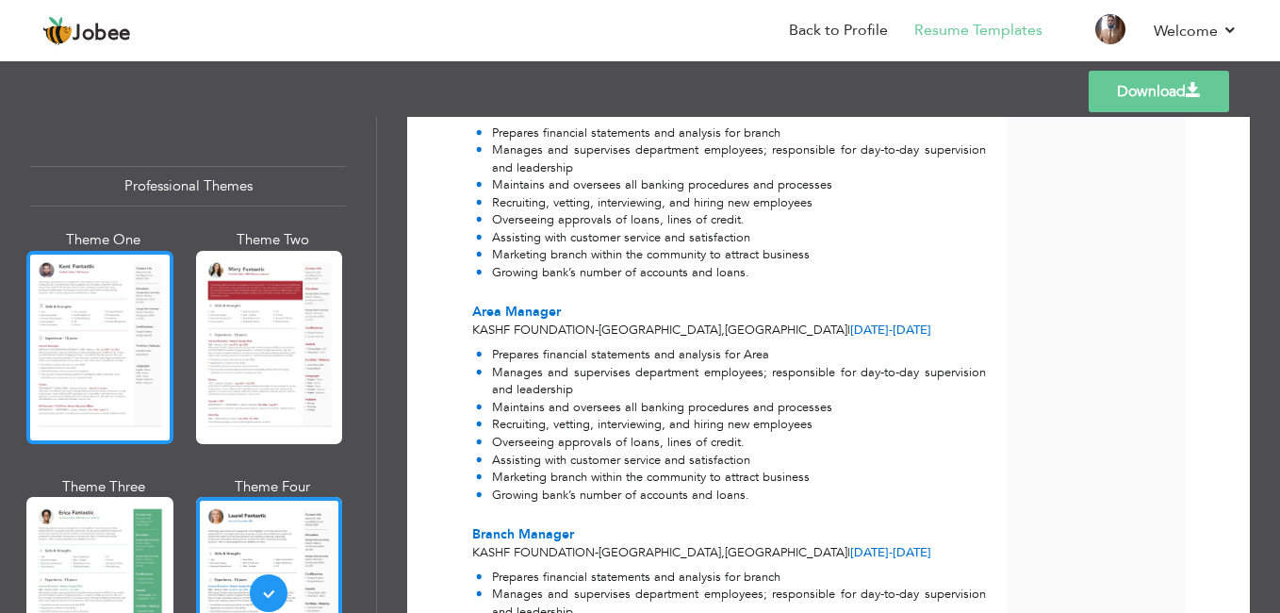
scroll to position [0, 0]
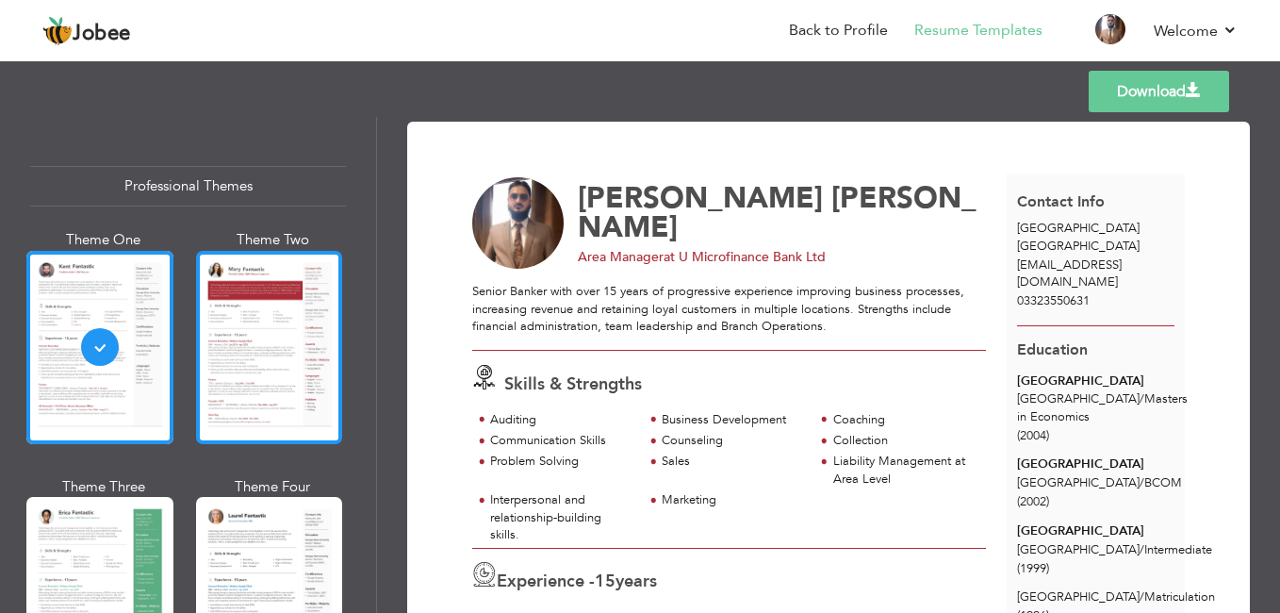
click at [264, 336] on div at bounding box center [269, 347] width 147 height 193
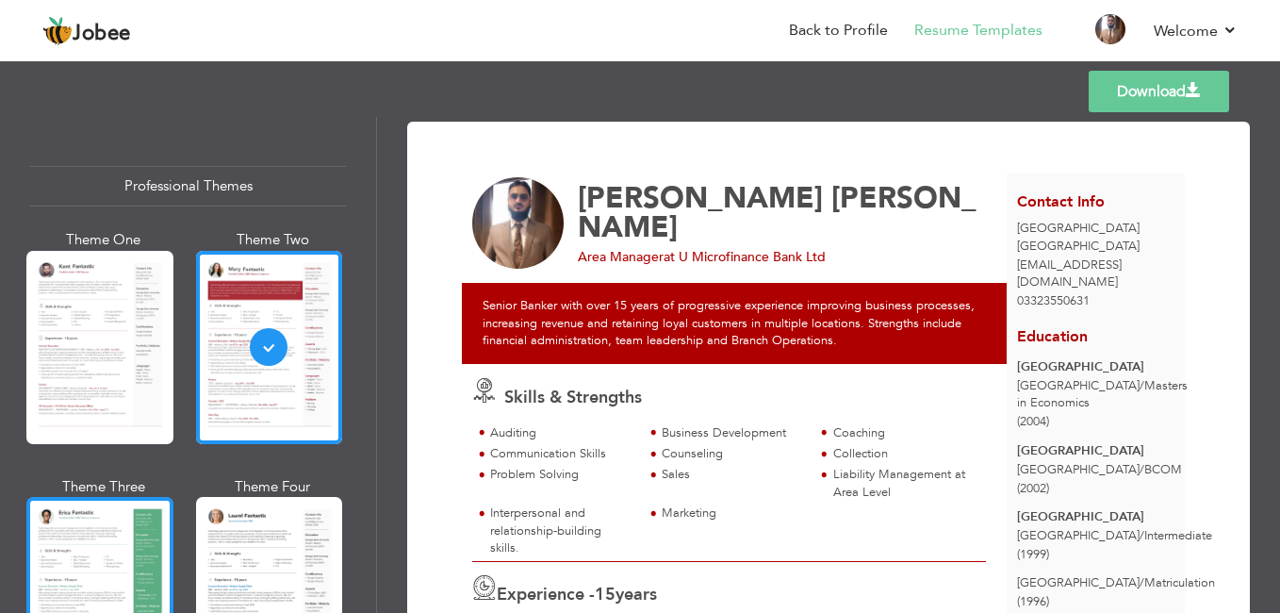
click at [77, 554] on div at bounding box center [99, 593] width 147 height 193
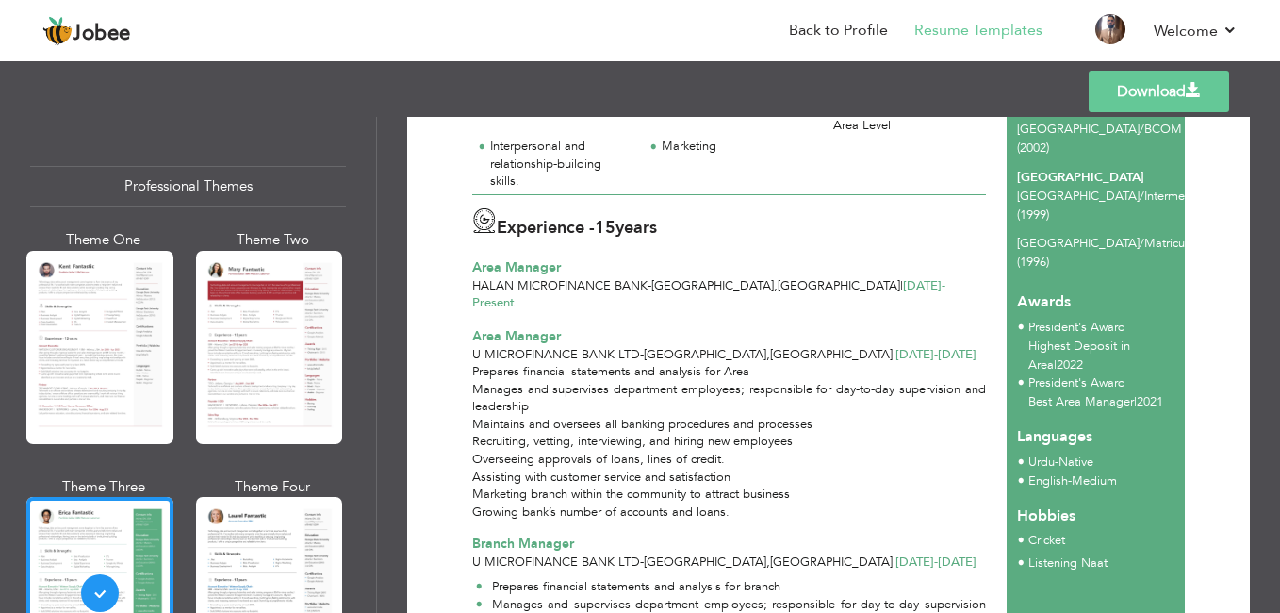
scroll to position [426, 0]
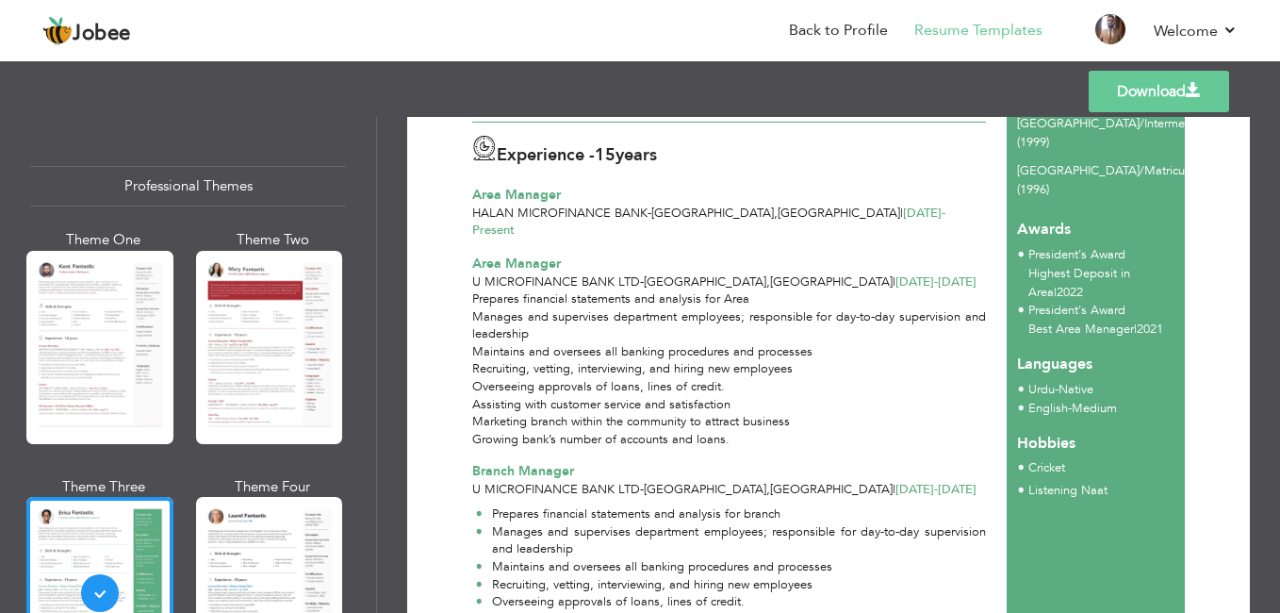
click at [268, 545] on div at bounding box center [269, 593] width 147 height 193
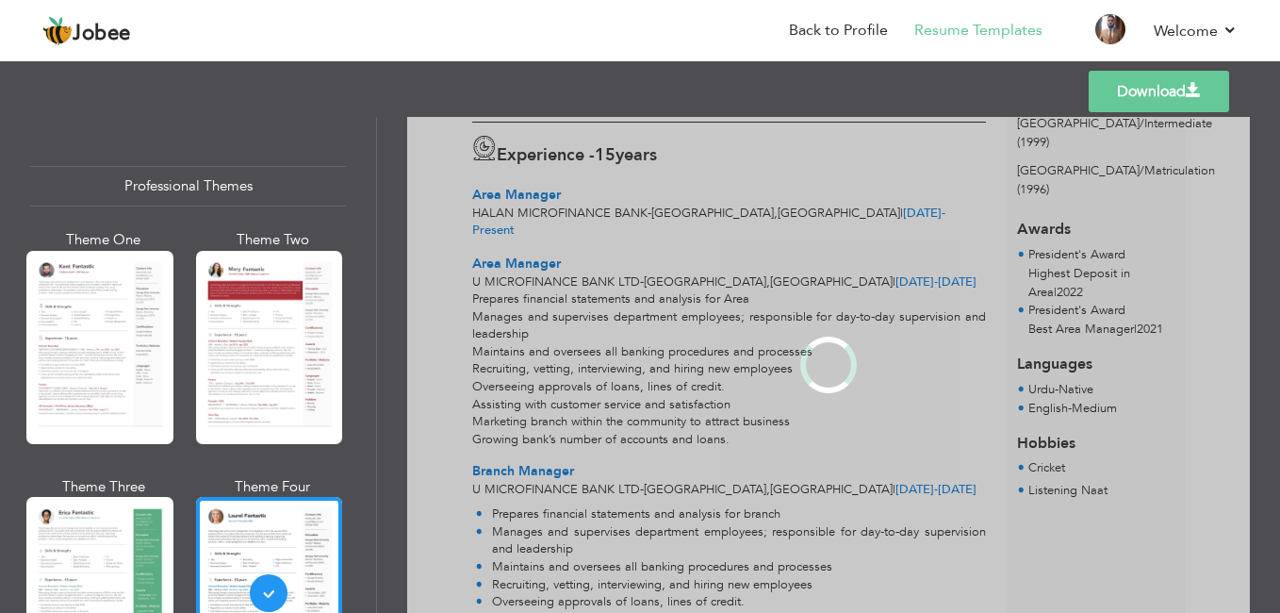
scroll to position [0, 0]
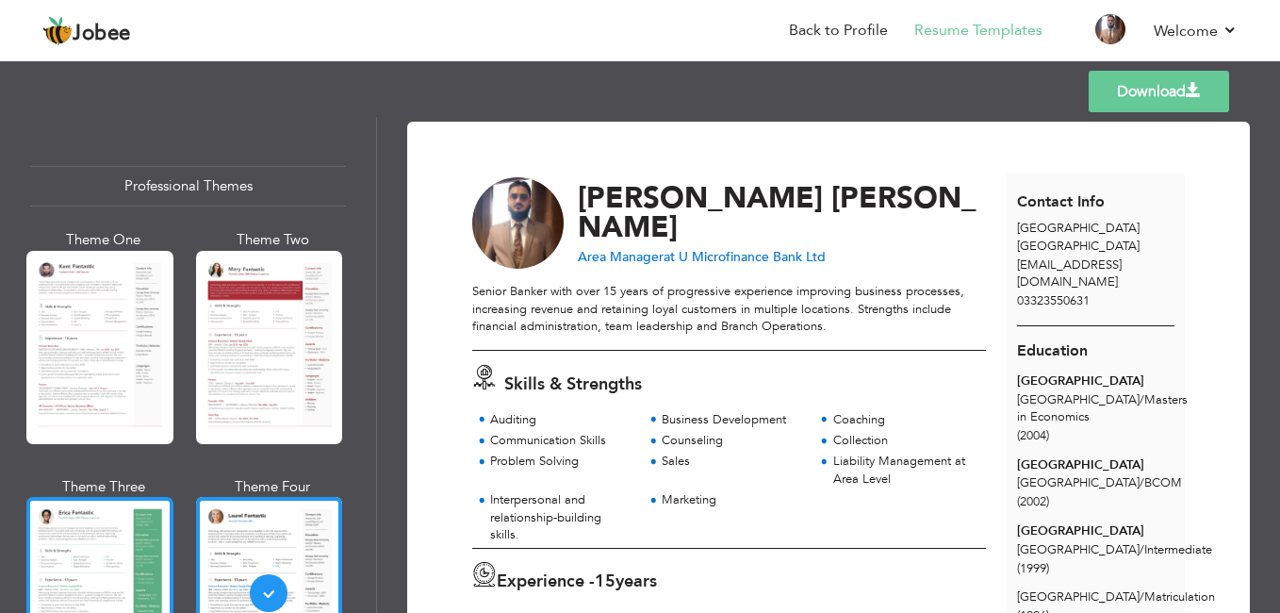
click at [96, 525] on div at bounding box center [99, 593] width 147 height 193
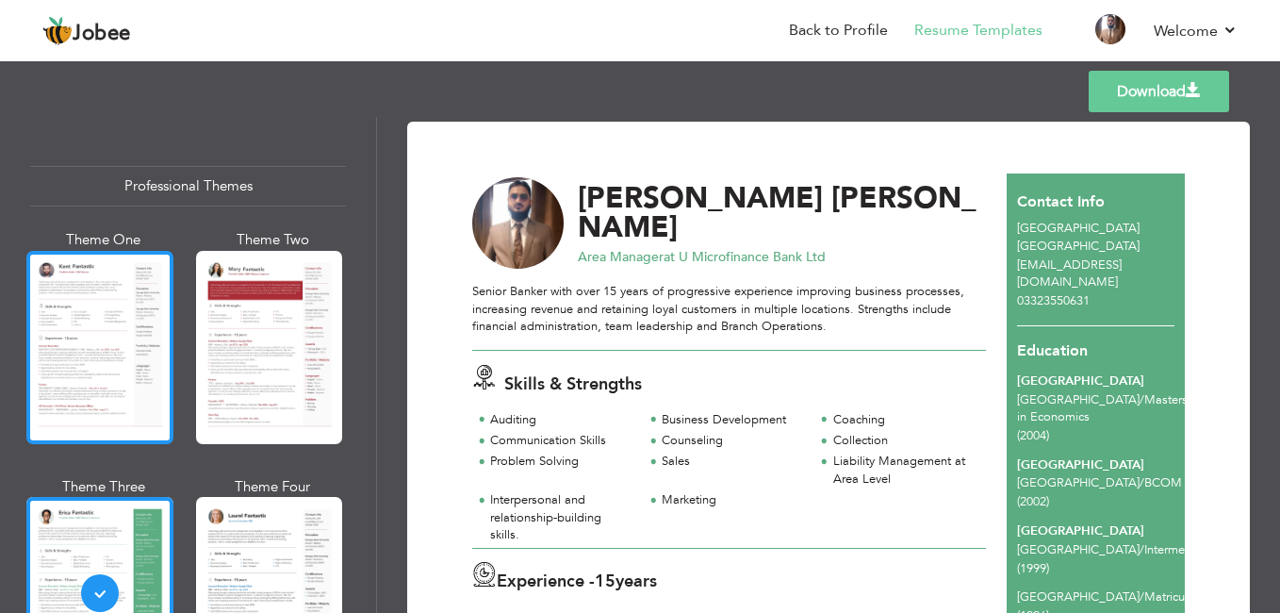
click at [118, 326] on div at bounding box center [99, 347] width 147 height 193
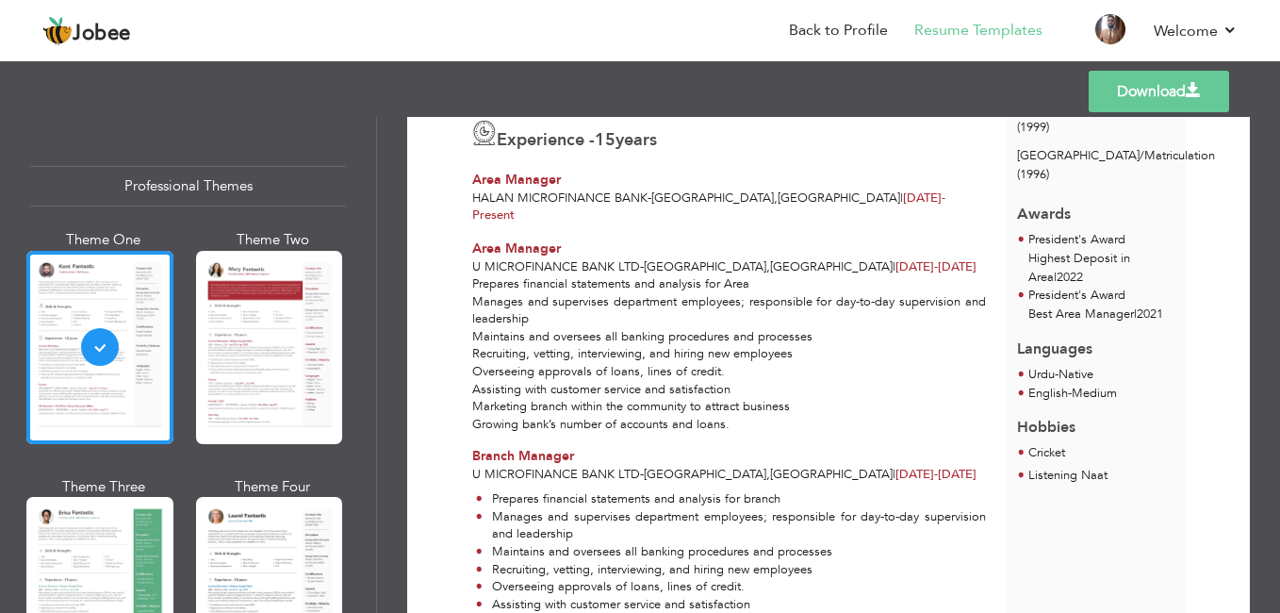
scroll to position [449, 0]
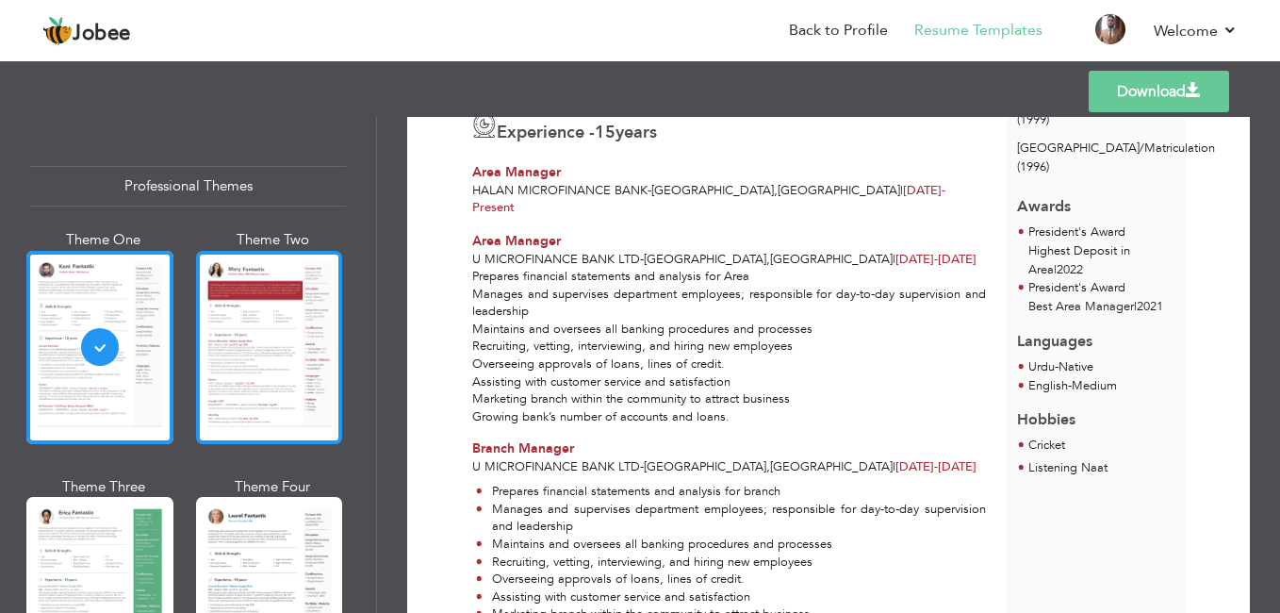
click at [247, 350] on div at bounding box center [269, 347] width 147 height 193
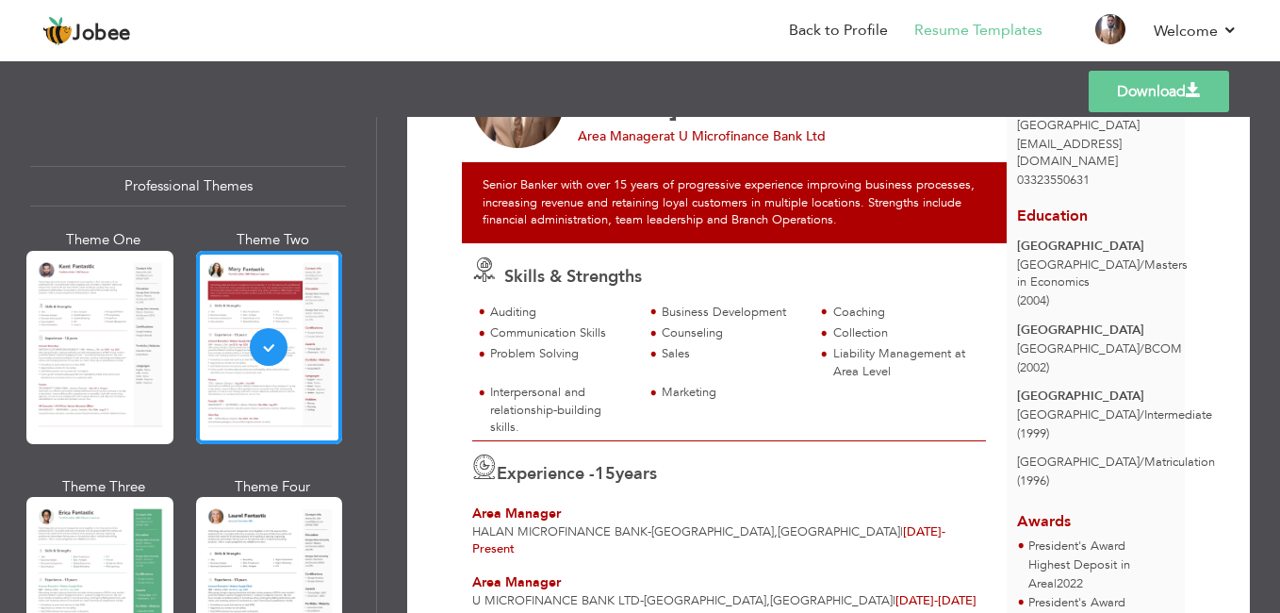
scroll to position [0, 0]
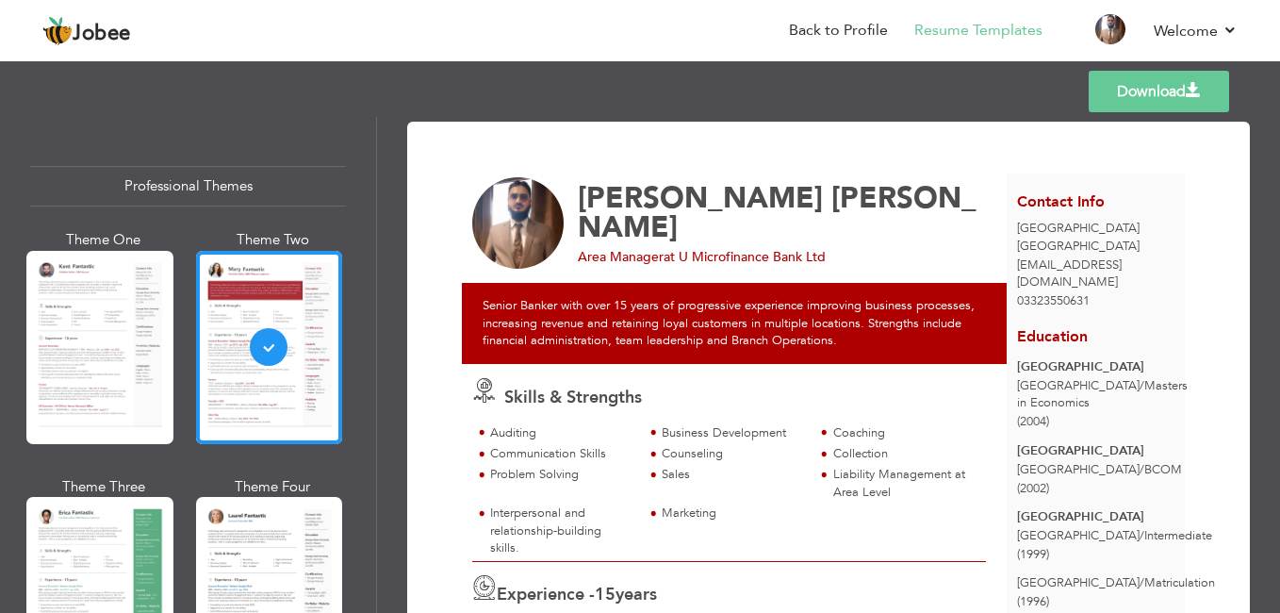
click at [778, 212] on span "[PERSON_NAME]" at bounding box center [777, 212] width 399 height 69
click at [774, 248] on span "at U Microfinance Bank Ltd" at bounding box center [745, 257] width 162 height 18
click at [775, 248] on span "at U Microfinance Bank Ltd" at bounding box center [745, 257] width 162 height 18
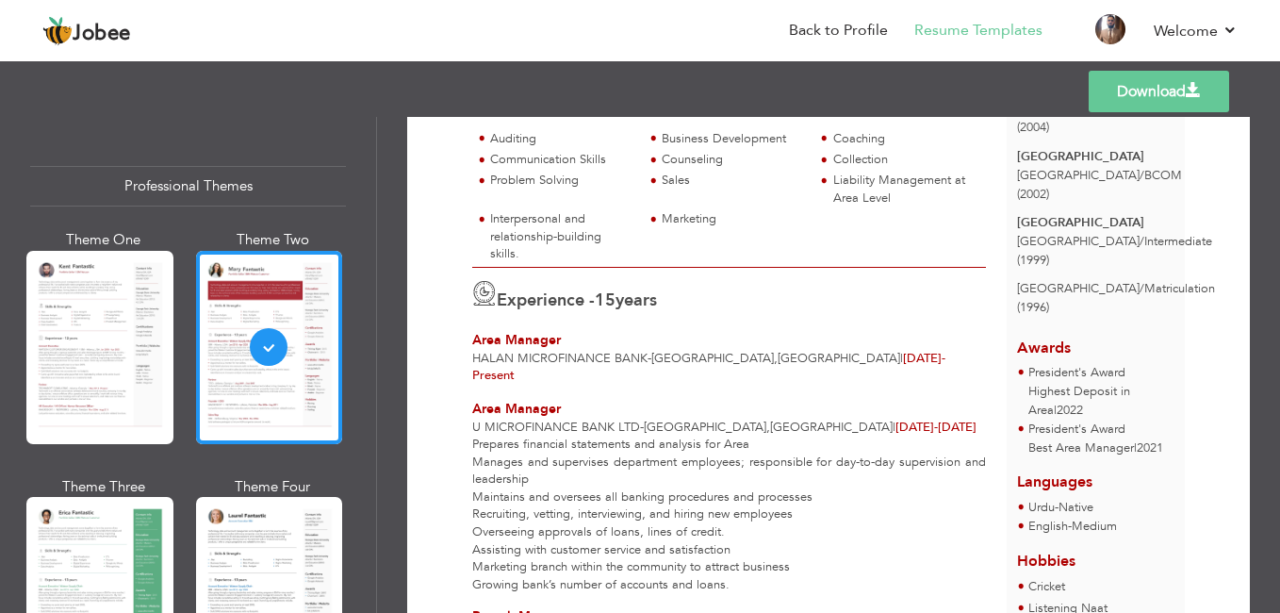
scroll to position [136, 0]
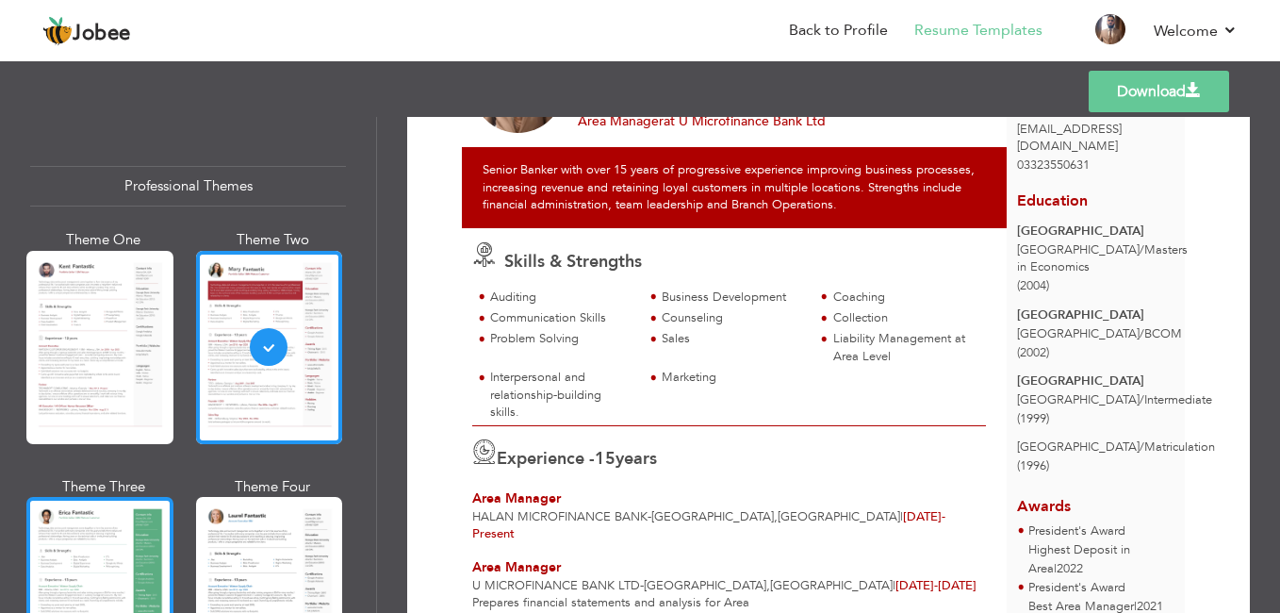
click at [85, 543] on div at bounding box center [99, 593] width 147 height 193
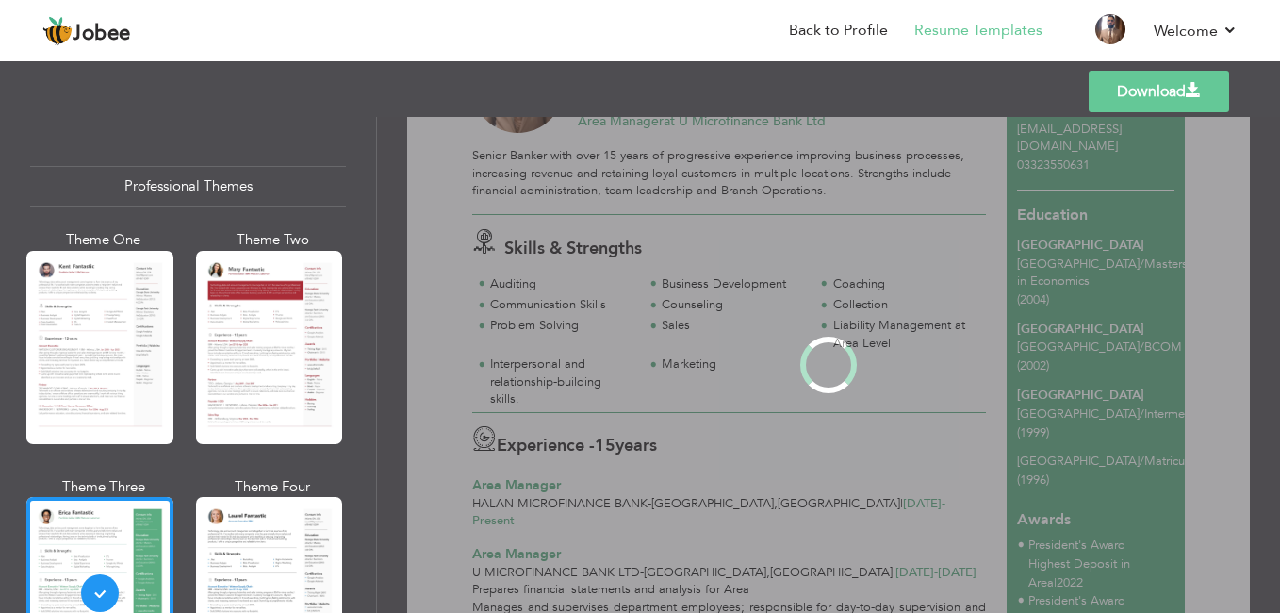
scroll to position [0, 0]
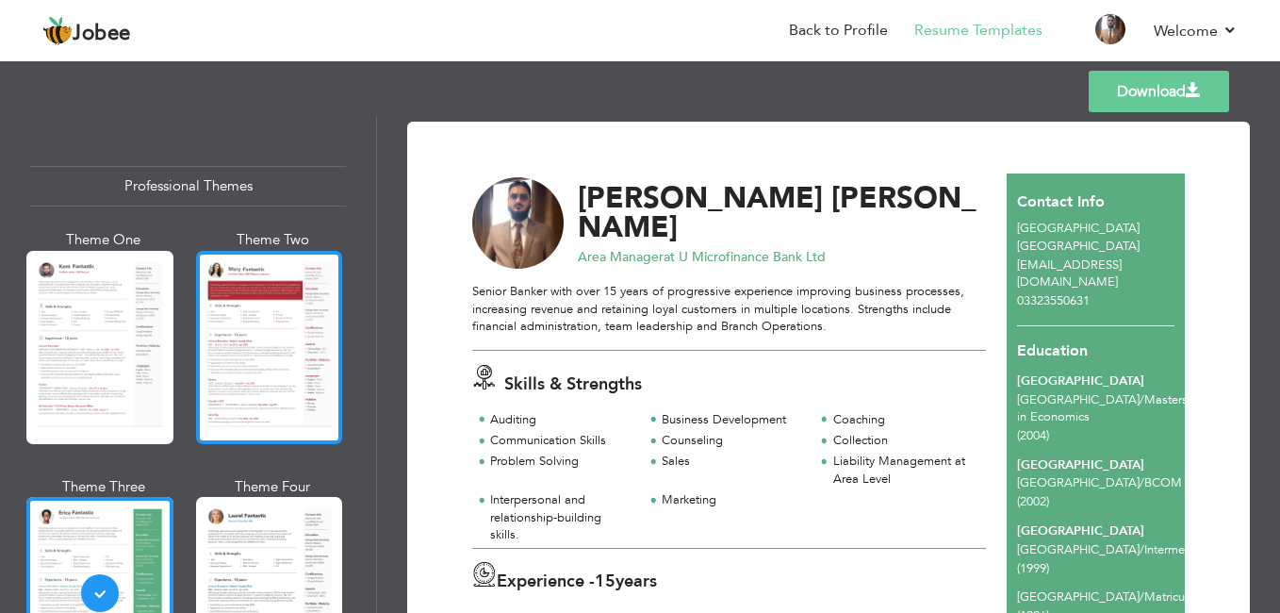
click at [251, 351] on div at bounding box center [269, 347] width 147 height 193
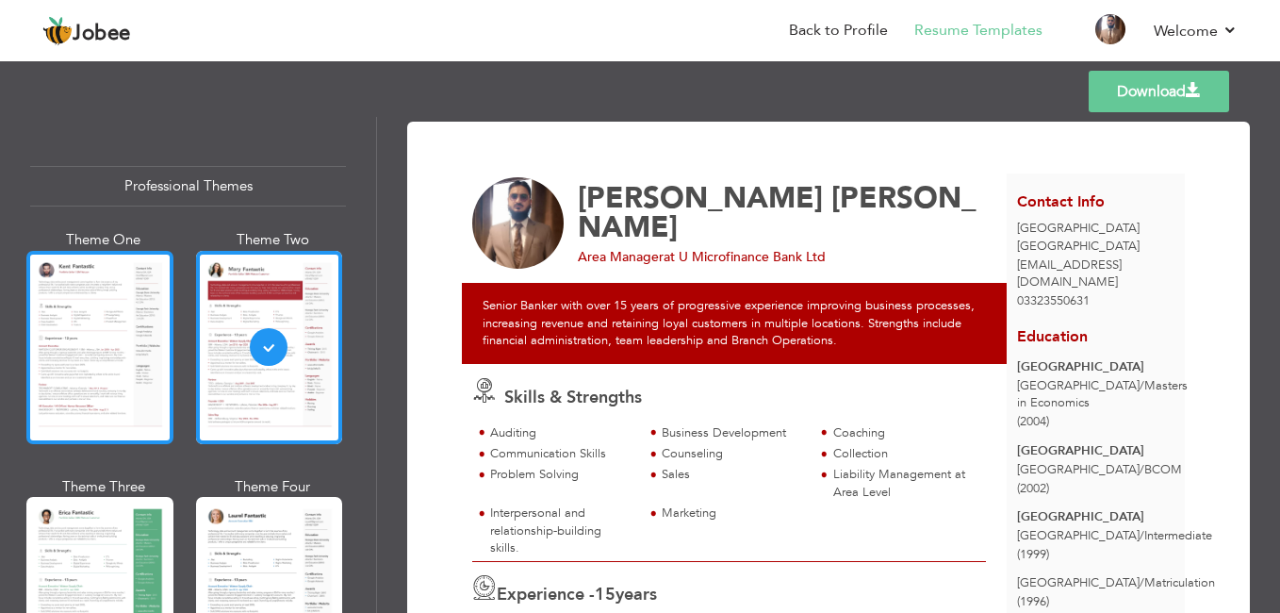
click at [93, 358] on div at bounding box center [99, 347] width 147 height 193
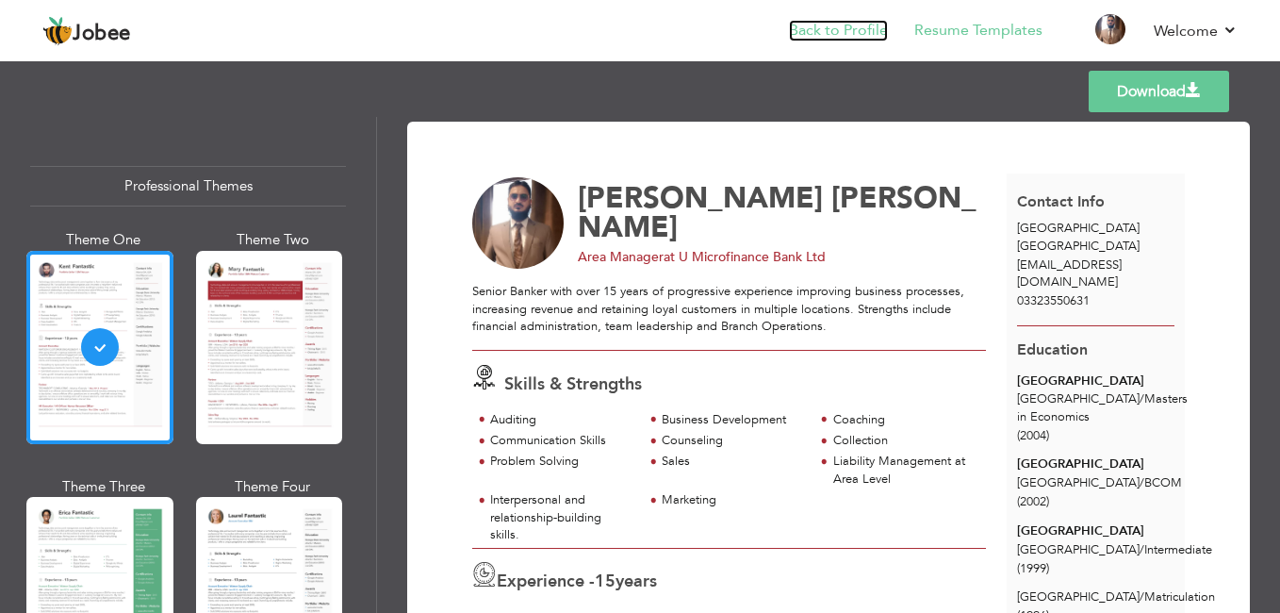
click at [879, 36] on link "Back to Profile" at bounding box center [838, 31] width 99 height 22
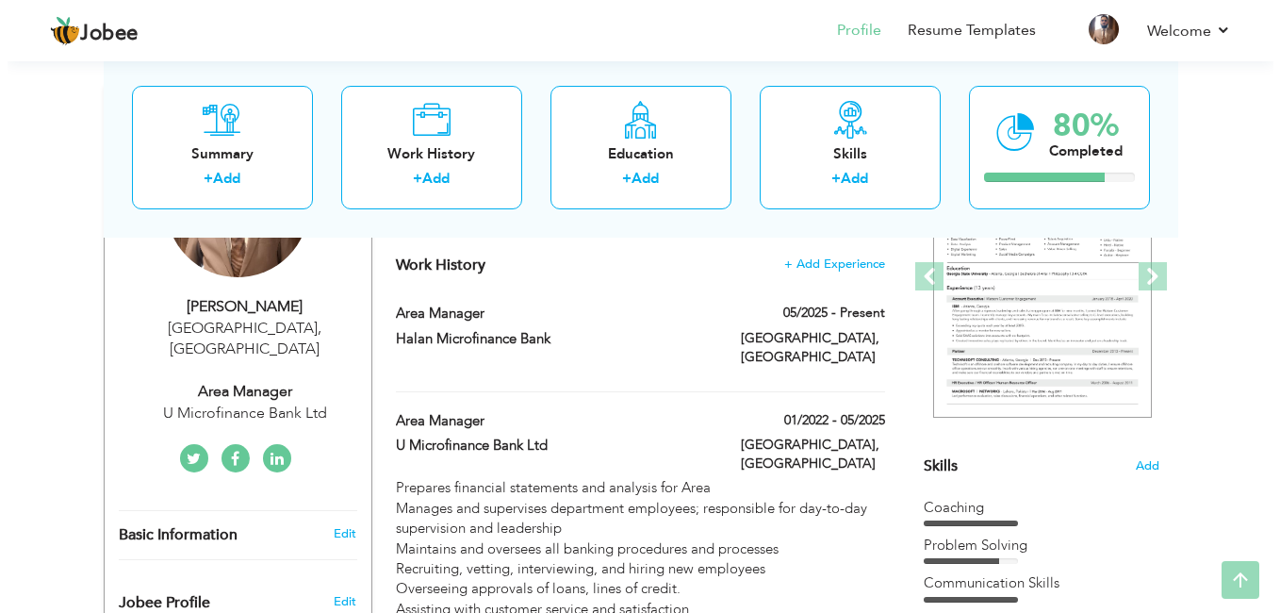
scroll to position [273, 0]
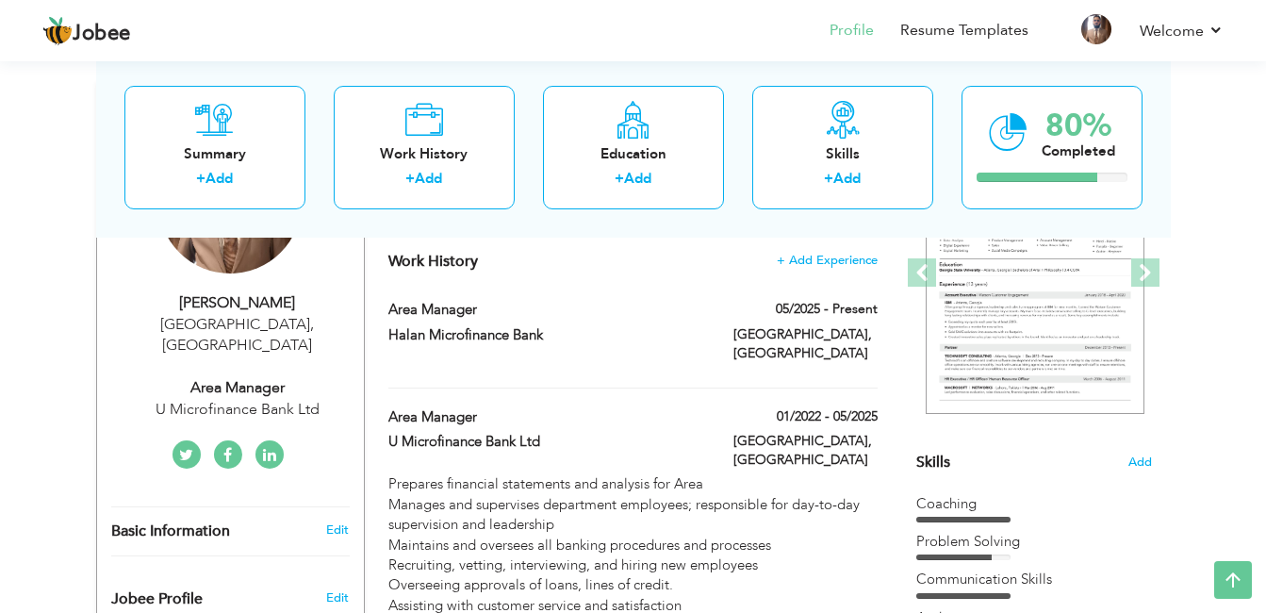
click at [241, 399] on div "U Microfinance Bank Ltd" at bounding box center [237, 410] width 253 height 22
type input "[PERSON_NAME]"
type input "03323550631"
select select "number:166"
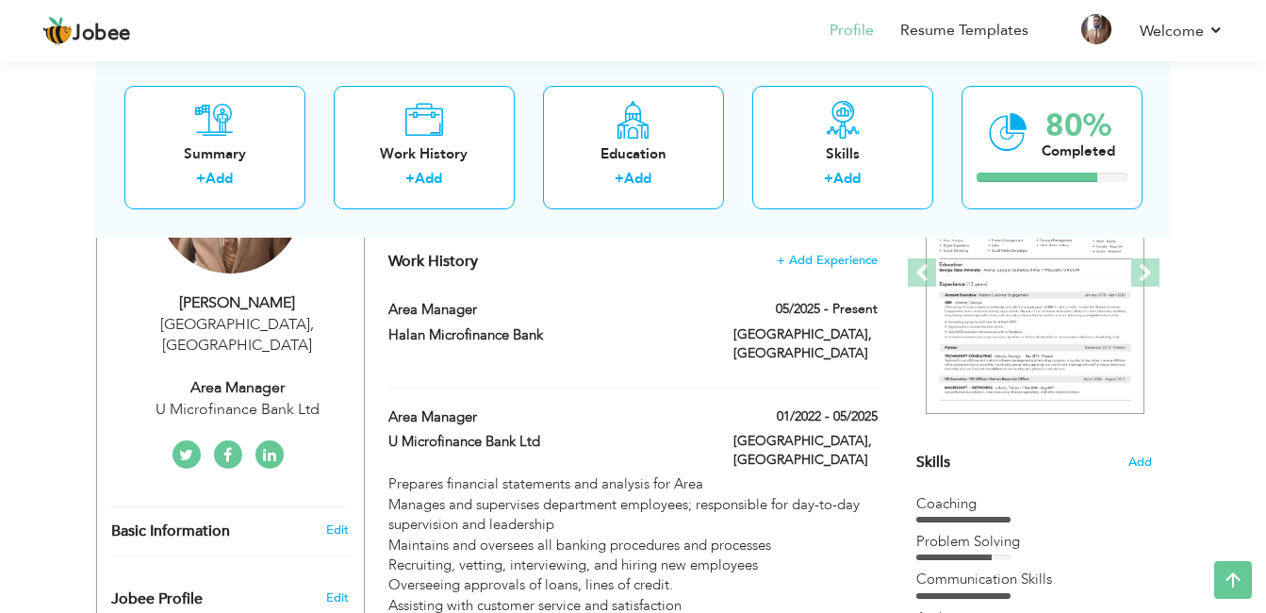
type input "[GEOGRAPHIC_DATA]"
select select "number:17"
type input "U Microfinance Bank Ltd"
type input "Area Manager"
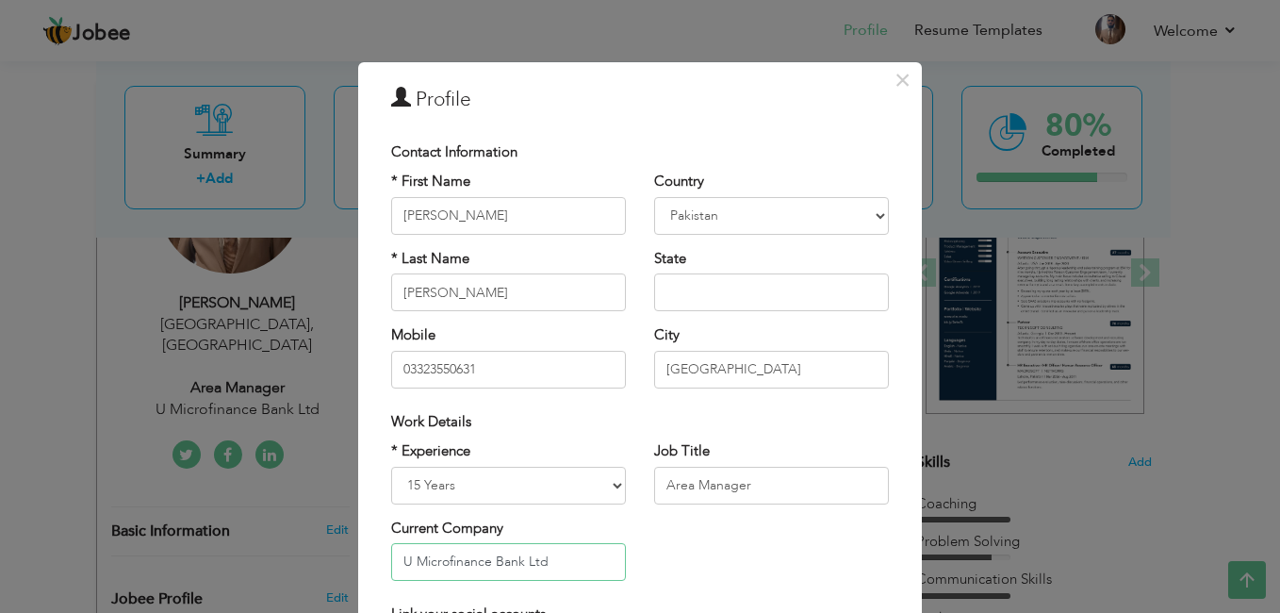
drag, startPoint x: 407, startPoint y: 558, endPoint x: 426, endPoint y: 559, distance: 18.9
click at [410, 559] on input "U Microfinance Bank Ltd" at bounding box center [508, 562] width 235 height 38
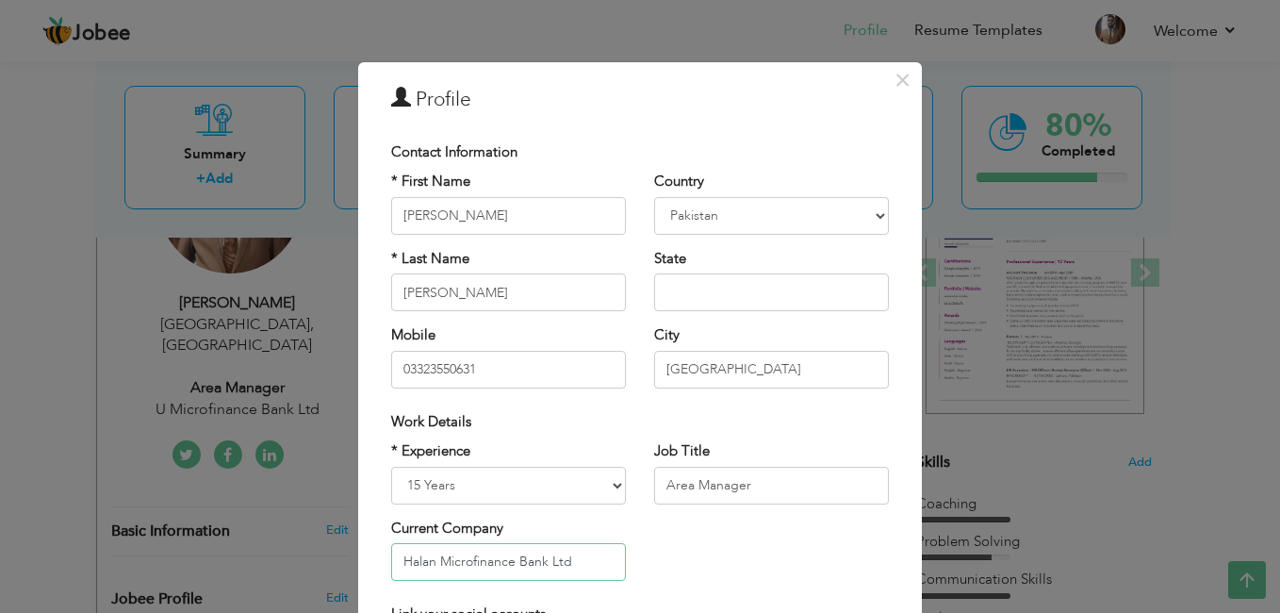
type input "Halan Microfinance Bank Ltd"
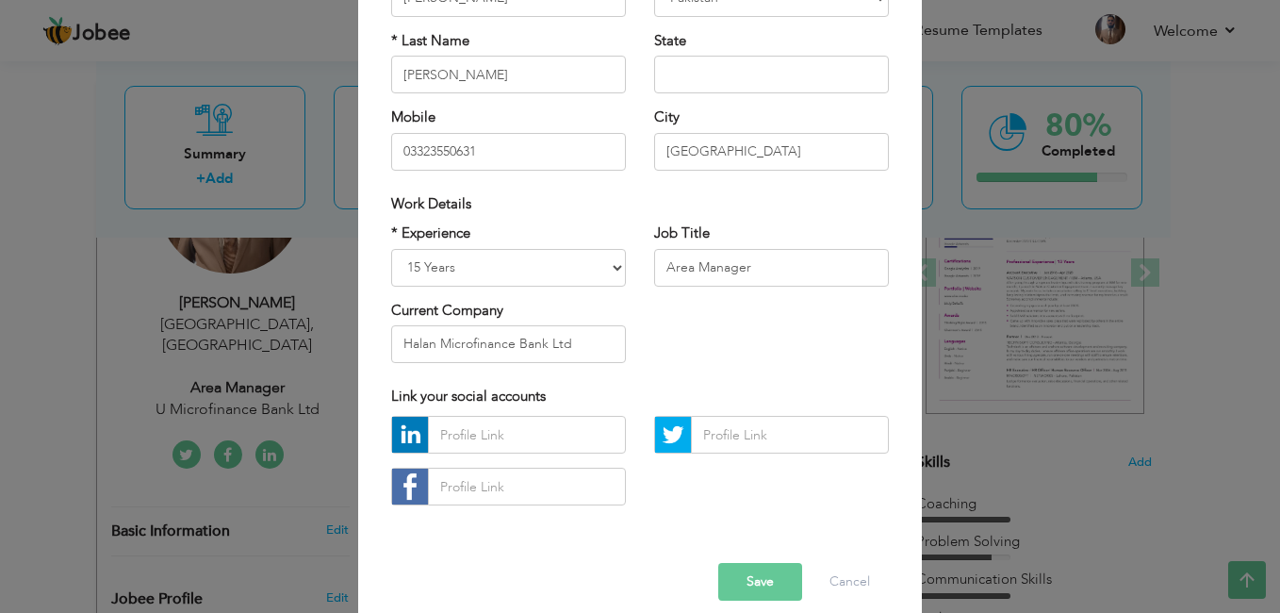
scroll to position [239, 0]
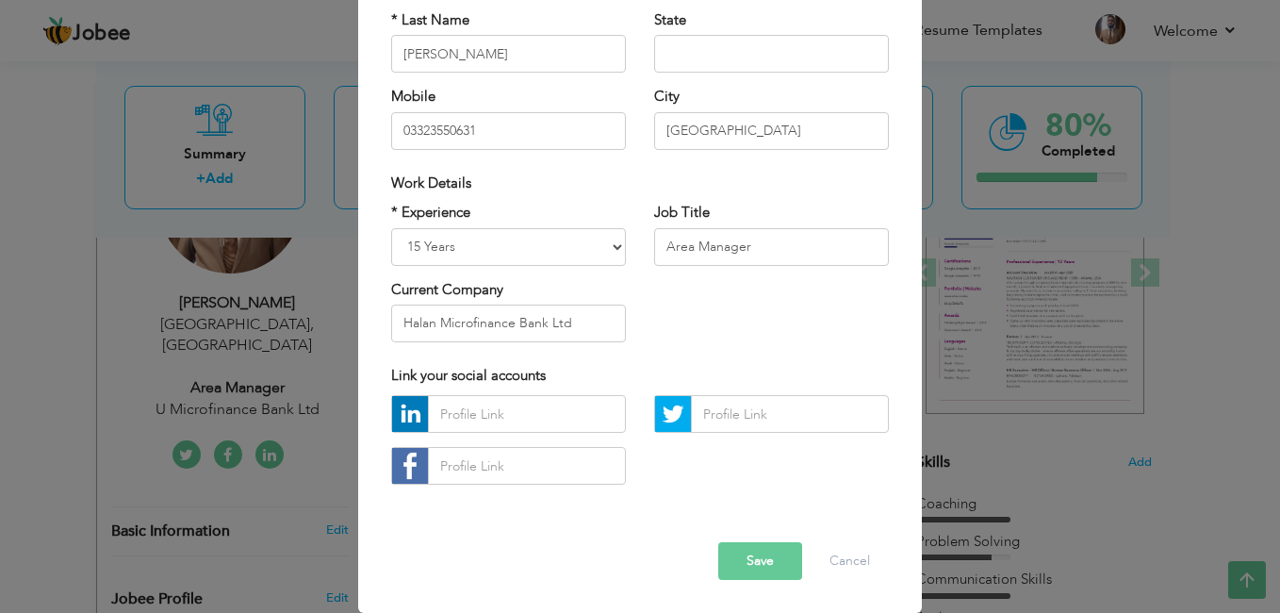
click at [768, 561] on button "Save" at bounding box center [760, 561] width 84 height 38
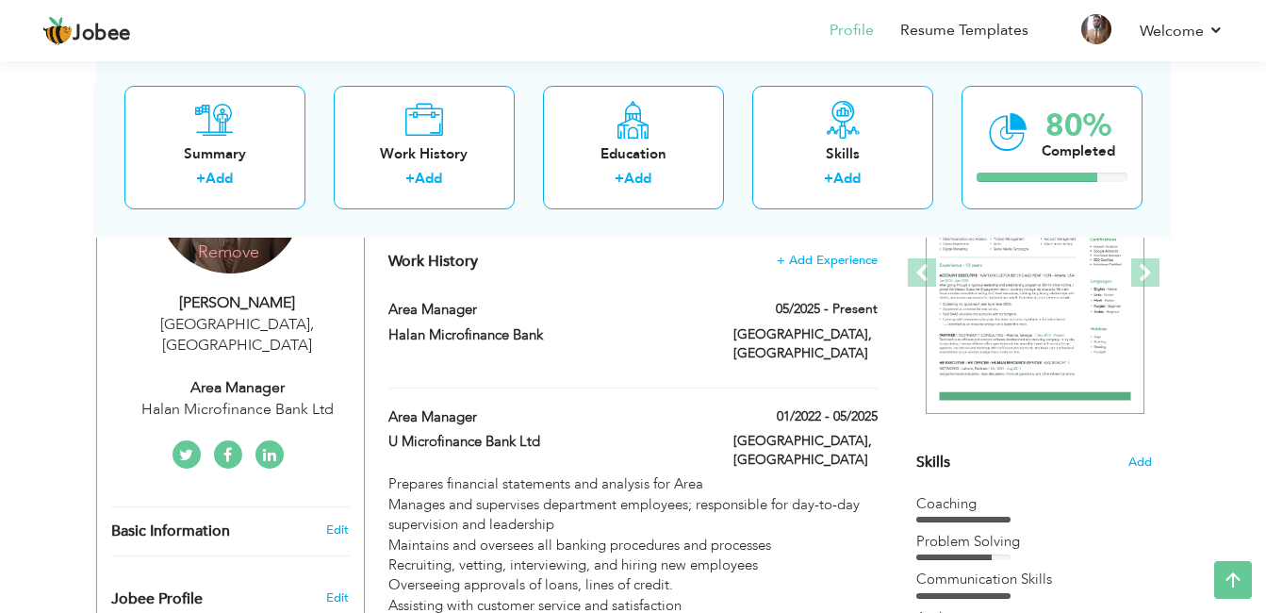
click at [293, 399] on div "Halan Microfinance Bank Ltd" at bounding box center [237, 410] width 253 height 22
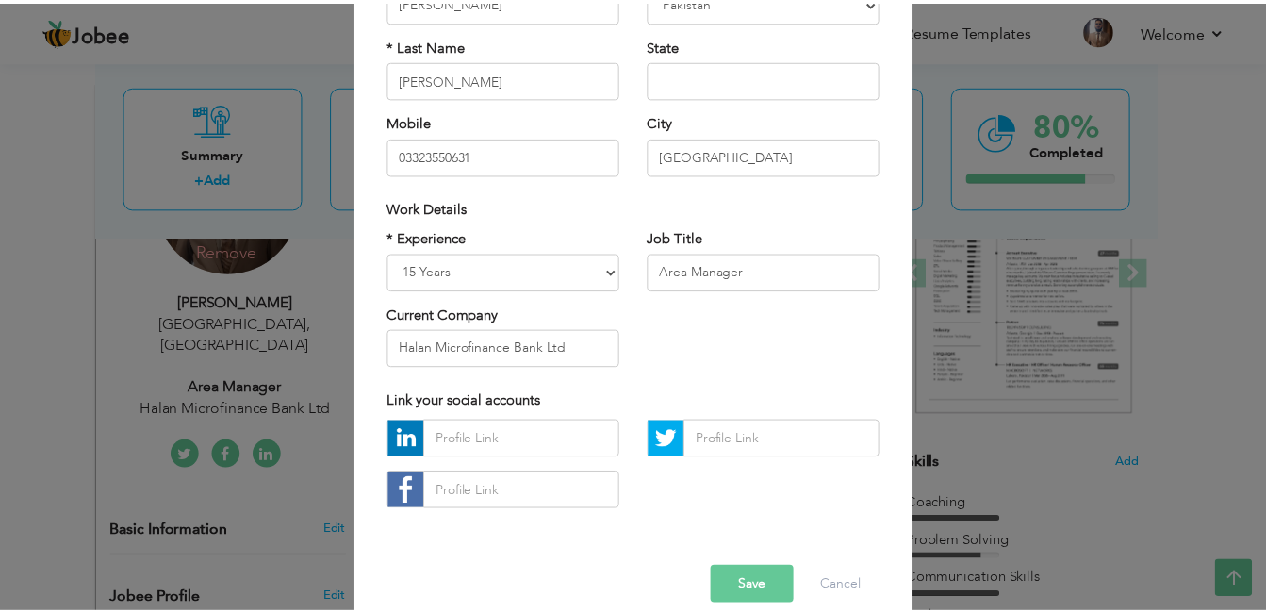
scroll to position [226, 0]
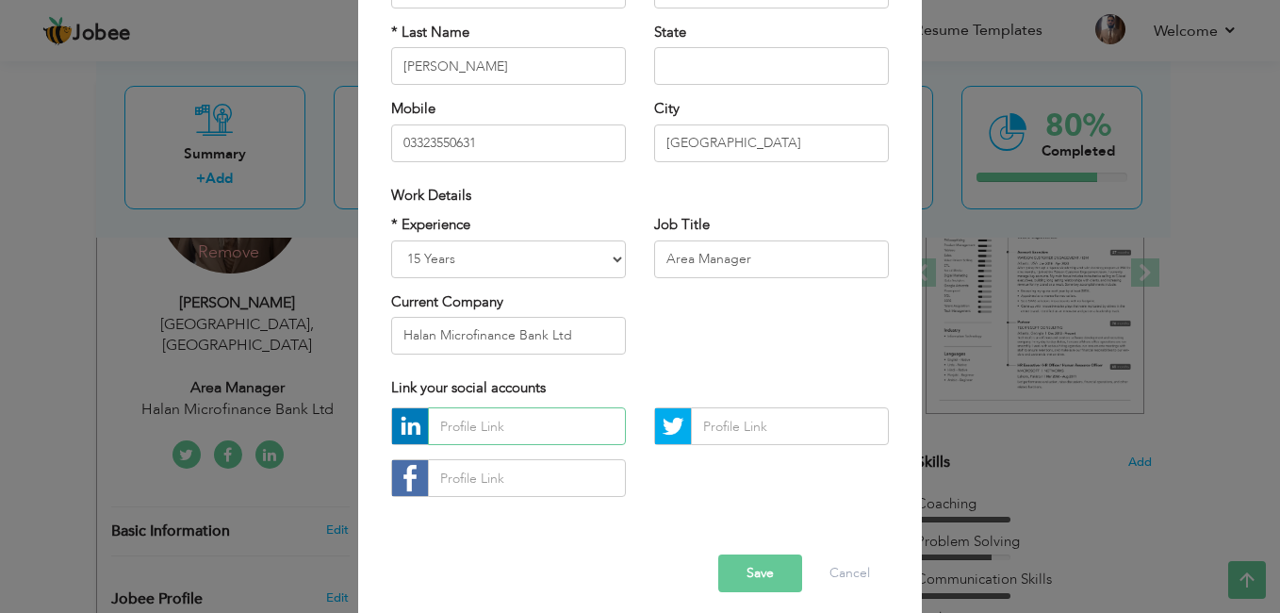
click at [460, 434] on input "text" at bounding box center [527, 426] width 198 height 38
click at [408, 428] on img at bounding box center [410, 426] width 36 height 36
click at [781, 427] on input "text" at bounding box center [790, 426] width 198 height 38
click at [434, 476] on input "text" at bounding box center [527, 478] width 198 height 38
click at [407, 444] on img at bounding box center [410, 426] width 36 height 36
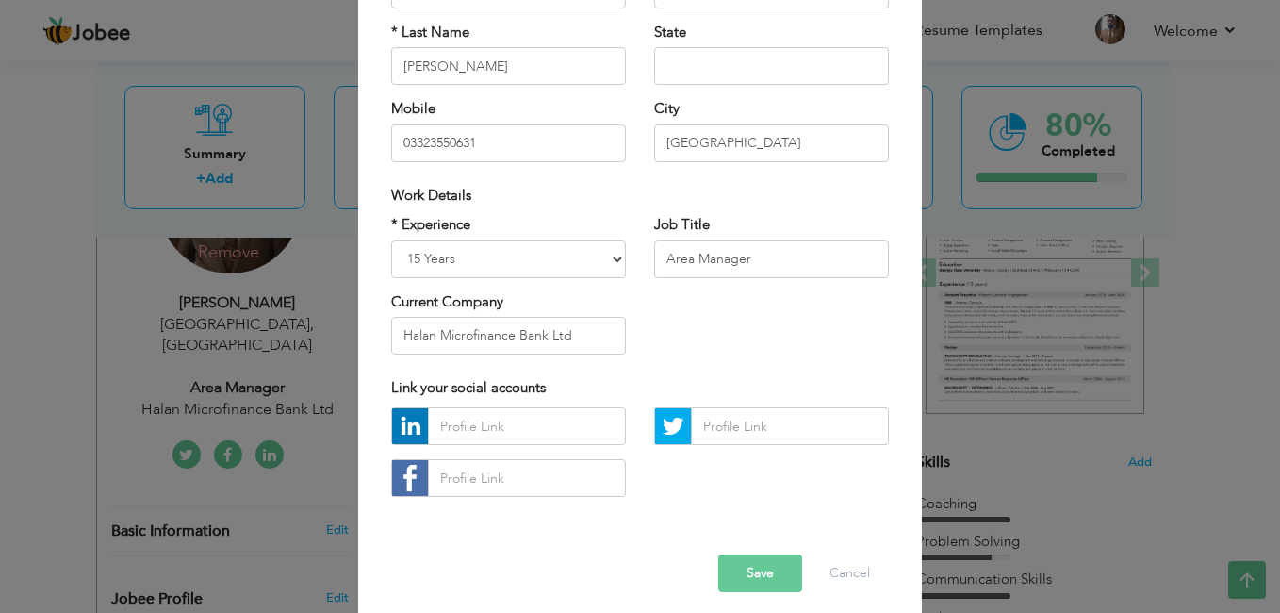
click at [750, 580] on button "Save" at bounding box center [760, 573] width 84 height 38
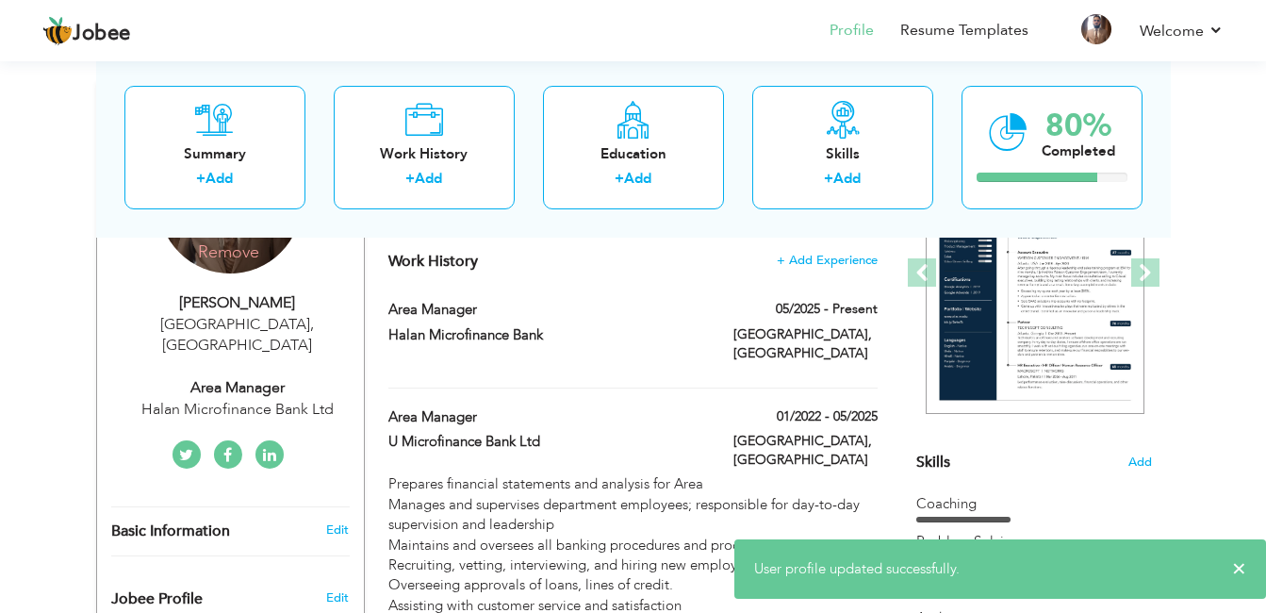
scroll to position [29, 0]
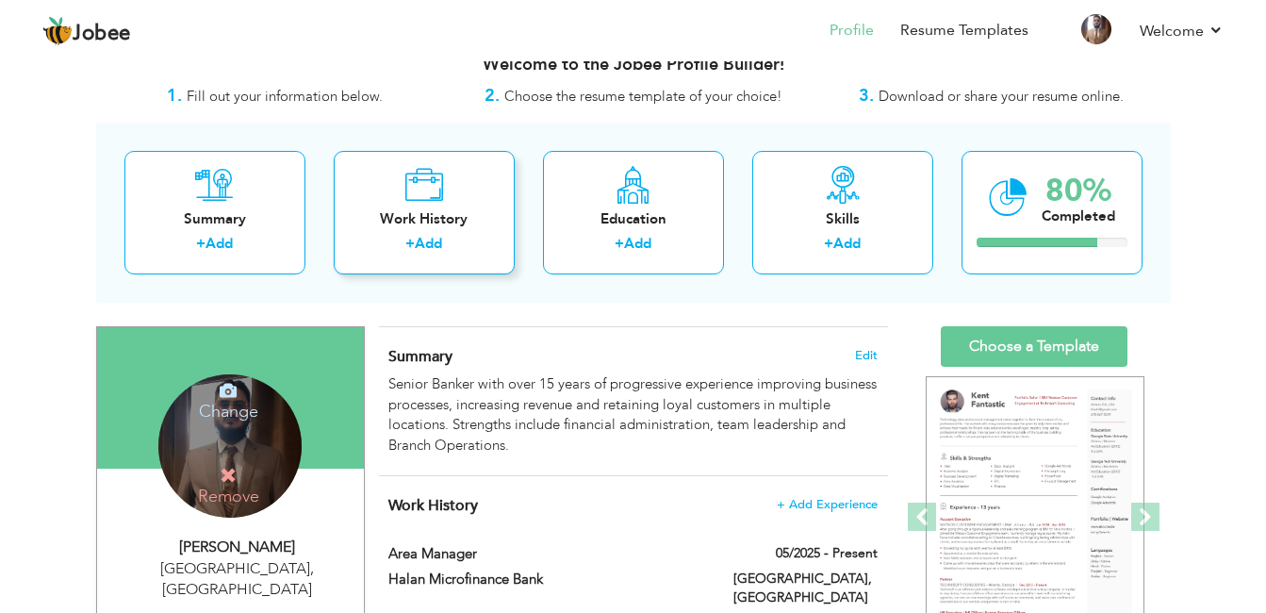
click at [454, 242] on div "+ Add" at bounding box center [424, 246] width 151 height 25
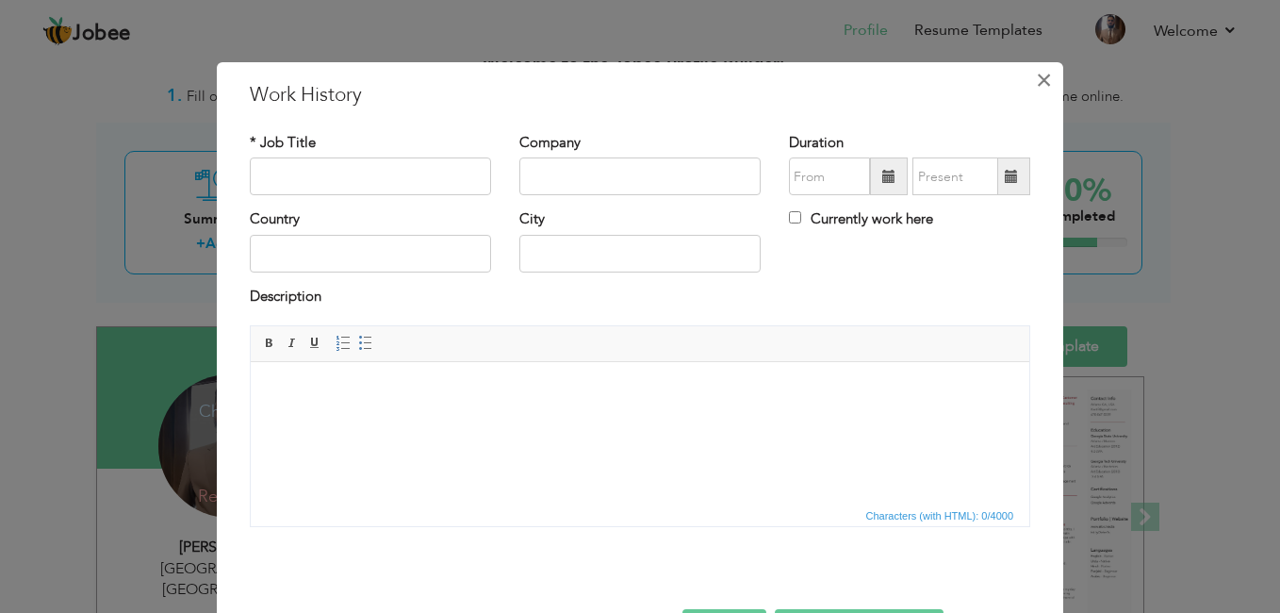
click at [1044, 80] on span "×" at bounding box center [1044, 80] width 16 height 34
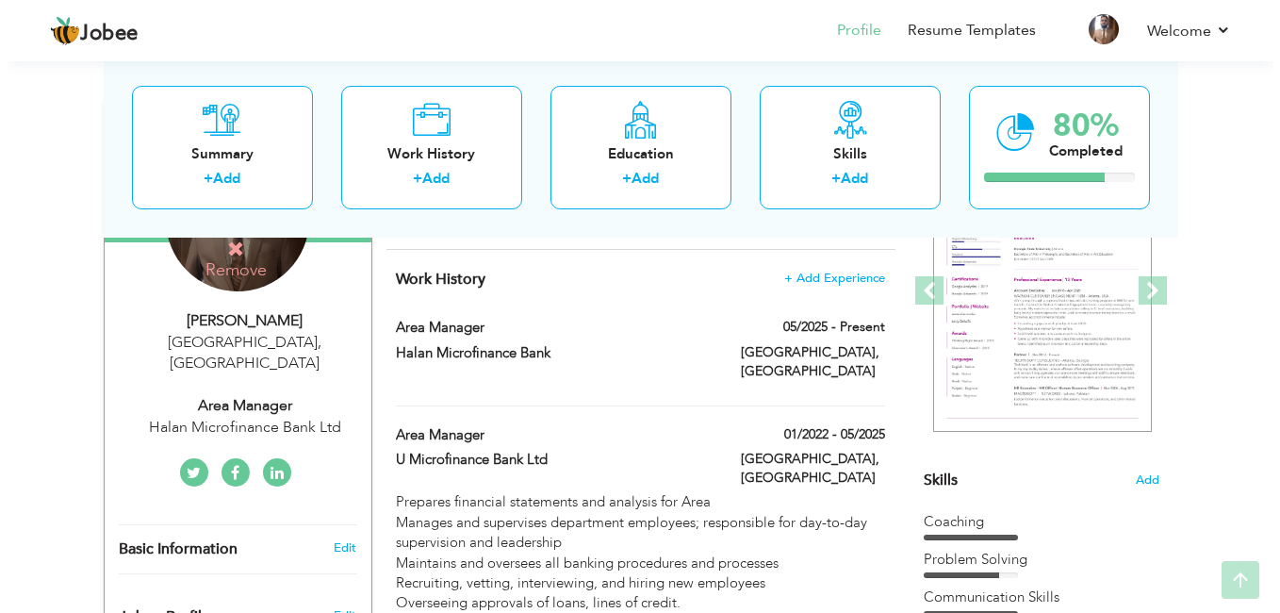
scroll to position [267, 0]
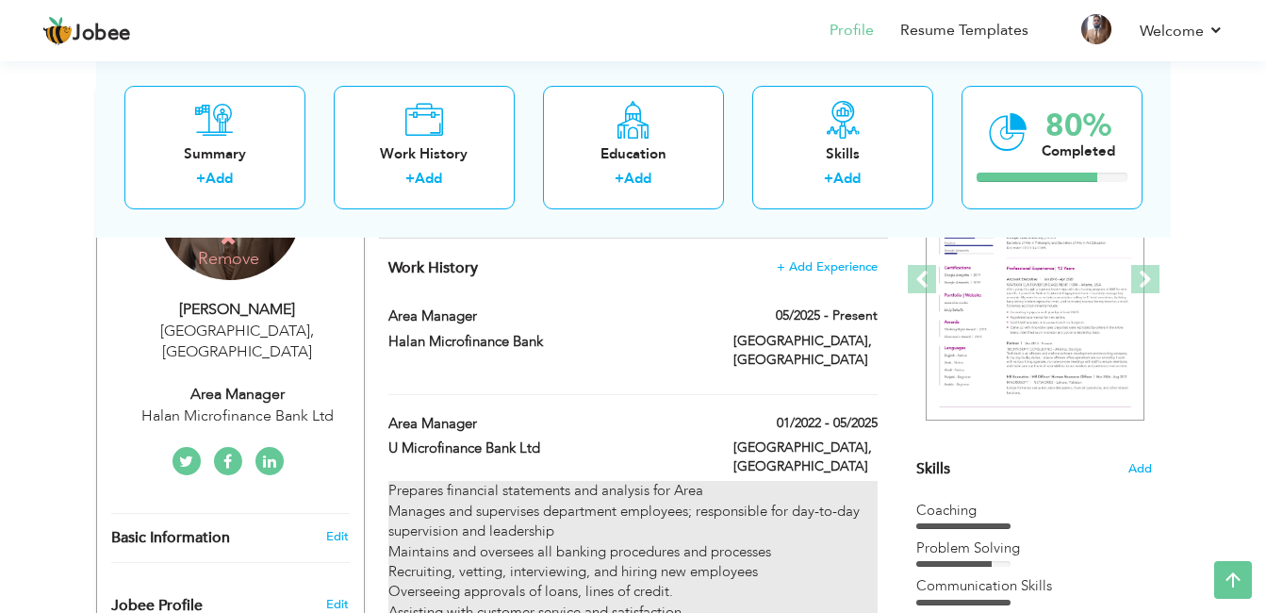
click at [417, 481] on div "Prepares financial statements and analysis for Area Manages and supervises depa…" at bounding box center [632, 572] width 488 height 182
type input "Area Manager"
type input "U Microfinance Bank Ltd"
type input "01/2022"
type input "05/2025"
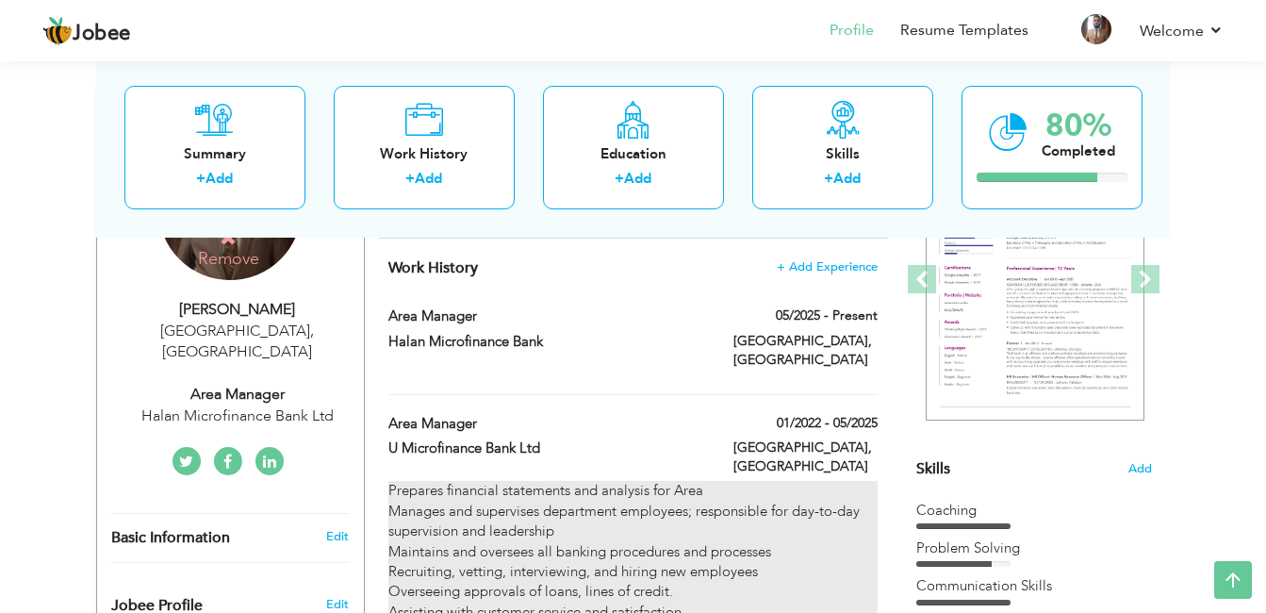
type input "[GEOGRAPHIC_DATA]"
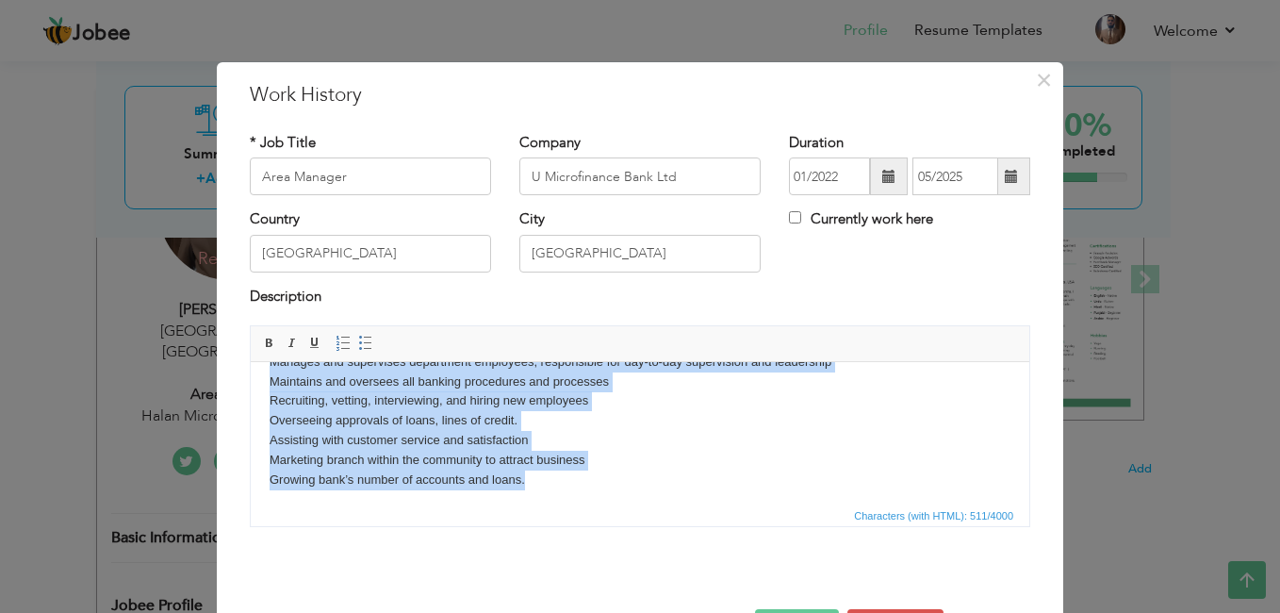
scroll to position [53, 0]
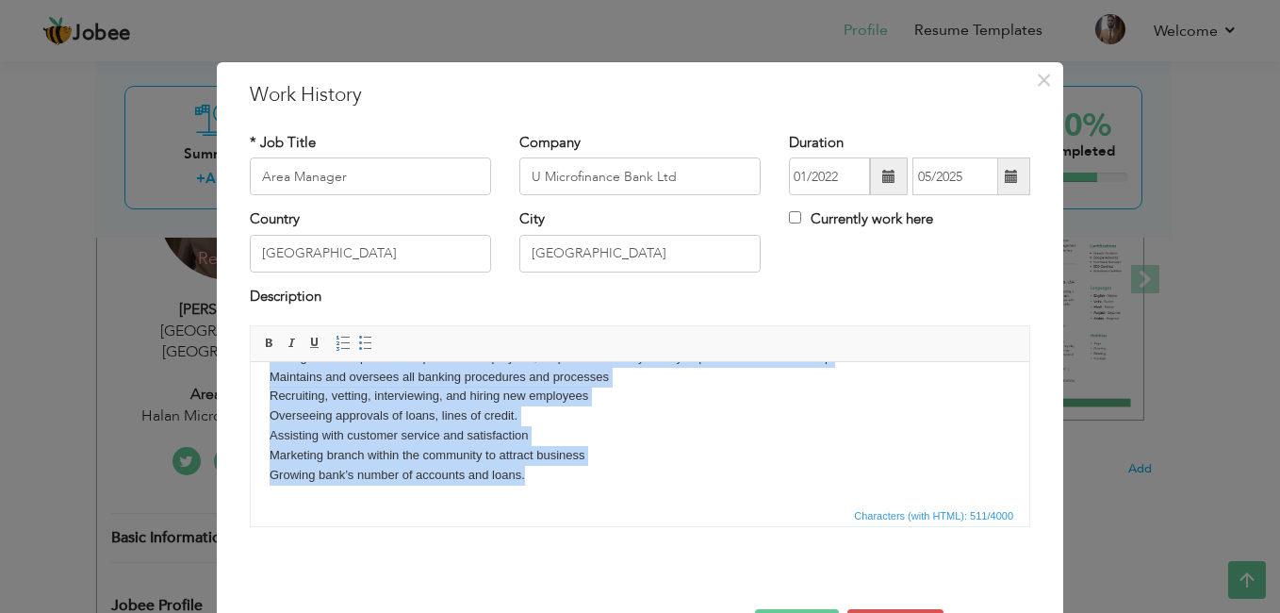
drag, startPoint x: 268, startPoint y: 395, endPoint x: 567, endPoint y: 494, distance: 314.9
click at [567, 494] on html "Prepares financial statements and analysis for Area Manages and supervises depa…" at bounding box center [640, 406] width 779 height 194
copy body "Prepares financial statements and analysis for Area Manages and supervises depa…"
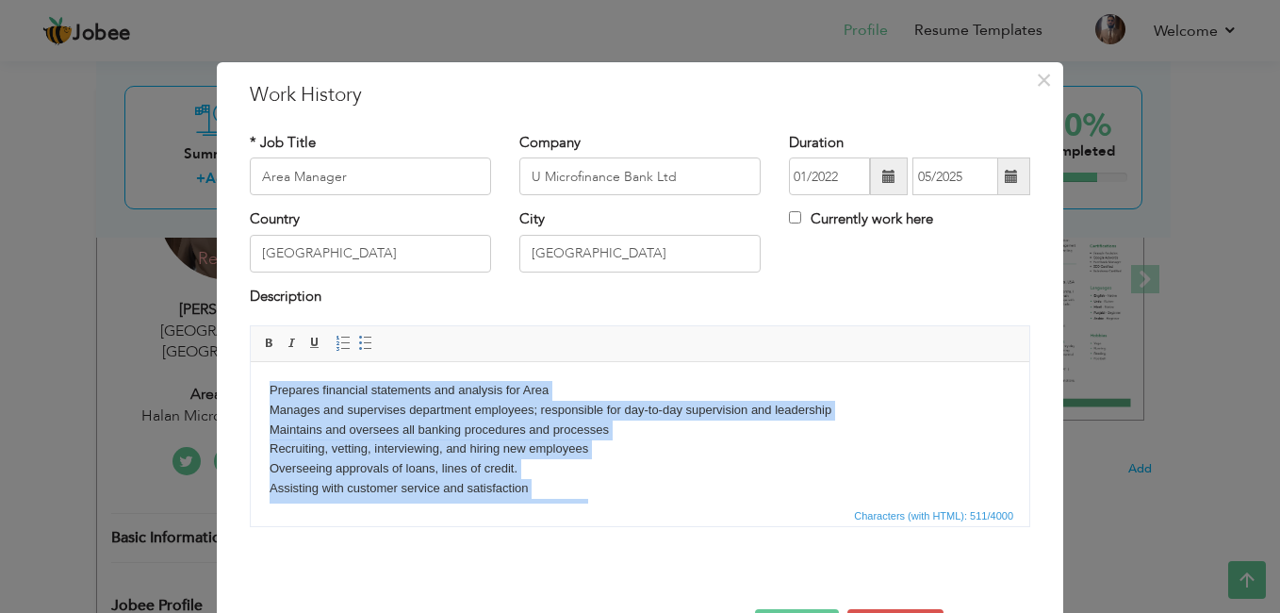
drag, startPoint x: 1023, startPoint y: 432, endPoint x: 1358, endPoint y: 722, distance: 443.2
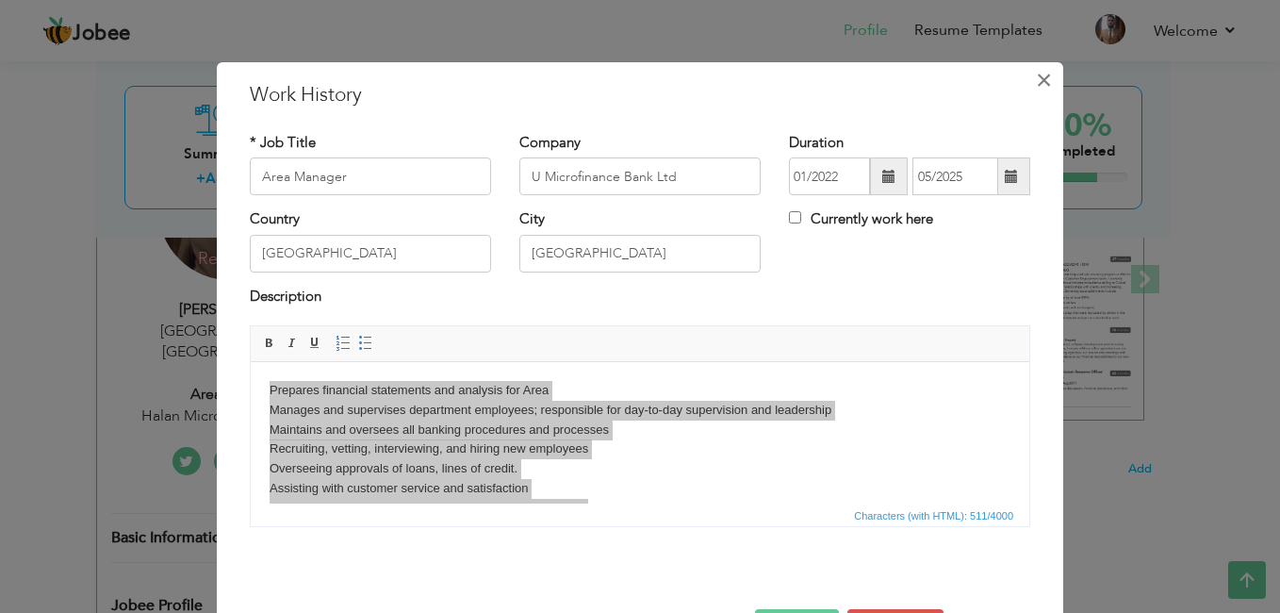
click at [1045, 83] on span "×" at bounding box center [1044, 80] width 16 height 34
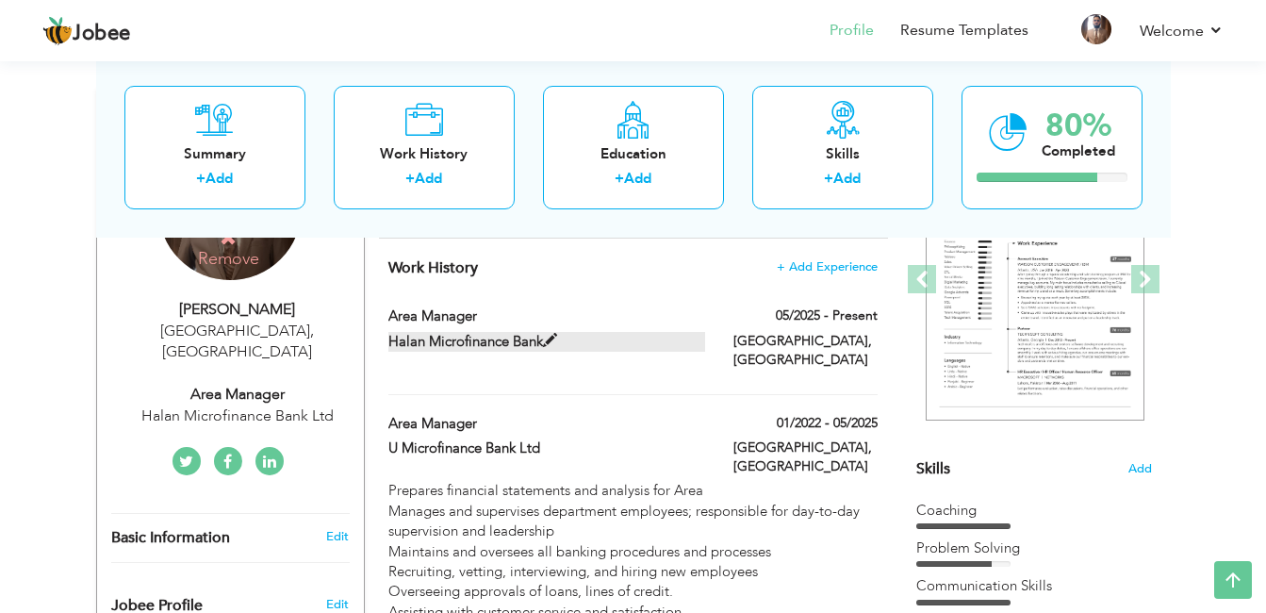
click at [547, 346] on span at bounding box center [550, 341] width 14 height 14
type input "Halan Microfinance Bank"
type input "05/2025"
checkbox input "true"
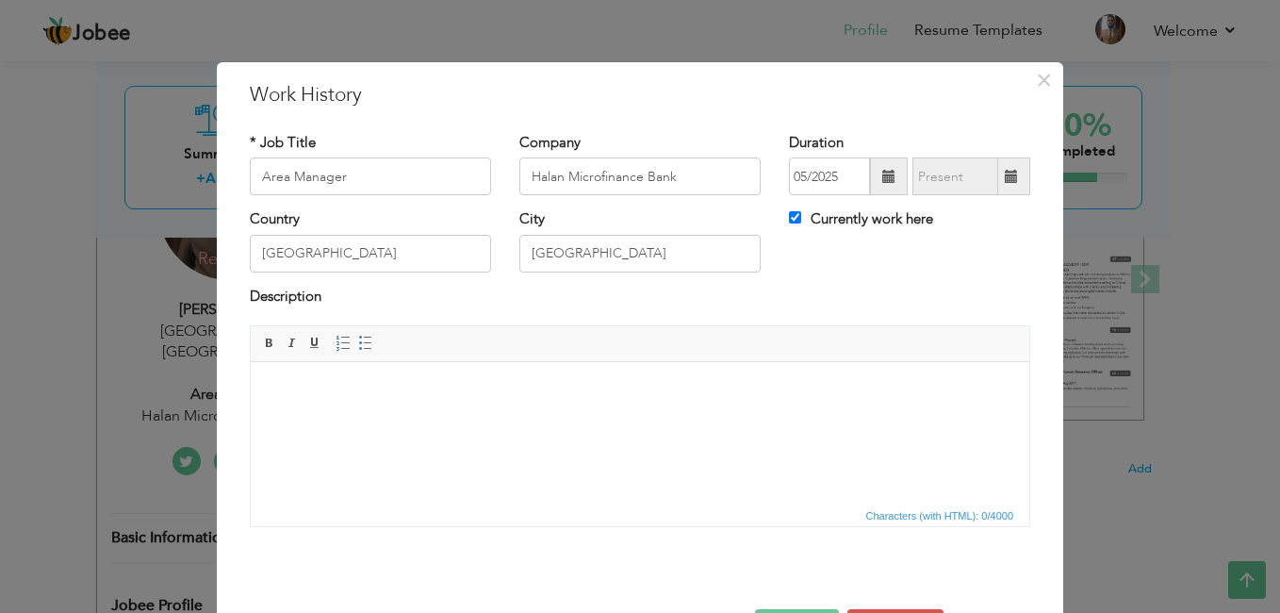
click at [331, 410] on html at bounding box center [640, 391] width 779 height 58
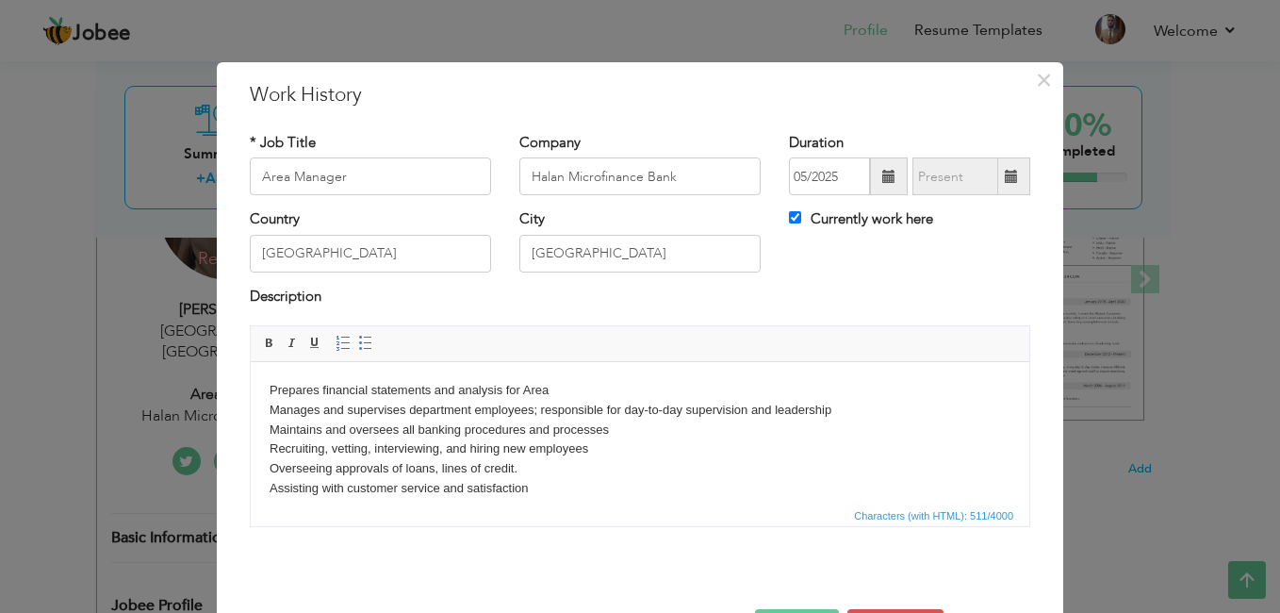
click at [589, 383] on body "Prepares financial statements and analysis for Area Manages and supervises depa…" at bounding box center [640, 459] width 741 height 157
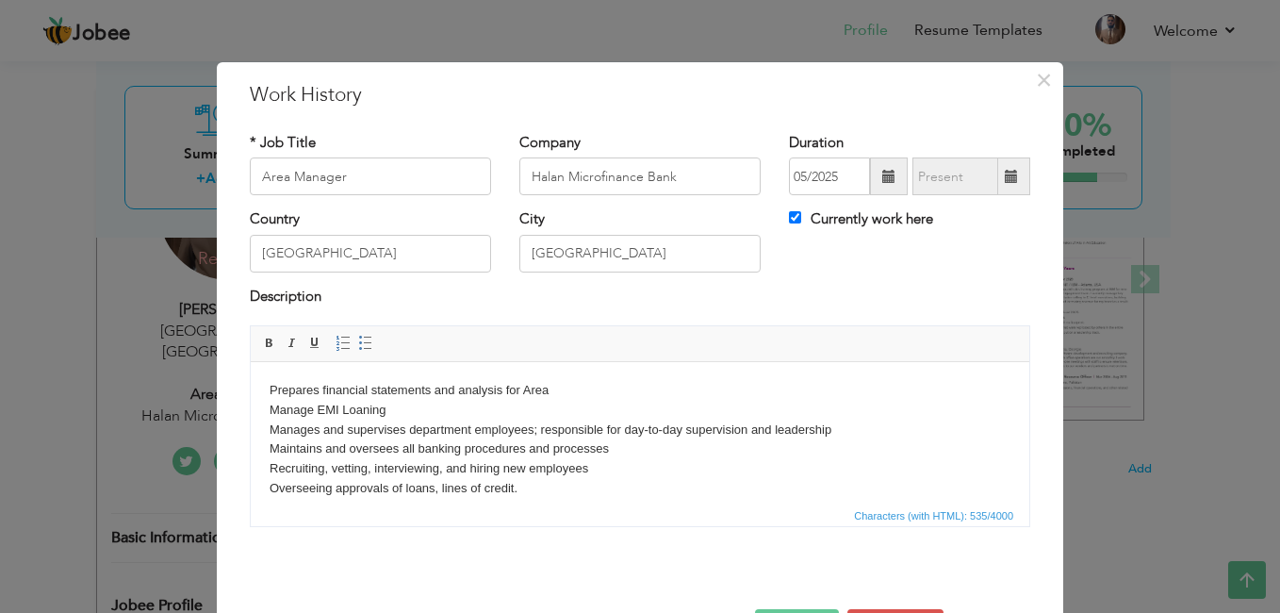
click at [341, 405] on body "Prepares financial statements and analysis for Area ​​​​​​​Manage EMI Loaning M…" at bounding box center [640, 469] width 741 height 176
click at [517, 424] on body "Prepares financial statements and analysis for Area Manage SME Loaning Manages …" at bounding box center [640, 469] width 741 height 176
click at [498, 409] on body "Prepares financial statements and analysis for Area Manage SME Loaning Manages …" at bounding box center [640, 469] width 741 height 176
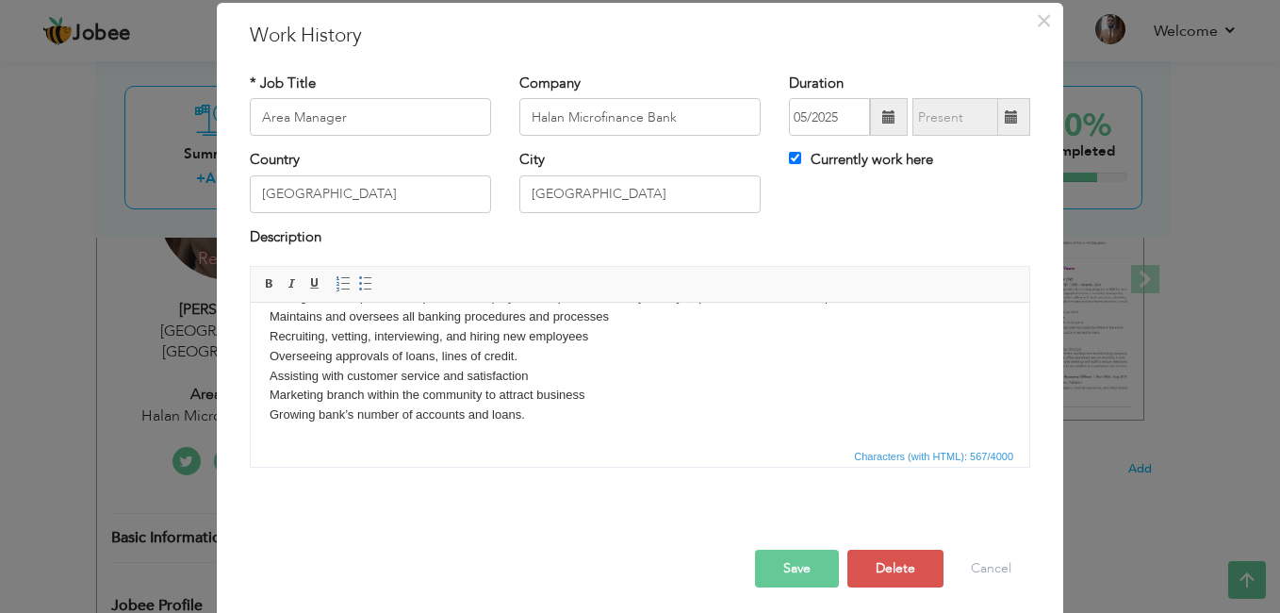
scroll to position [67, 0]
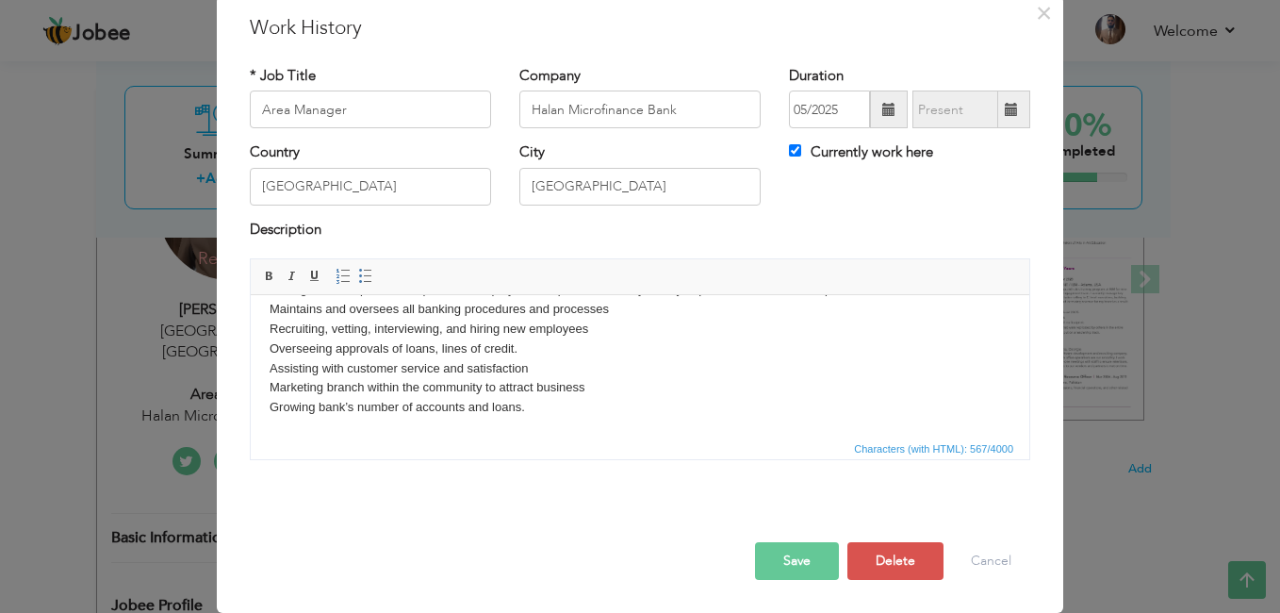
click at [816, 560] on button "Save" at bounding box center [797, 561] width 84 height 38
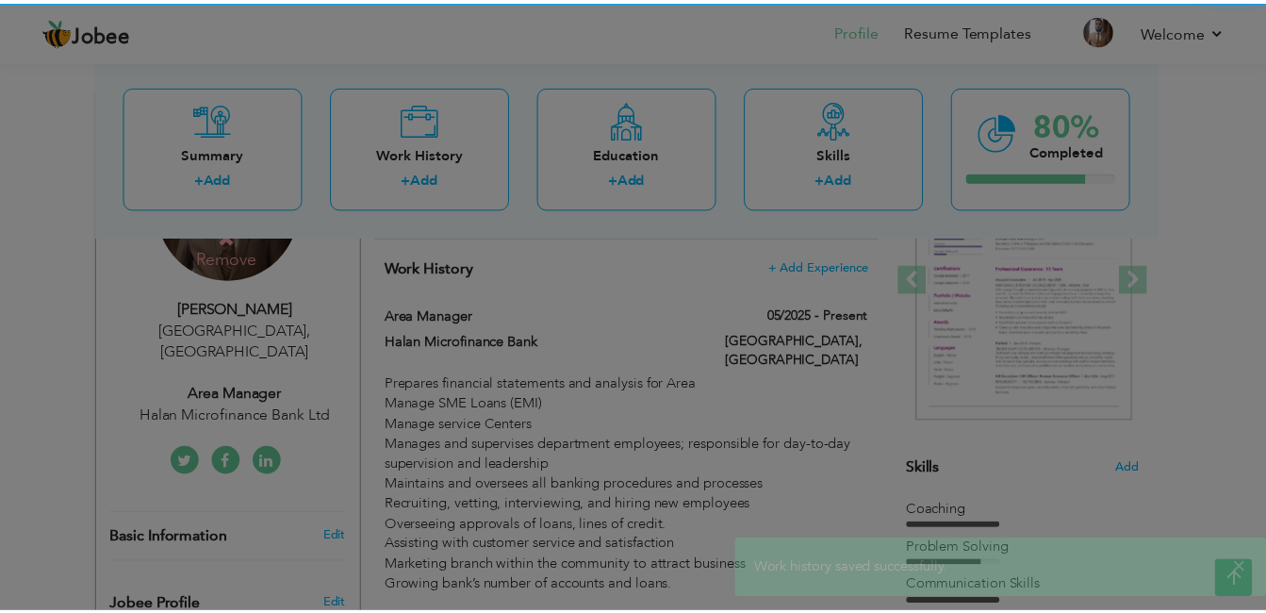
scroll to position [0, 0]
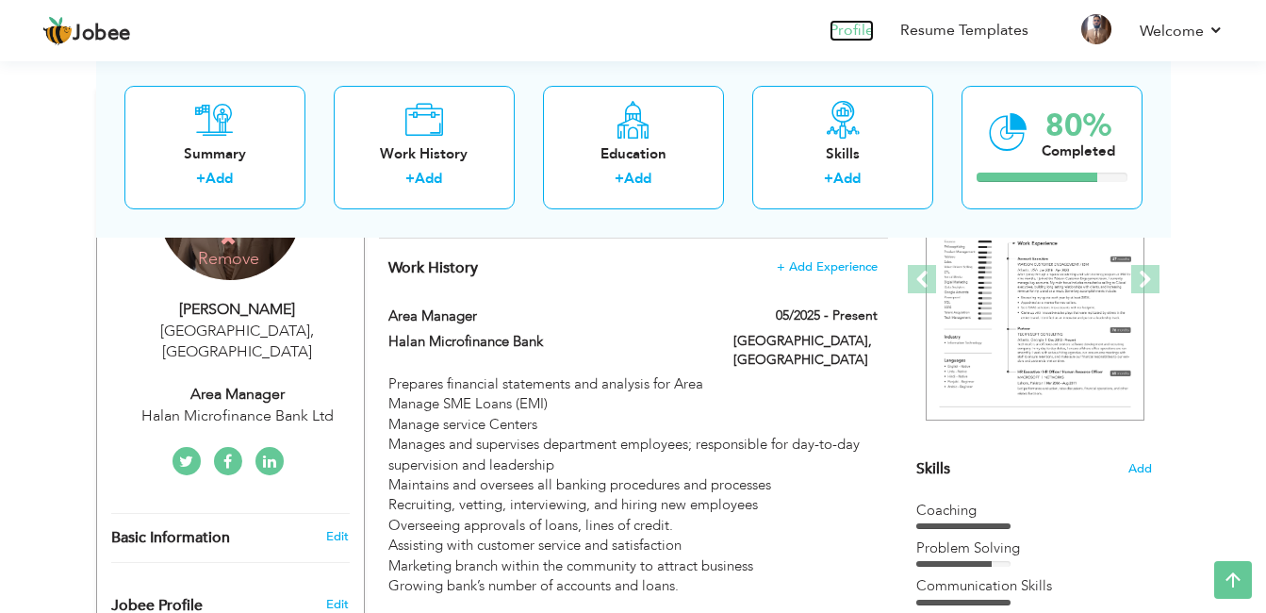
click at [867, 33] on link "Profile" at bounding box center [852, 31] width 44 height 22
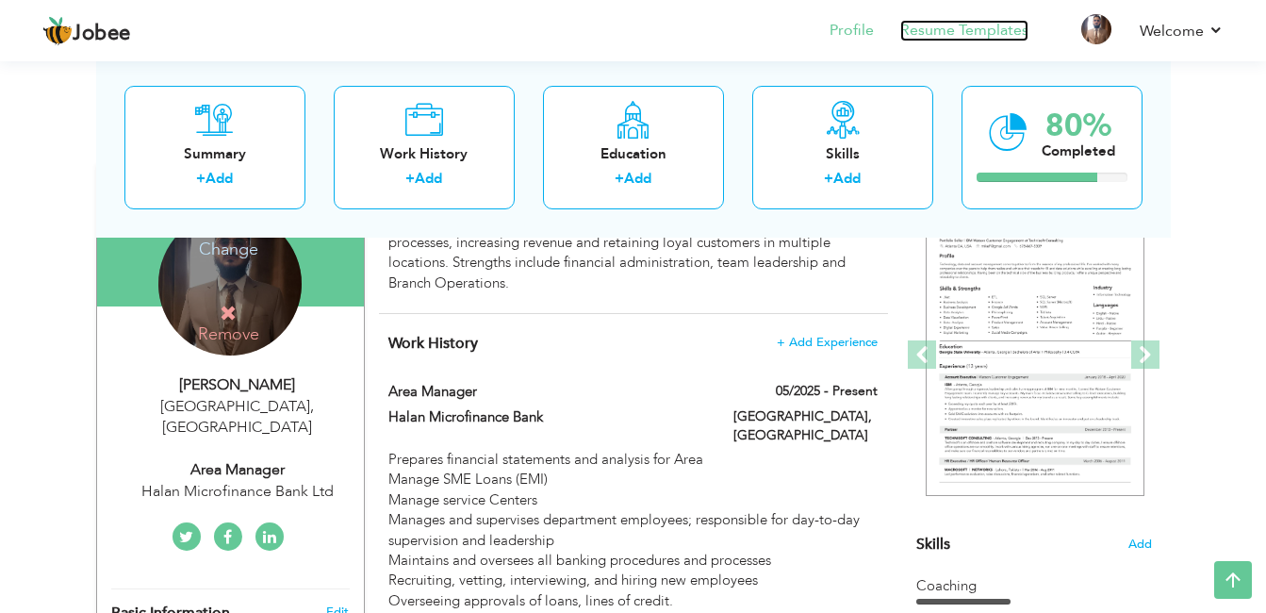
click at [982, 34] on link "Resume Templates" at bounding box center [964, 31] width 128 height 22
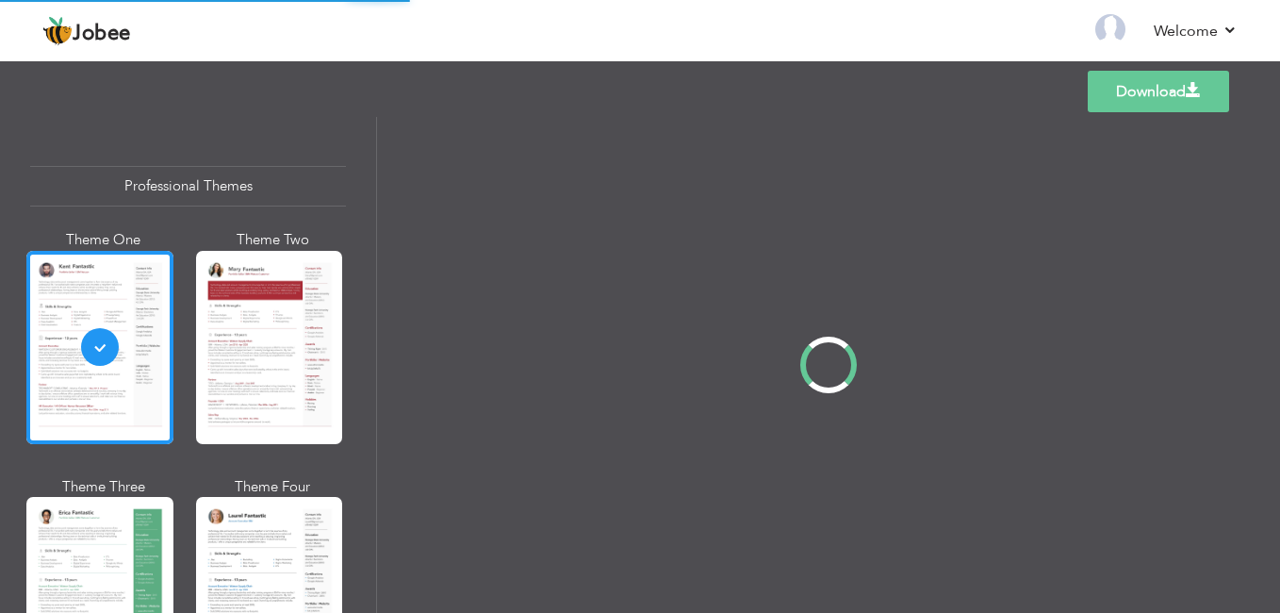
click at [152, 394] on div "Professional Themes Theme One Theme Two Theme Three Theme Four" at bounding box center [640, 365] width 1280 height 496
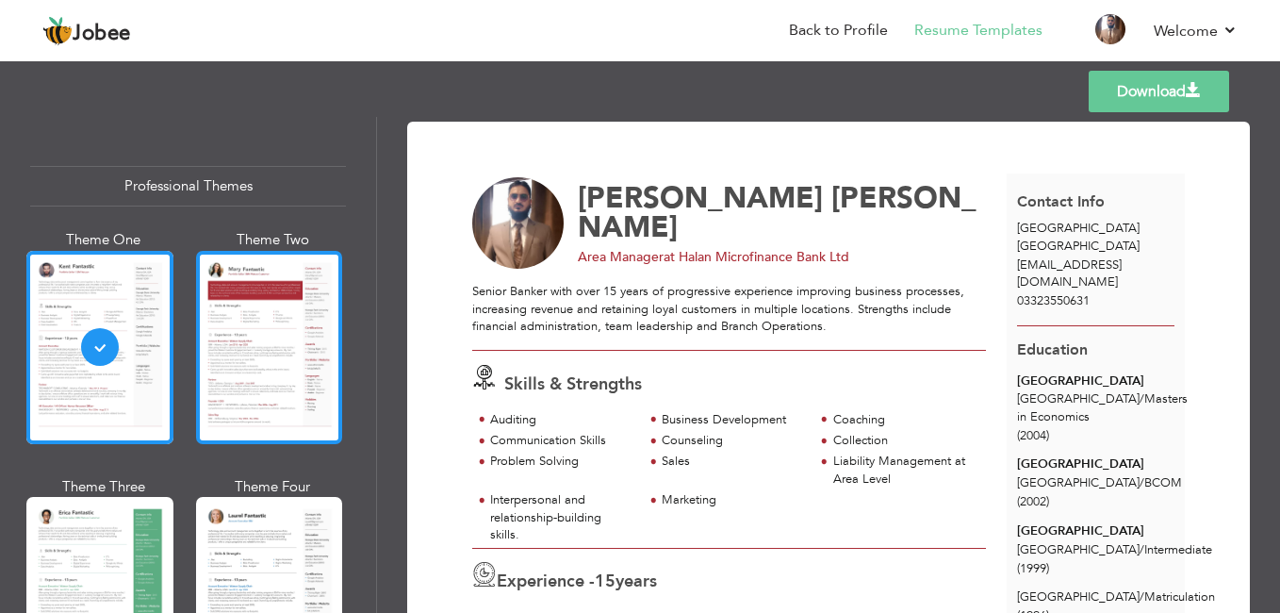
click at [299, 356] on div at bounding box center [269, 347] width 147 height 193
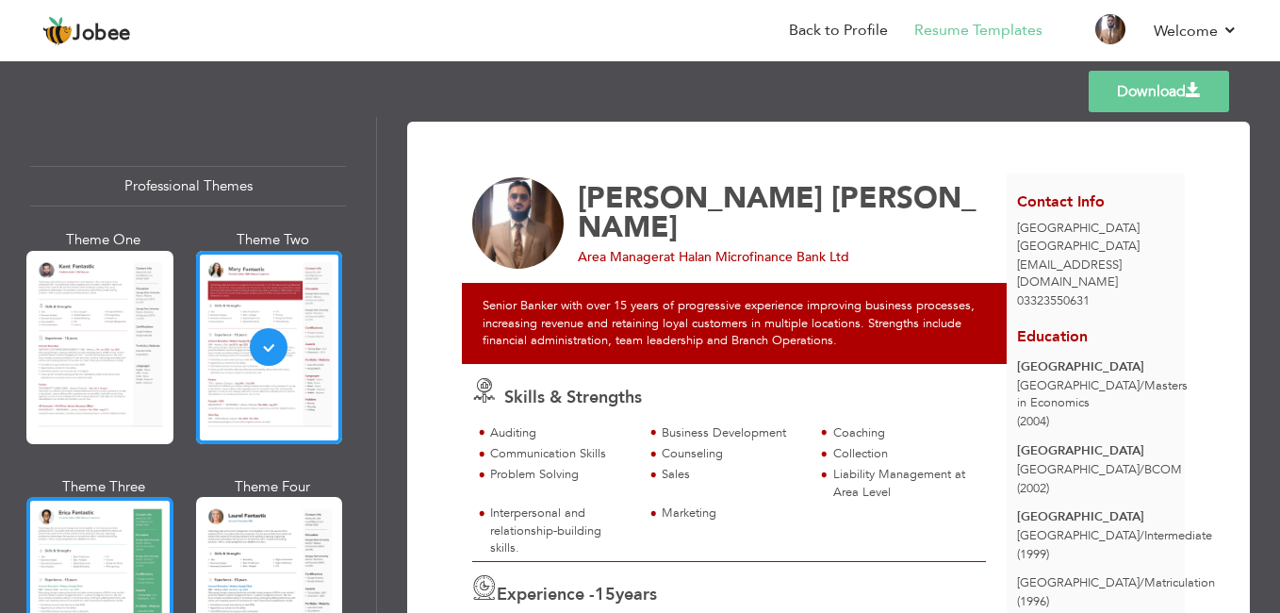
click at [76, 583] on div at bounding box center [99, 593] width 147 height 193
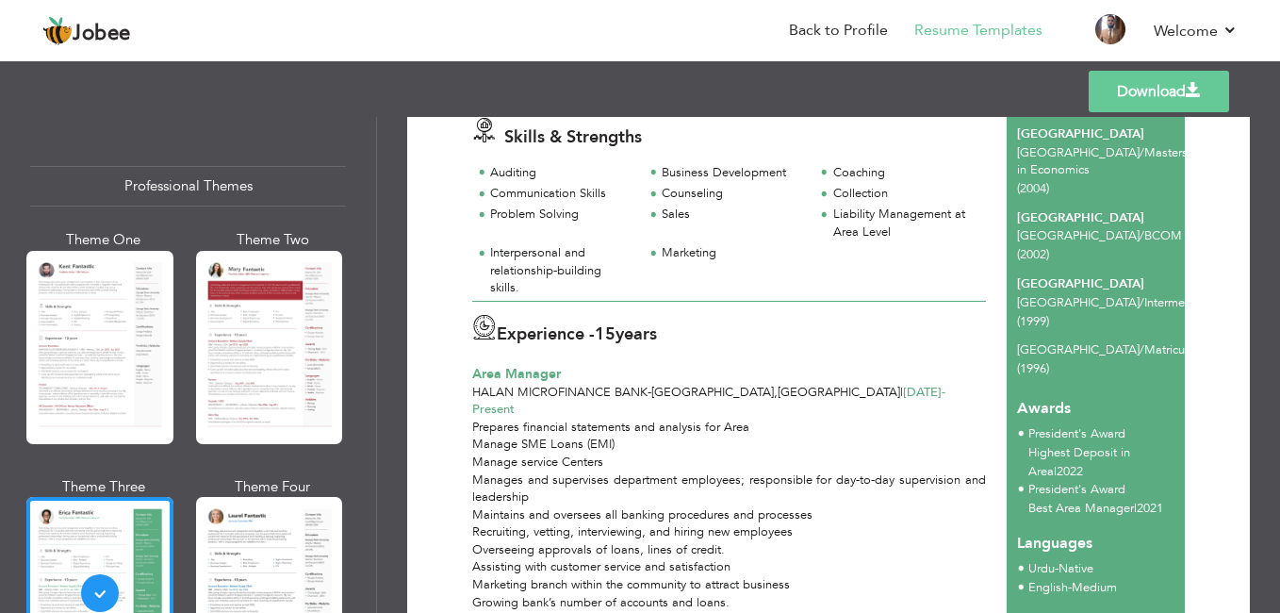
scroll to position [239, 0]
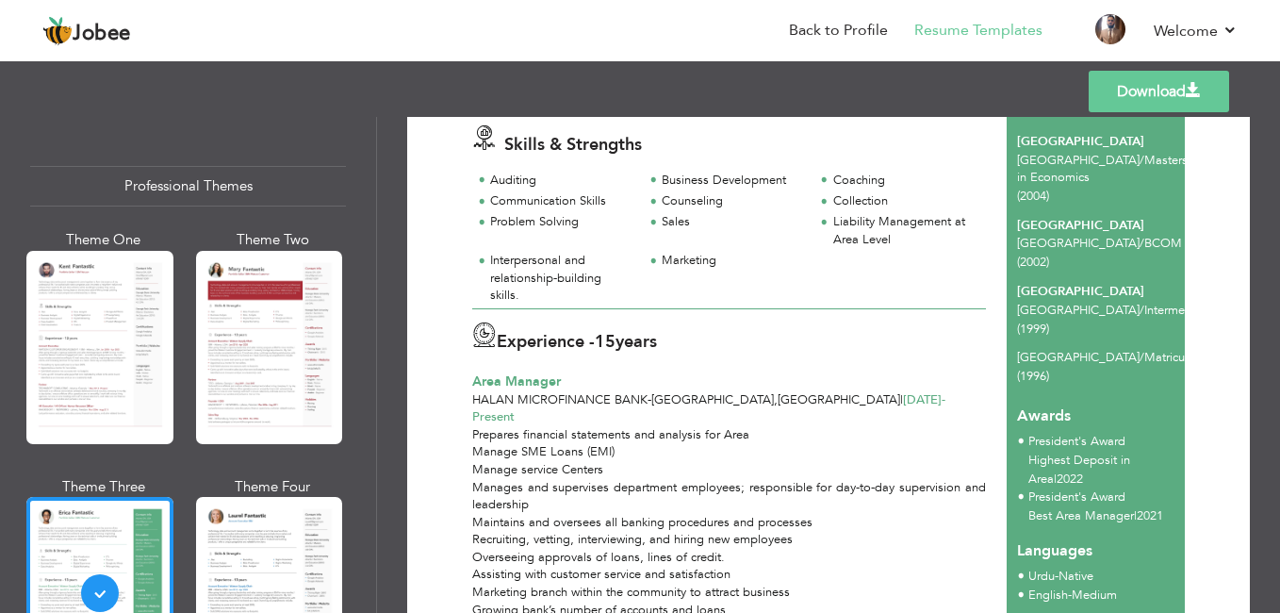
click at [572, 350] on span "Experience -" at bounding box center [546, 342] width 98 height 24
click at [840, 25] on link "Back to Profile" at bounding box center [838, 31] width 99 height 22
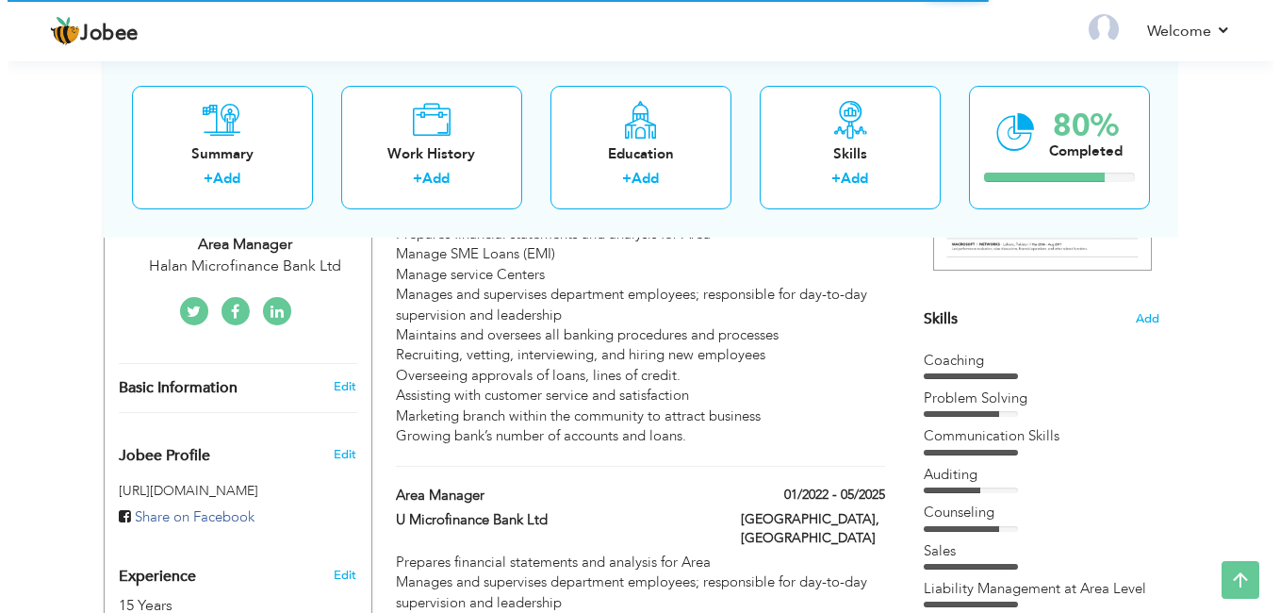
scroll to position [95, 0]
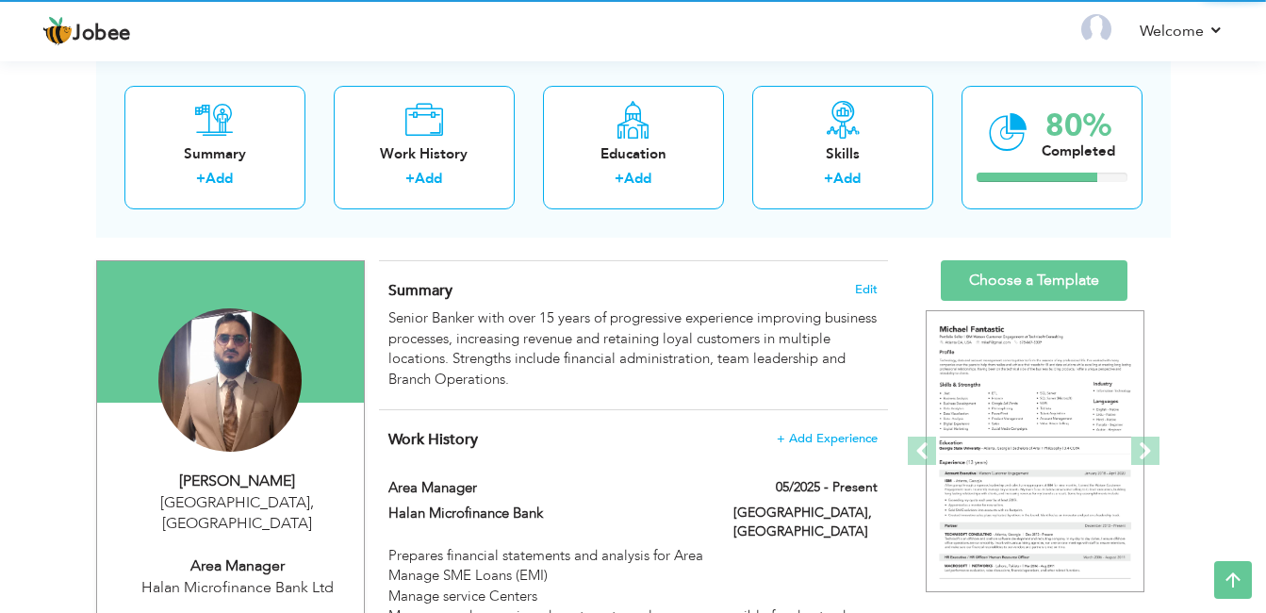
click at [236, 488] on div "[PERSON_NAME]" at bounding box center [237, 482] width 253 height 22
type input "[PERSON_NAME]"
type input "03323550631"
select select "number:166"
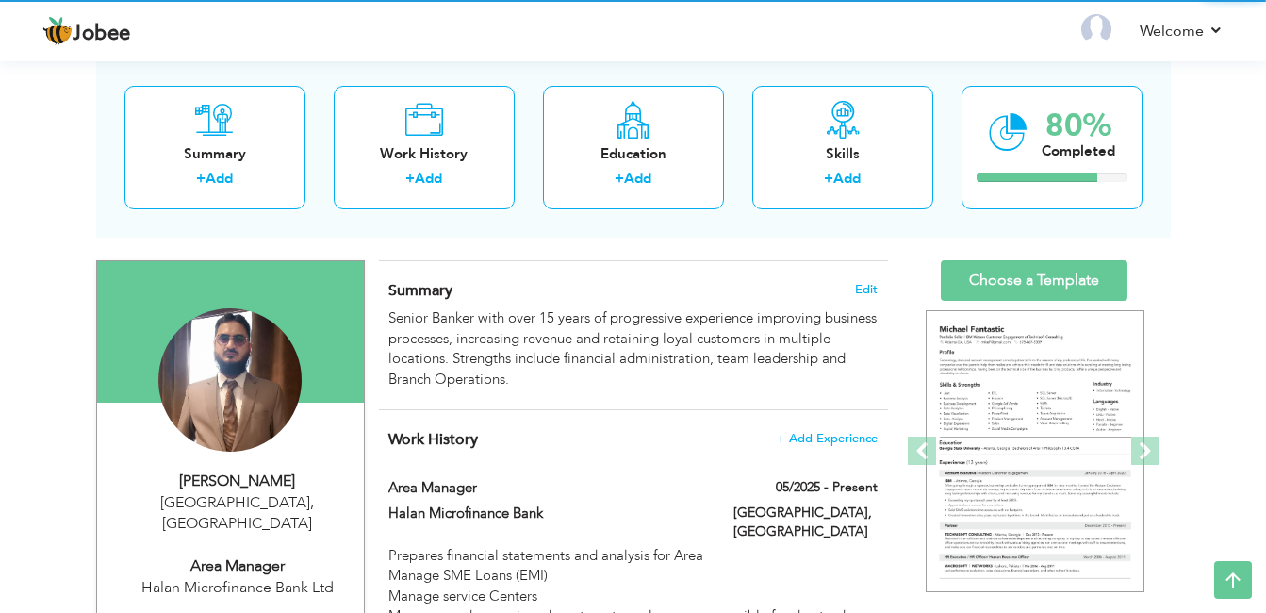
type input "[GEOGRAPHIC_DATA]"
select select "number:17"
type input "Halan Microfinance Bank Ltd"
type input "Area Manager"
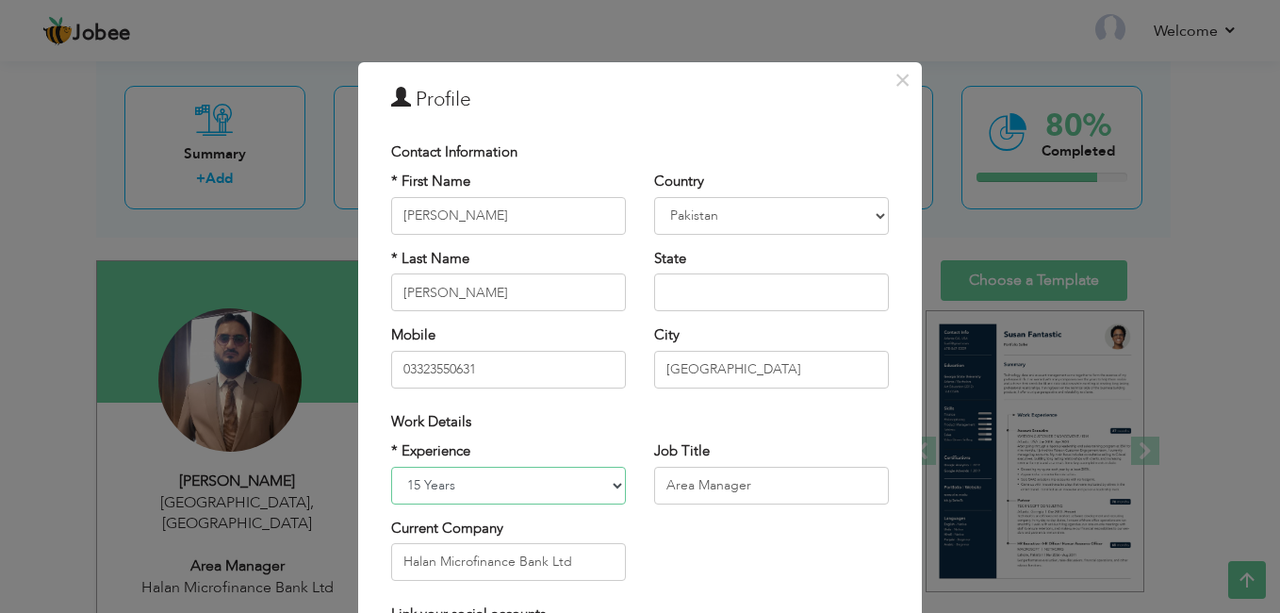
click at [485, 484] on select "Entry Level Less than 1 Year 1 Year 2 Years 3 Years 4 Years 5 Years 6 Years 7 Y…" at bounding box center [508, 486] width 235 height 38
select select "number:19"
click at [391, 467] on select "Entry Level Less than 1 Year 1 Year 2 Years 3 Years 4 Years 5 Years 6 Years 7 Y…" at bounding box center [508, 486] width 235 height 38
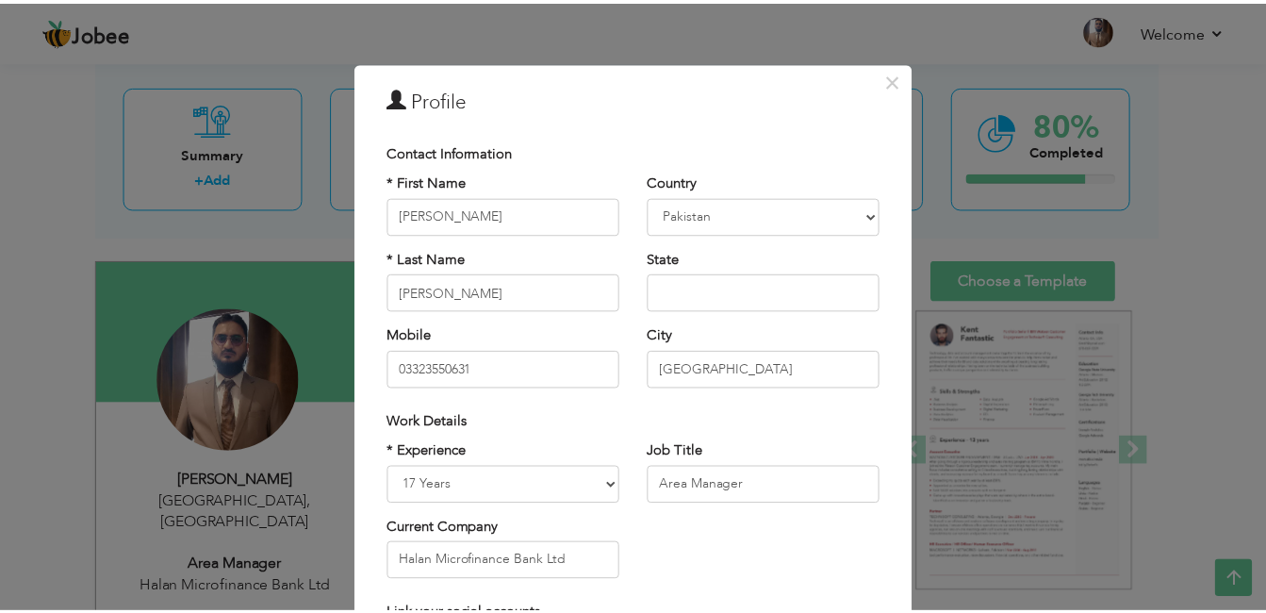
scroll to position [239, 0]
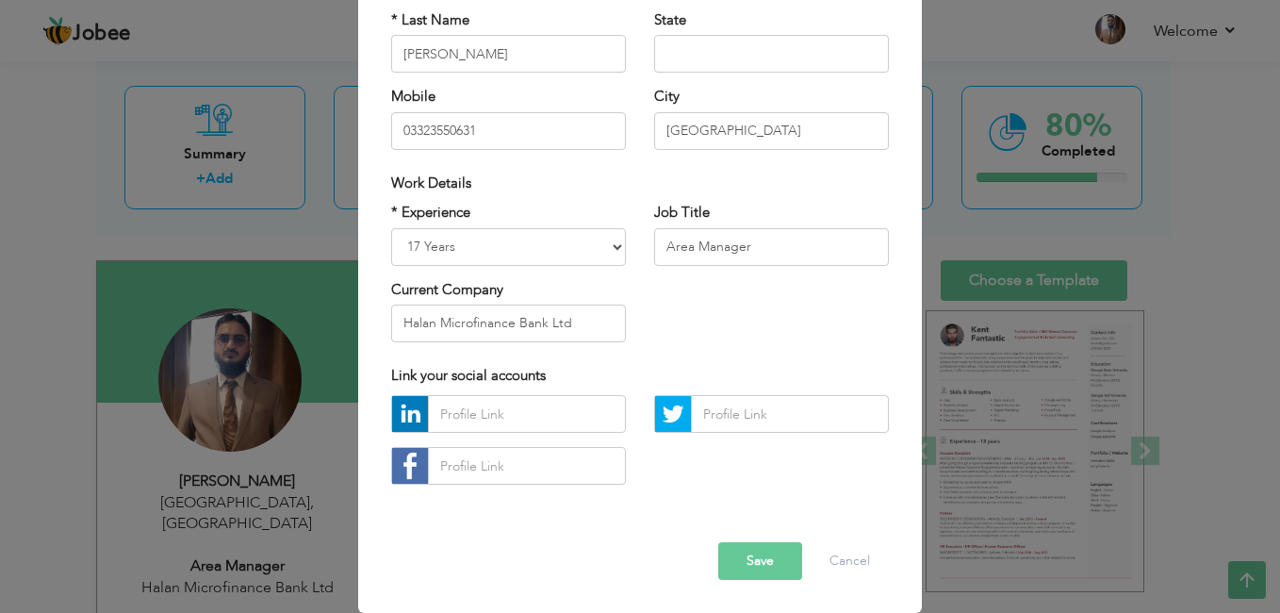
click at [760, 567] on button "Save" at bounding box center [760, 561] width 84 height 38
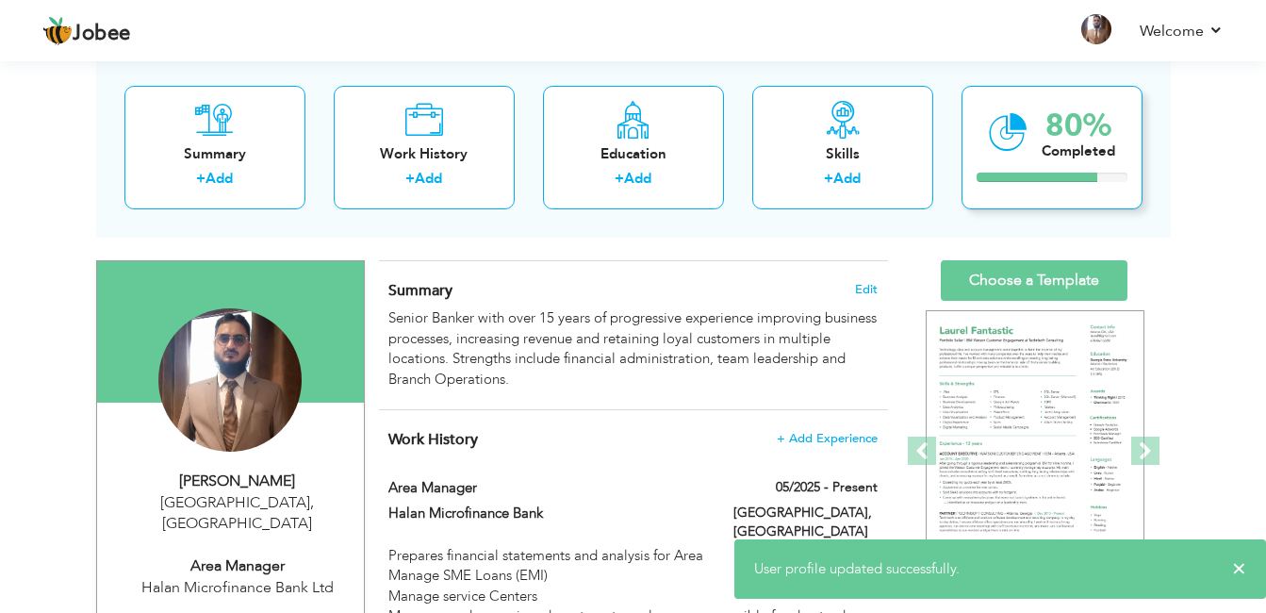
click at [1045, 146] on div "Completed" at bounding box center [1079, 150] width 74 height 20
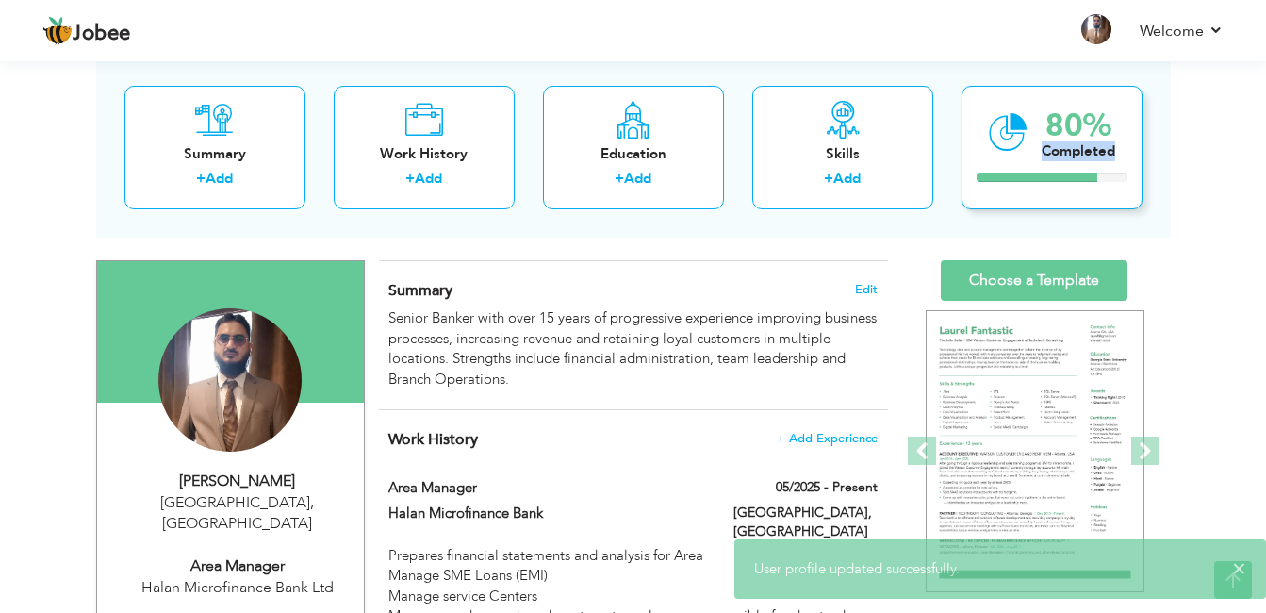
click at [1045, 146] on div "Completed" at bounding box center [1079, 150] width 74 height 20
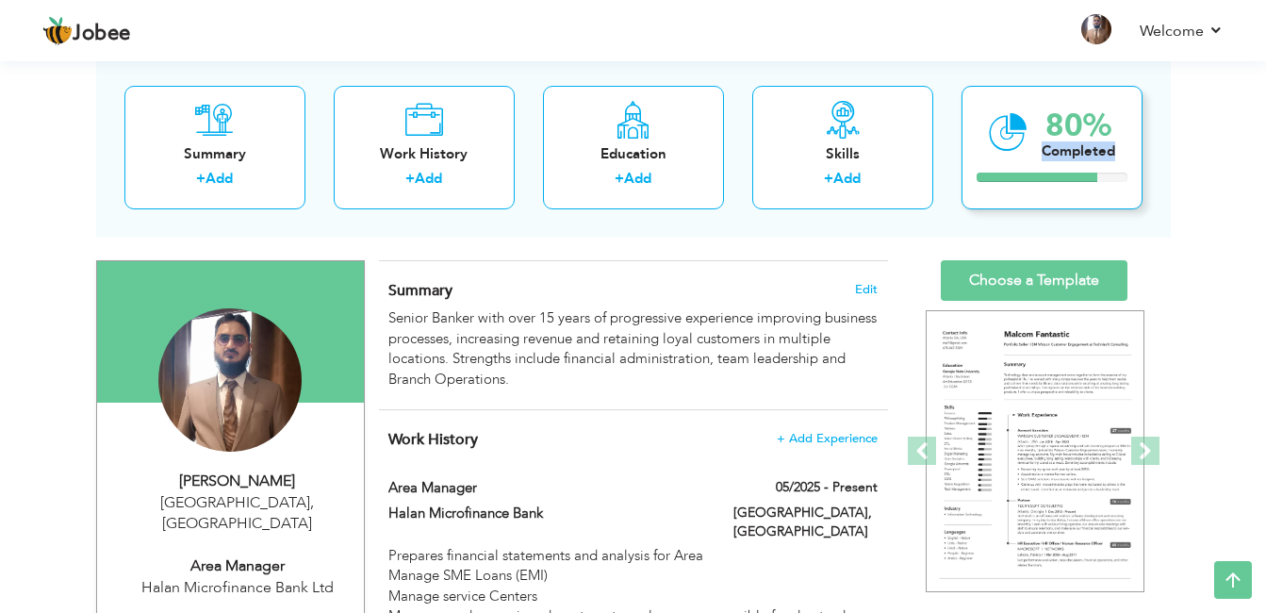
drag, startPoint x: 1045, startPoint y: 146, endPoint x: 1053, endPoint y: 167, distance: 22.4
click at [1053, 167] on div "80% Completed" at bounding box center [1052, 147] width 181 height 124
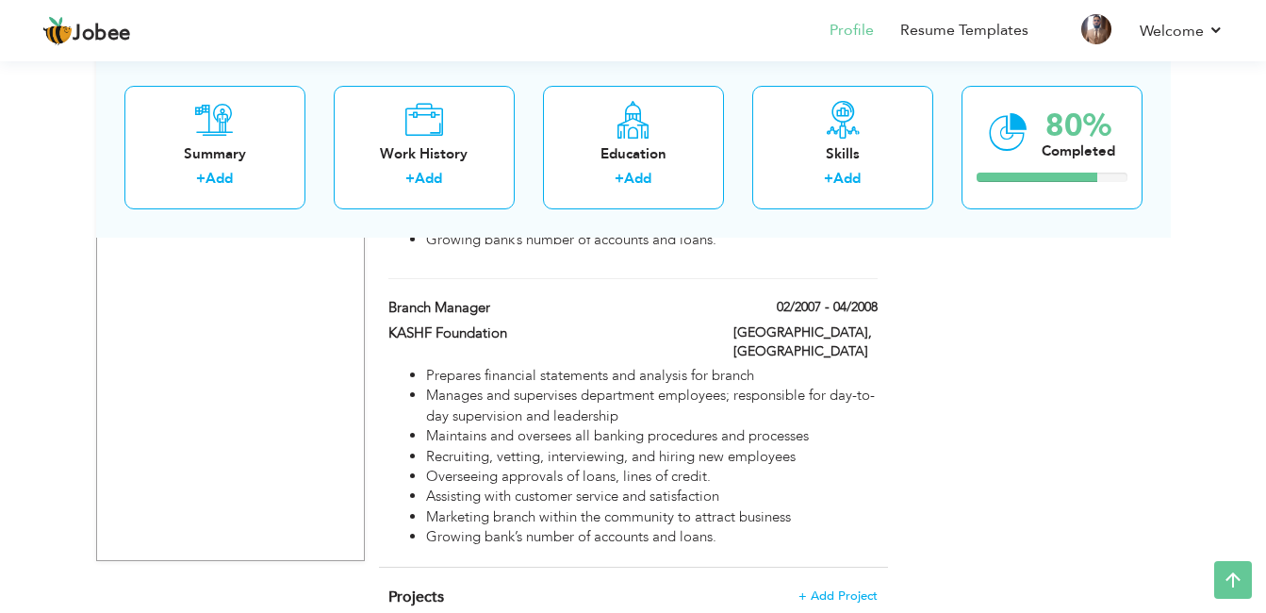
scroll to position [0, 0]
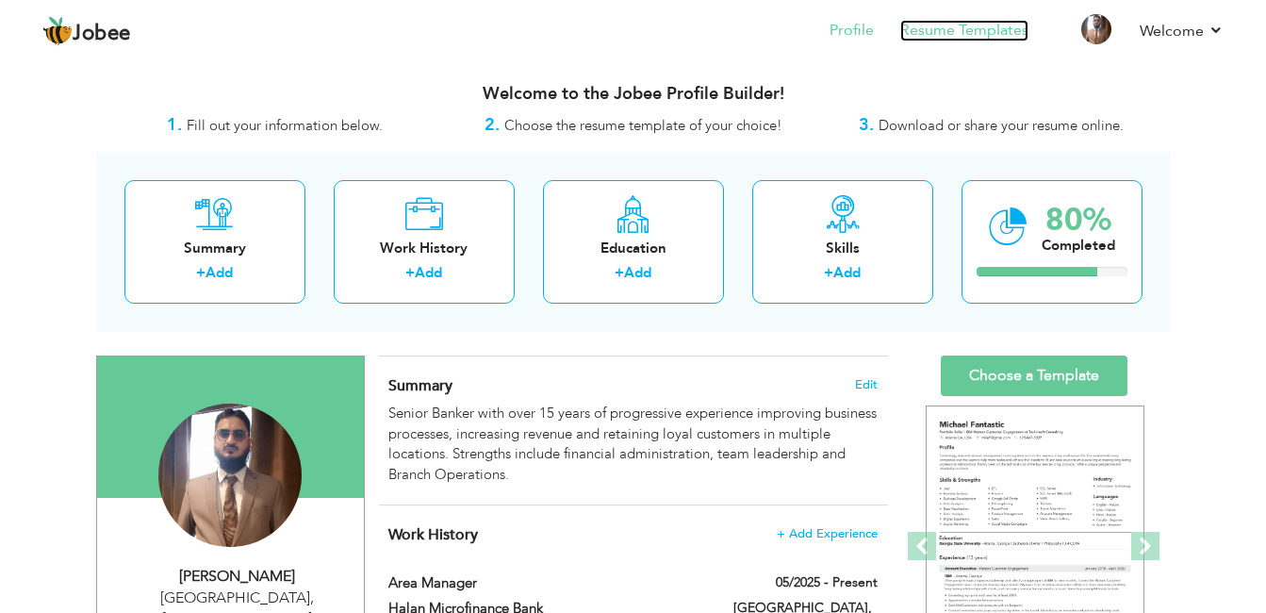
click at [946, 29] on link "Resume Templates" at bounding box center [964, 31] width 128 height 22
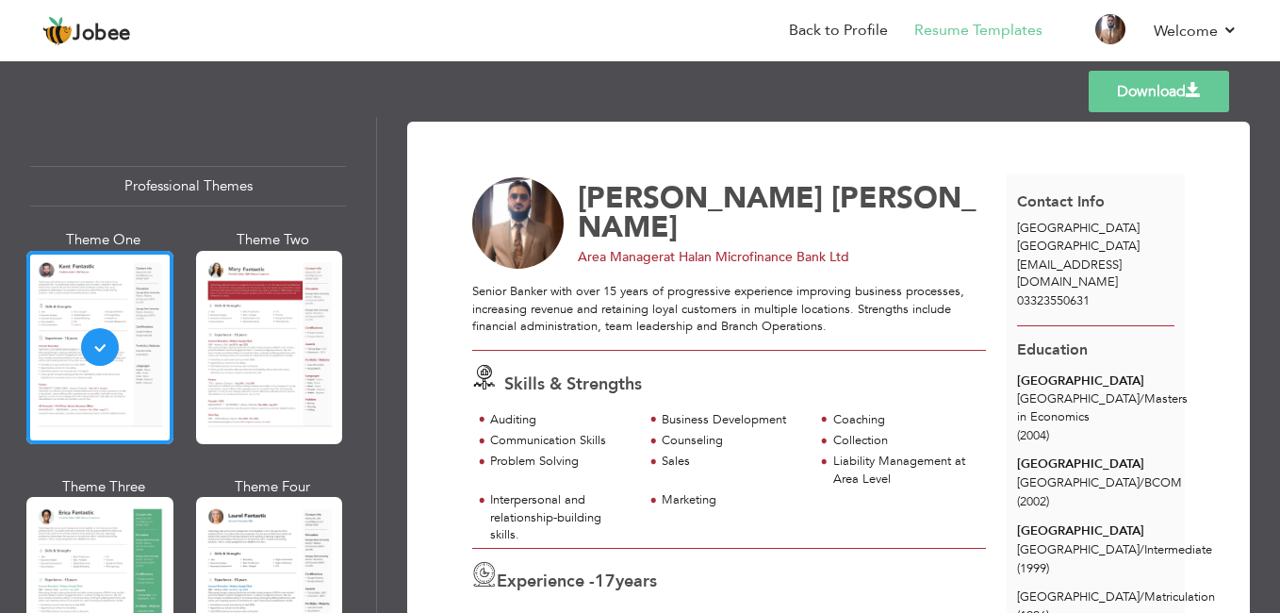
click at [272, 544] on div at bounding box center [269, 593] width 147 height 193
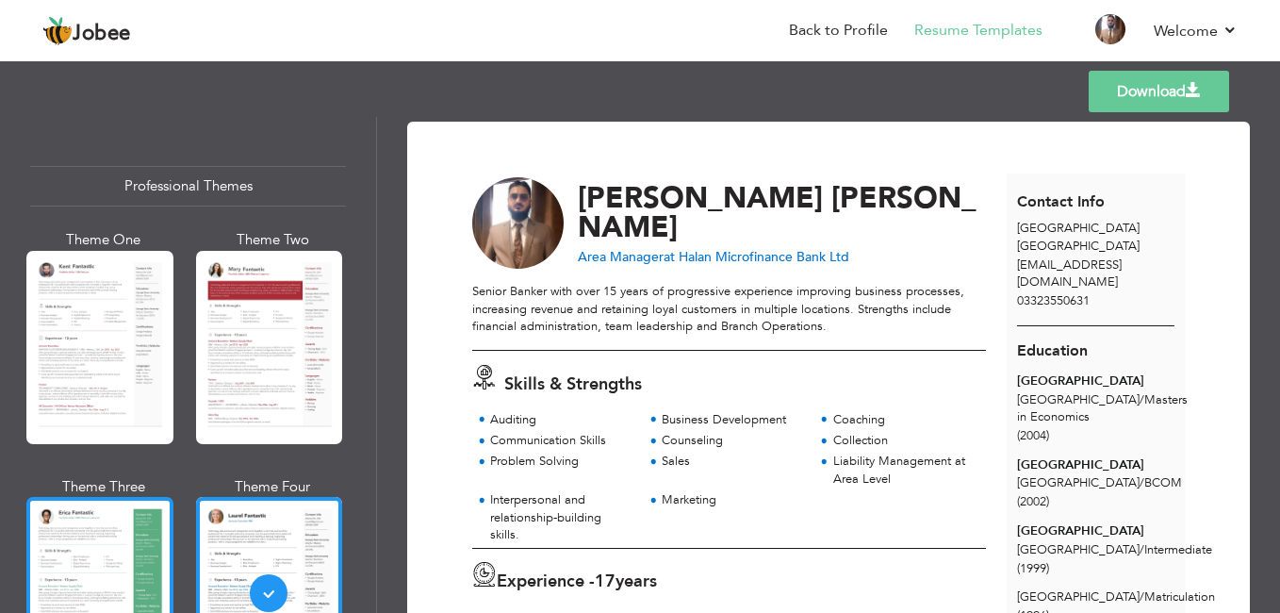
click at [142, 550] on div at bounding box center [99, 593] width 147 height 193
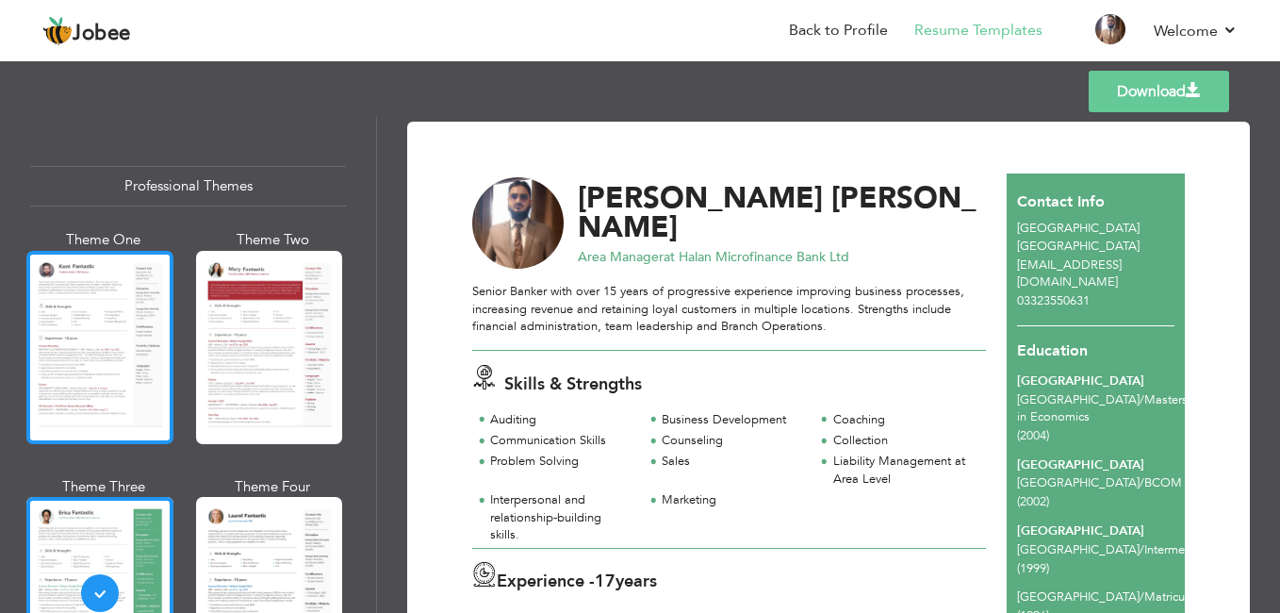
click at [116, 346] on div at bounding box center [99, 347] width 147 height 193
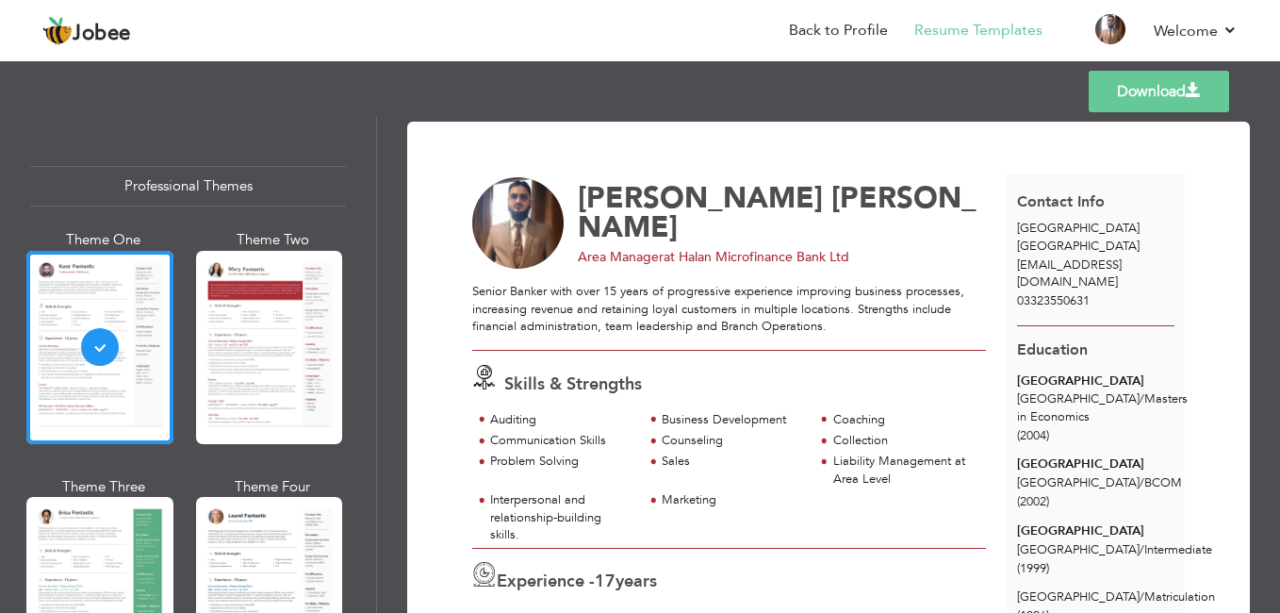
drag, startPoint x: 102, startPoint y: 510, endPoint x: 115, endPoint y: 498, distance: 18.0
click at [103, 510] on div at bounding box center [99, 593] width 147 height 193
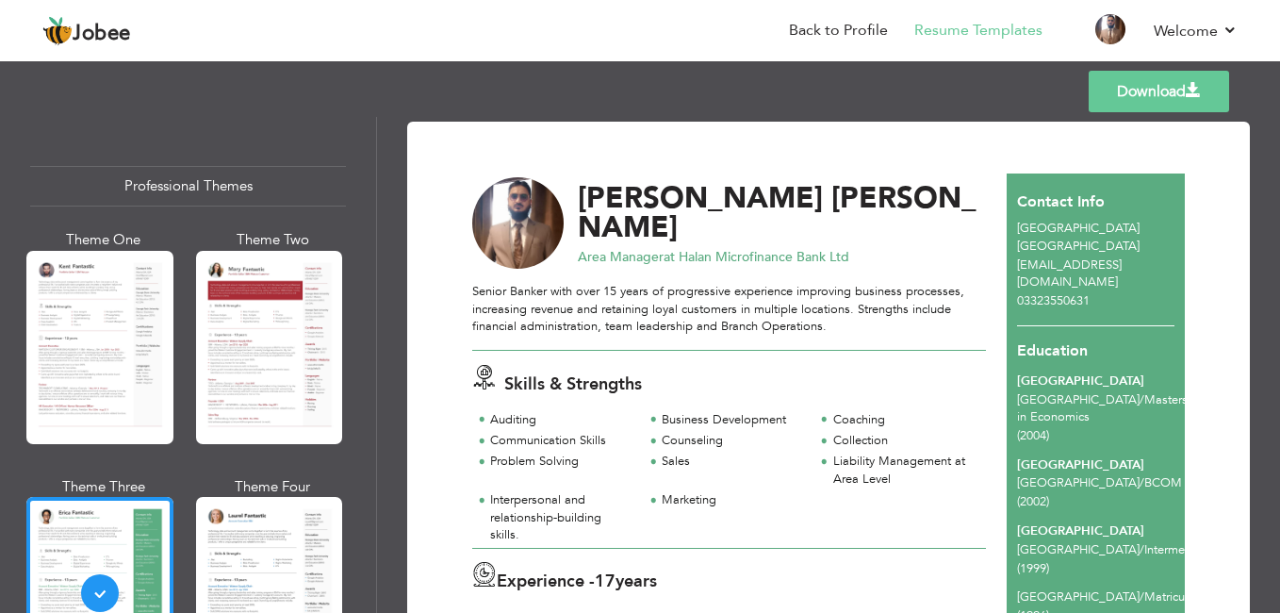
click at [1106, 92] on link "Download" at bounding box center [1159, 91] width 140 height 41
